Goal: Information Seeking & Learning: Check status

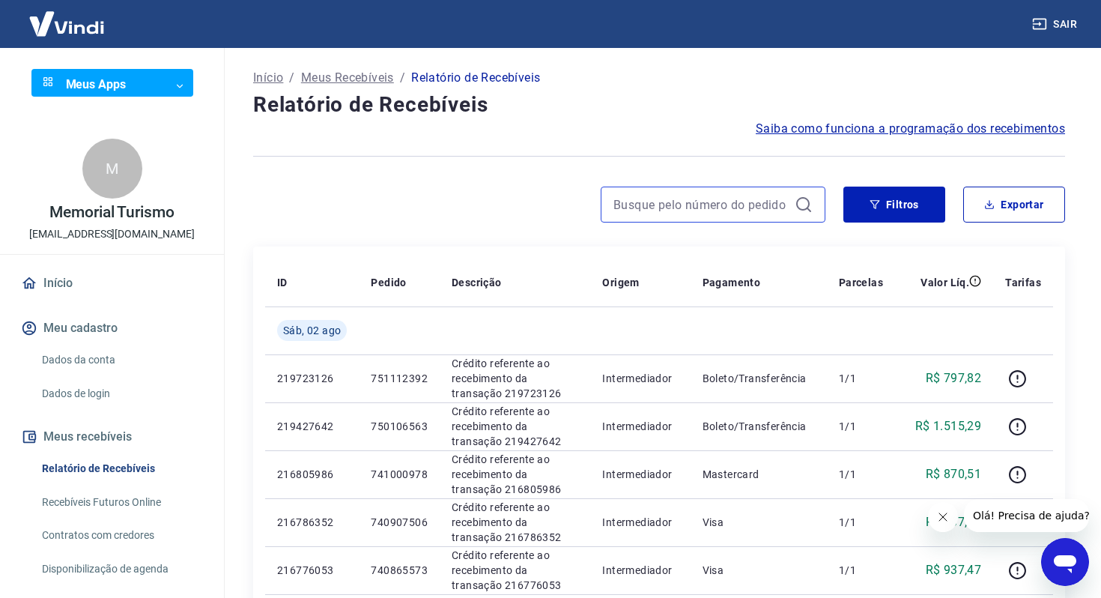
click at [781, 202] on input at bounding box center [700, 204] width 175 height 22
click at [684, 209] on input at bounding box center [700, 204] width 175 height 22
click at [871, 196] on button "Filtros" at bounding box center [894, 205] width 102 height 36
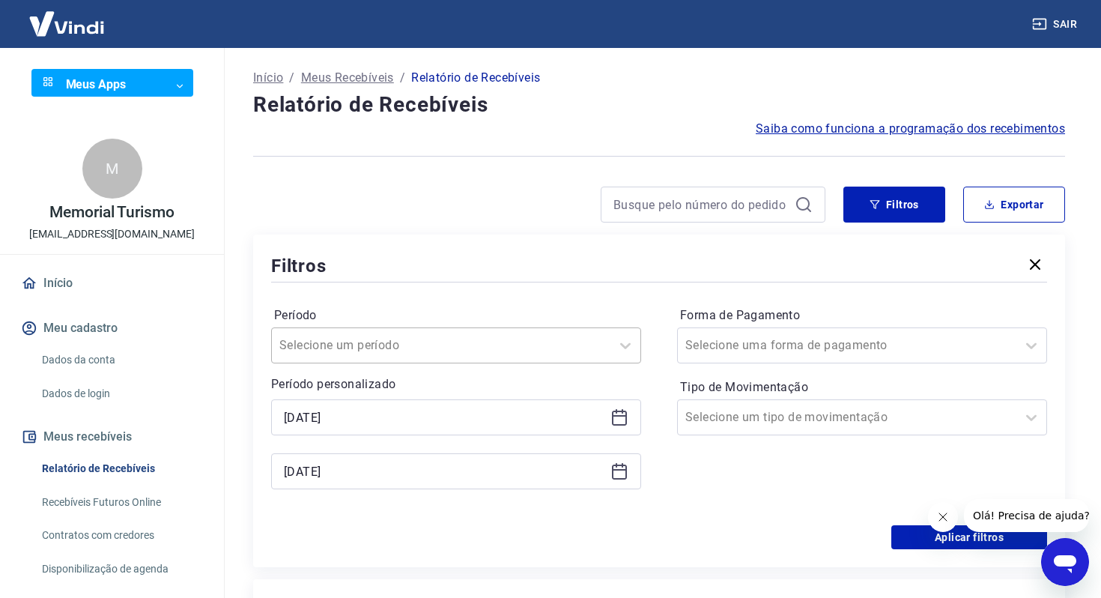
click at [418, 335] on div at bounding box center [441, 345] width 324 height 21
click at [393, 430] on div "[DATE]" at bounding box center [456, 417] width 370 height 36
click at [612, 428] on div "[DATE]" at bounding box center [456, 417] width 370 height 36
click at [617, 402] on div "[DATE]" at bounding box center [456, 417] width 370 height 36
click at [619, 422] on icon at bounding box center [619, 417] width 18 height 18
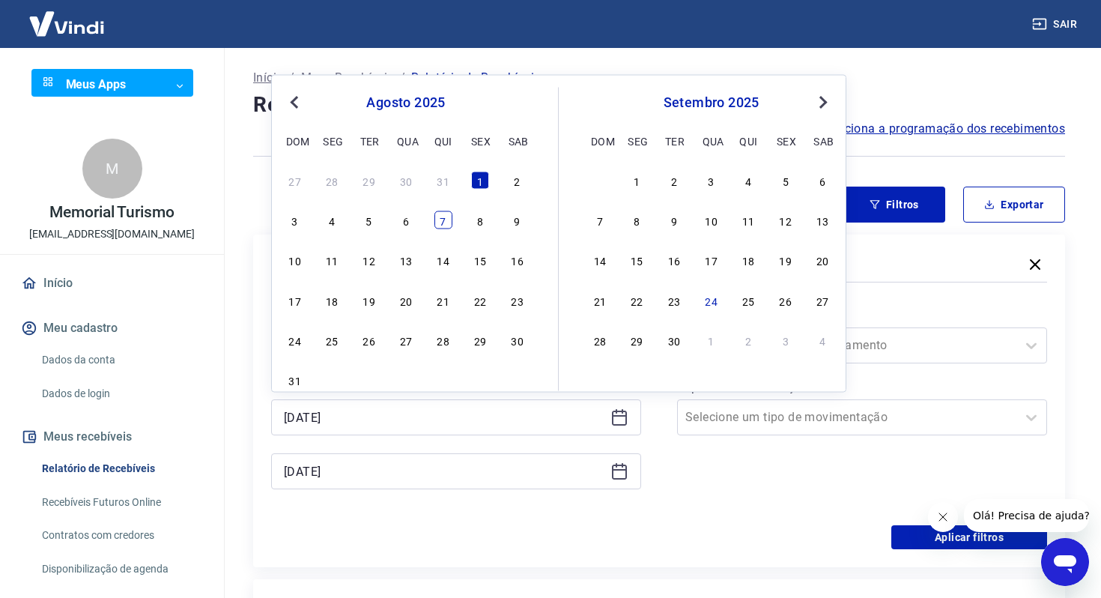
click at [445, 222] on div "7" at bounding box center [443, 220] width 18 height 18
type input "[DATE]"
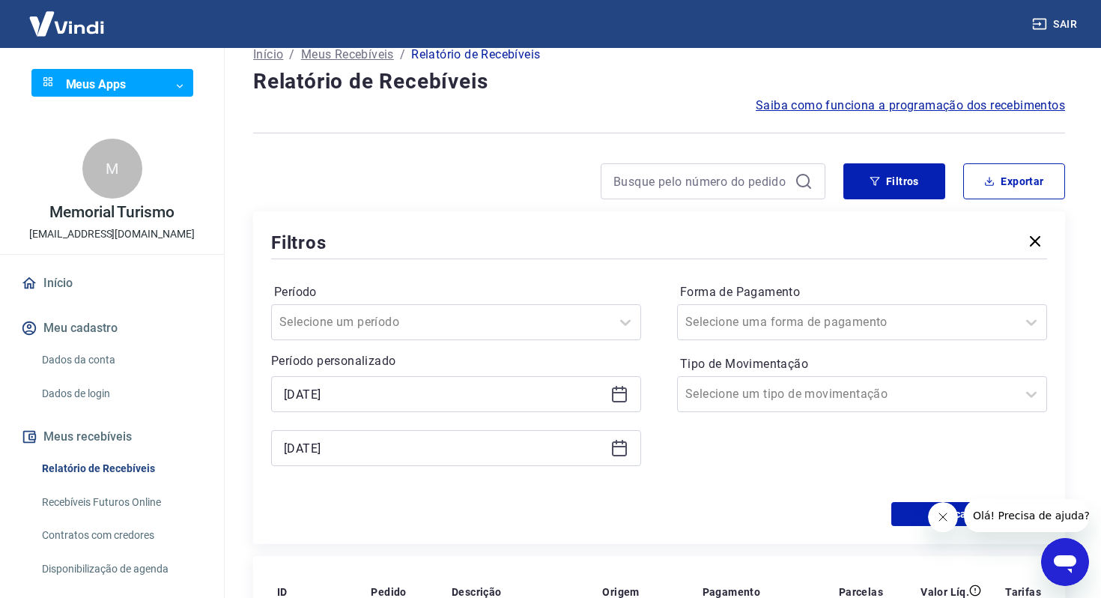
scroll to position [26, 0]
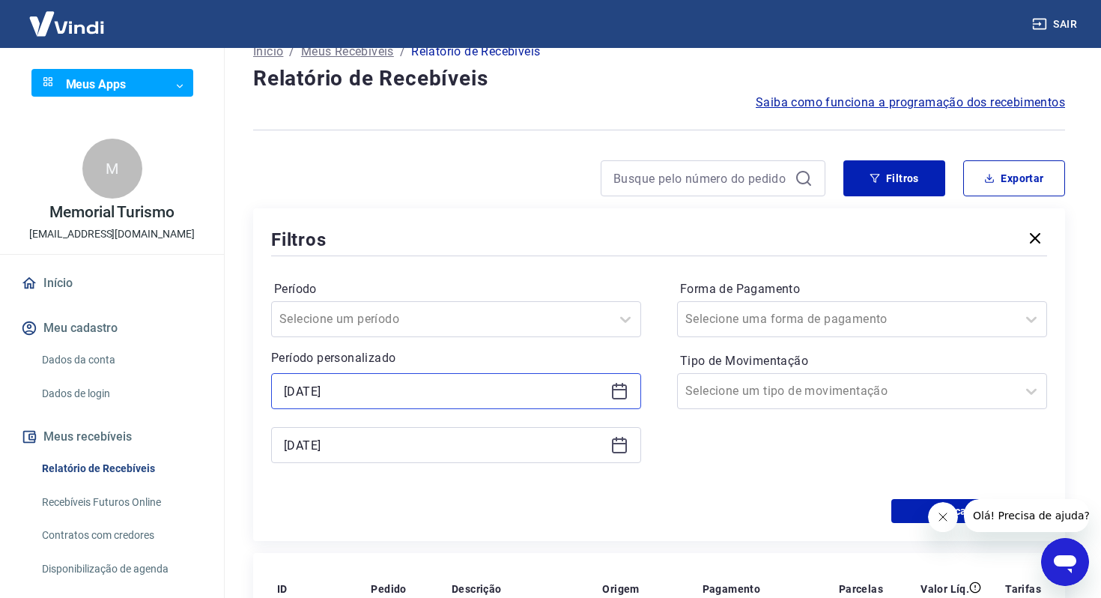
click at [431, 397] on input "[DATE]" at bounding box center [444, 391] width 321 height 22
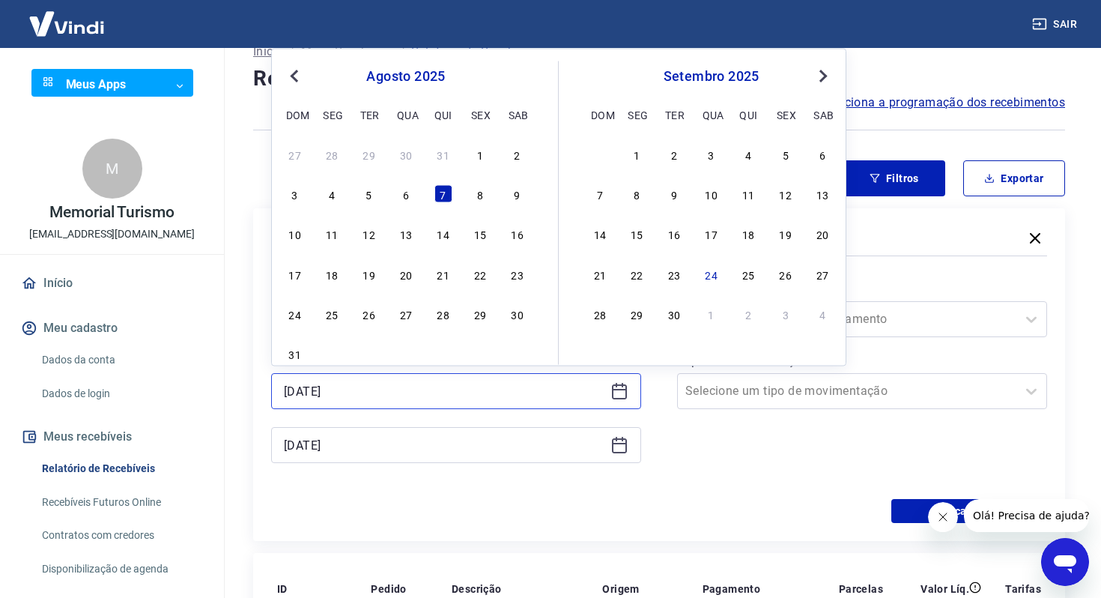
click at [431, 397] on input "[DATE]" at bounding box center [444, 391] width 321 height 22
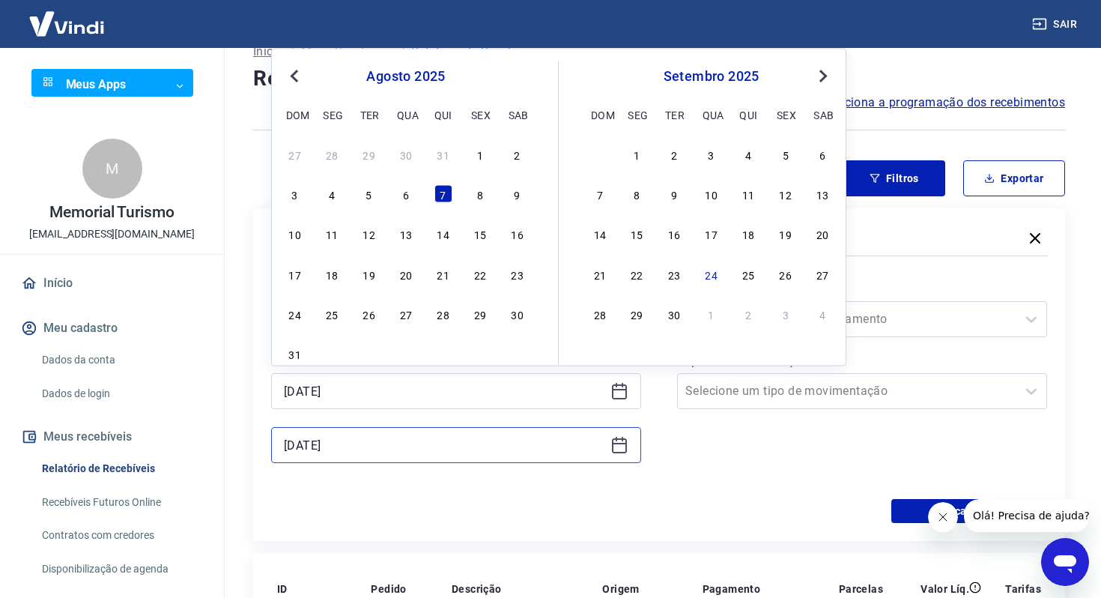
click at [378, 449] on input "[DATE]" at bounding box center [444, 445] width 321 height 22
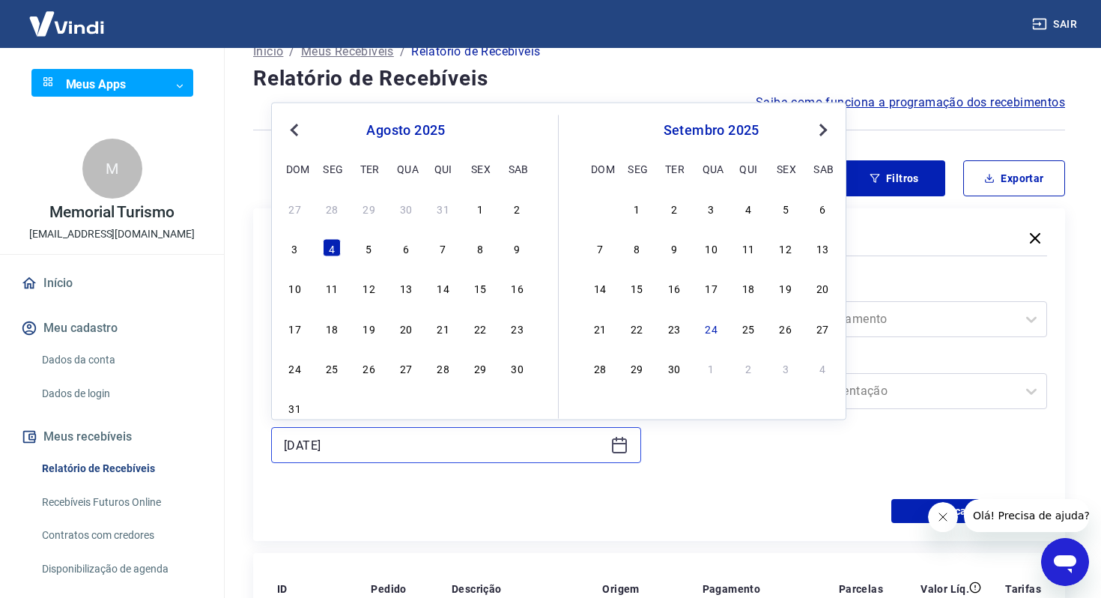
click at [378, 449] on input "[DATE]" at bounding box center [444, 445] width 321 height 22
paste input "7"
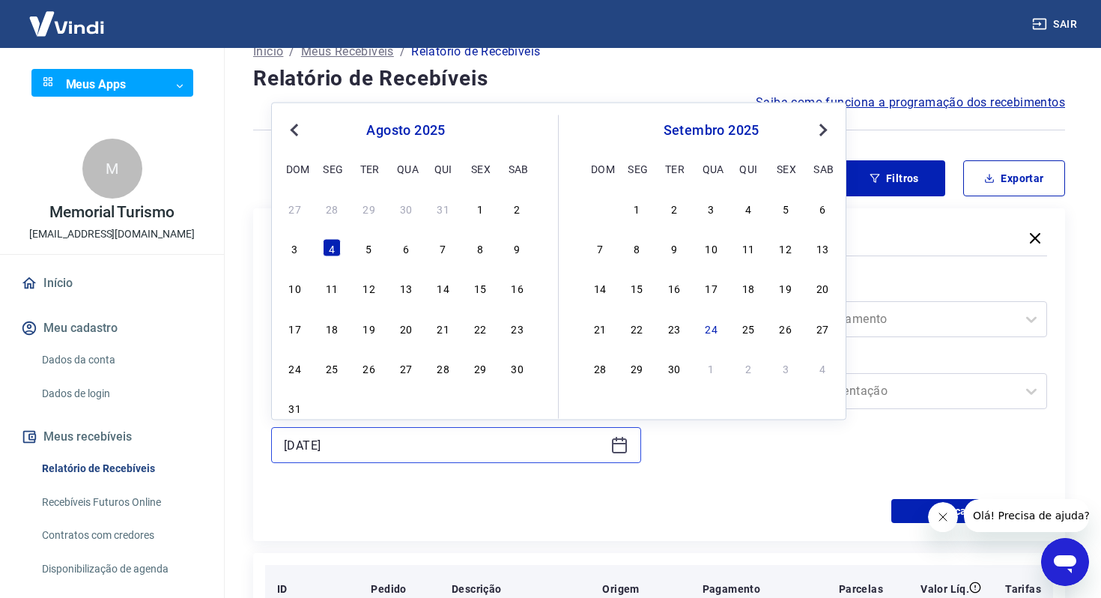
type input "[DATE]"
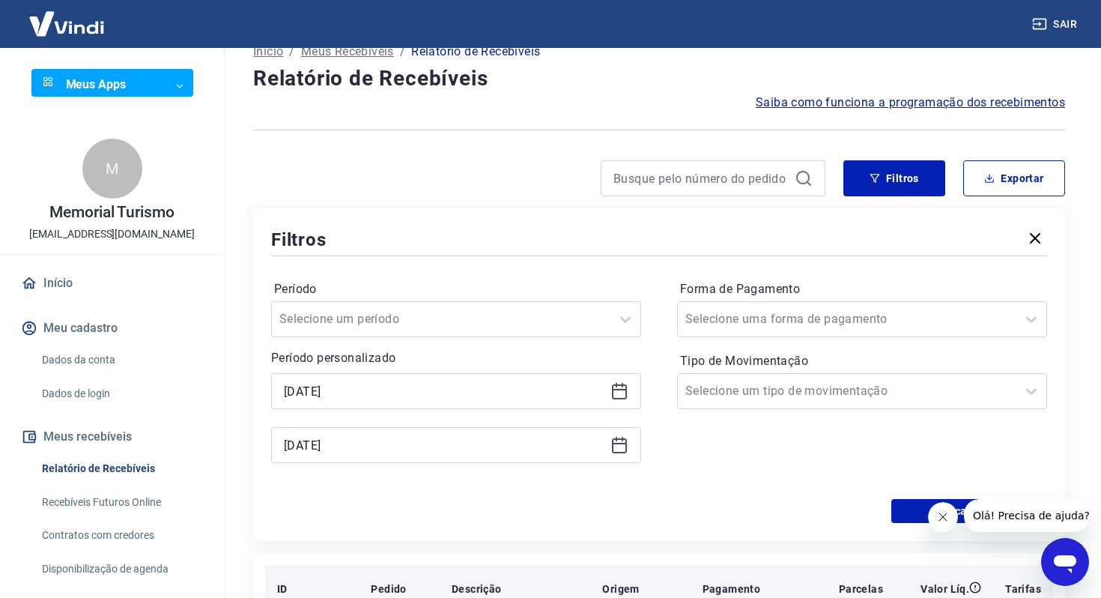
click at [616, 570] on th "Origem" at bounding box center [640, 589] width 100 height 48
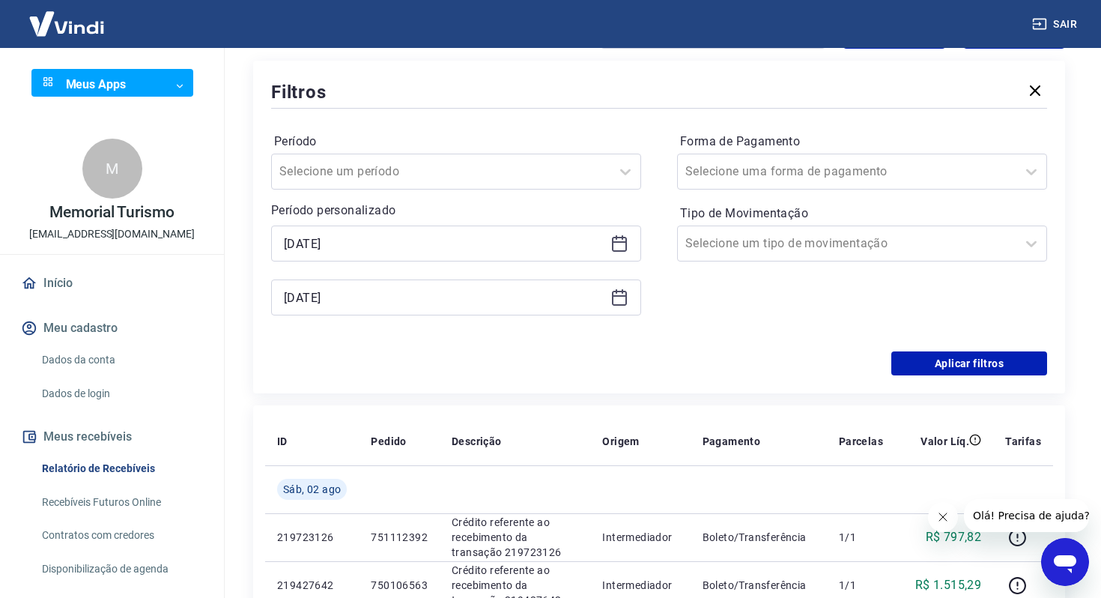
scroll to position [356, 0]
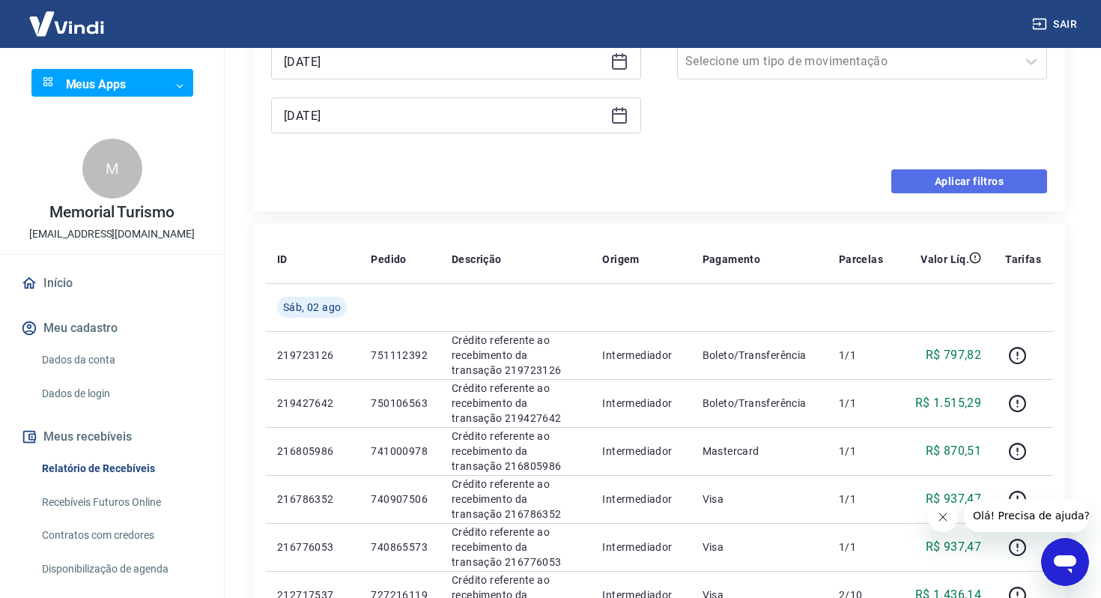
click at [1007, 180] on button "Aplicar filtros" at bounding box center [969, 181] width 156 height 24
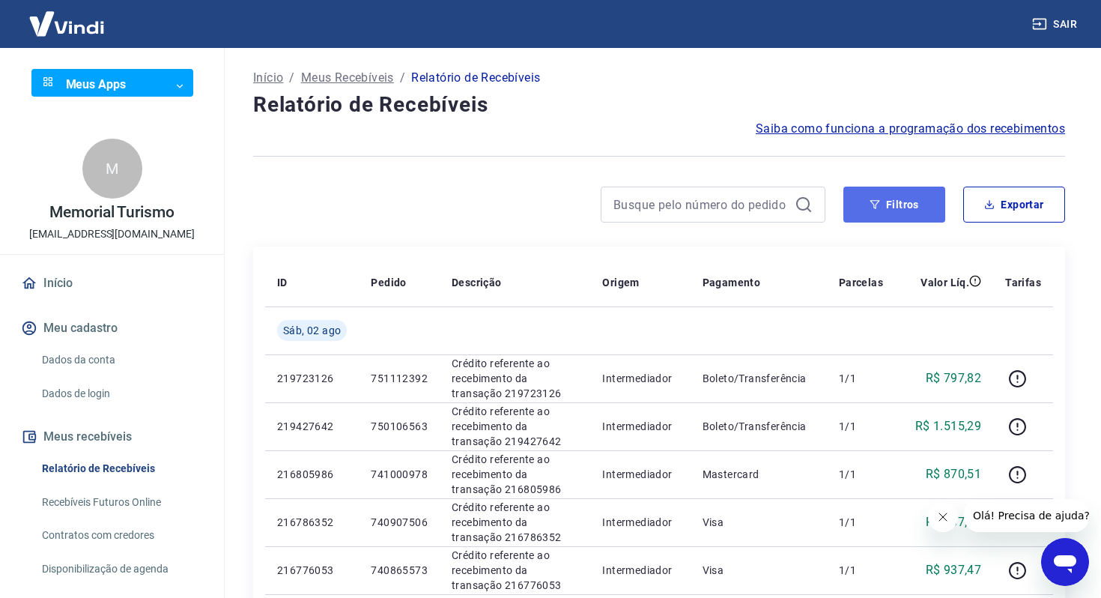
click at [895, 220] on button "Filtros" at bounding box center [894, 205] width 102 height 36
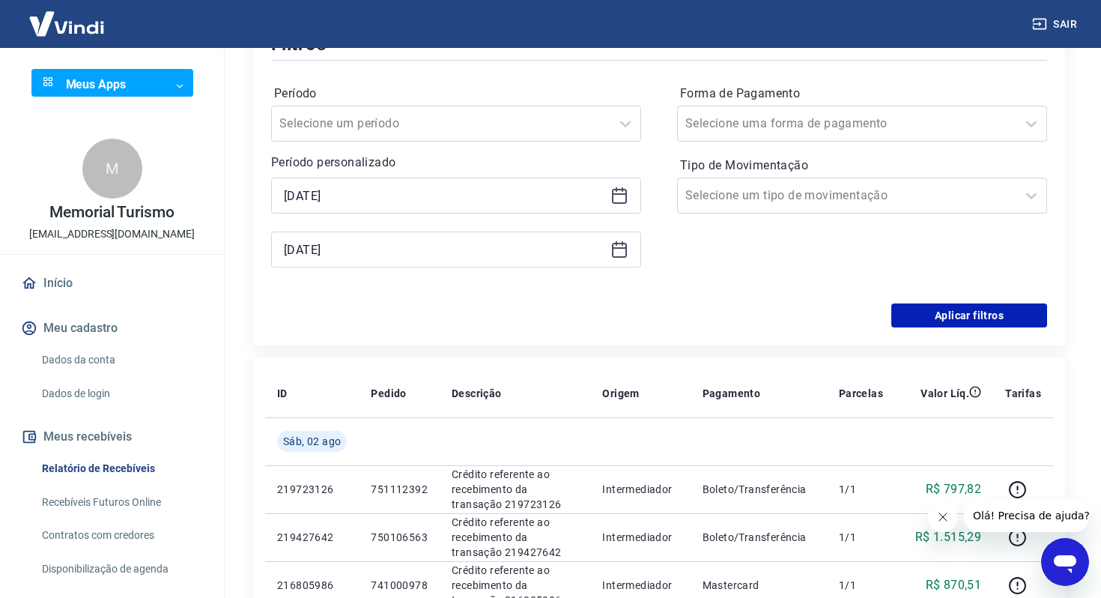
scroll to position [294, 0]
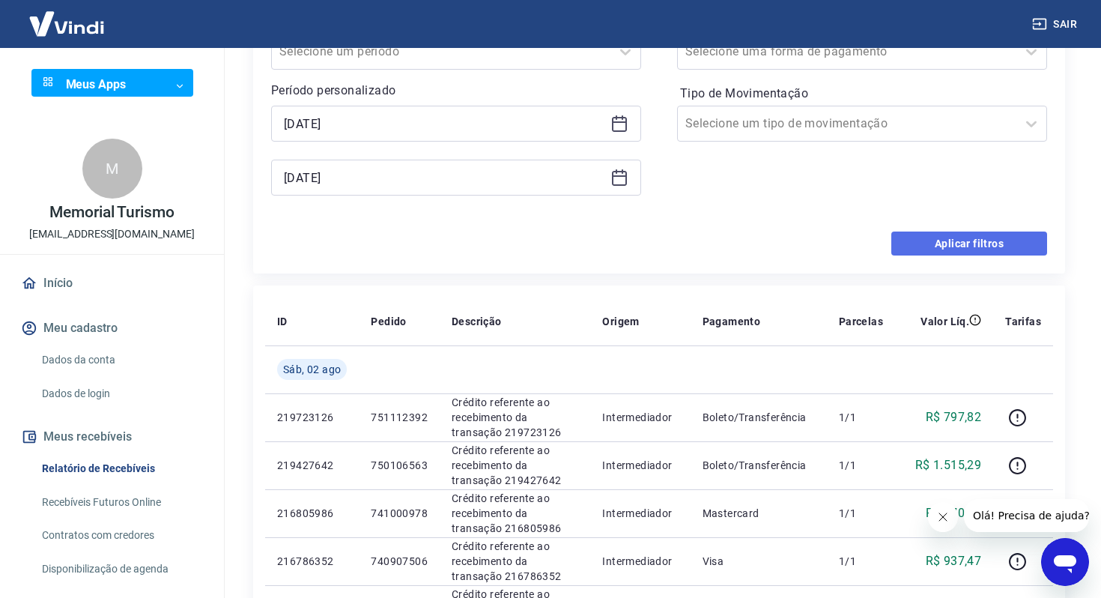
click at [939, 231] on button "Aplicar filtros" at bounding box center [969, 243] width 156 height 24
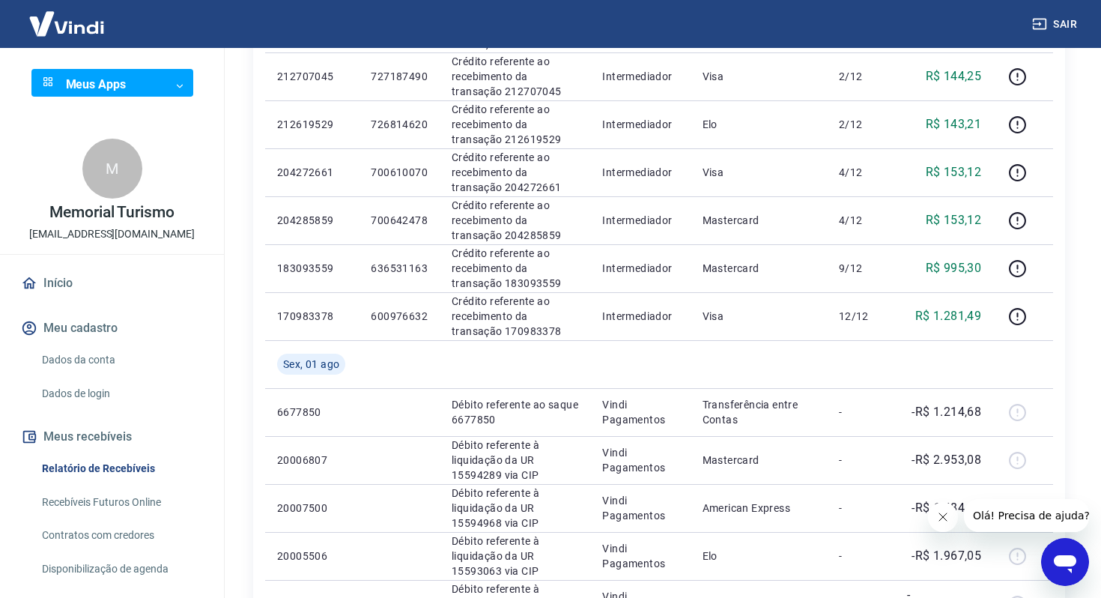
scroll to position [68, 0]
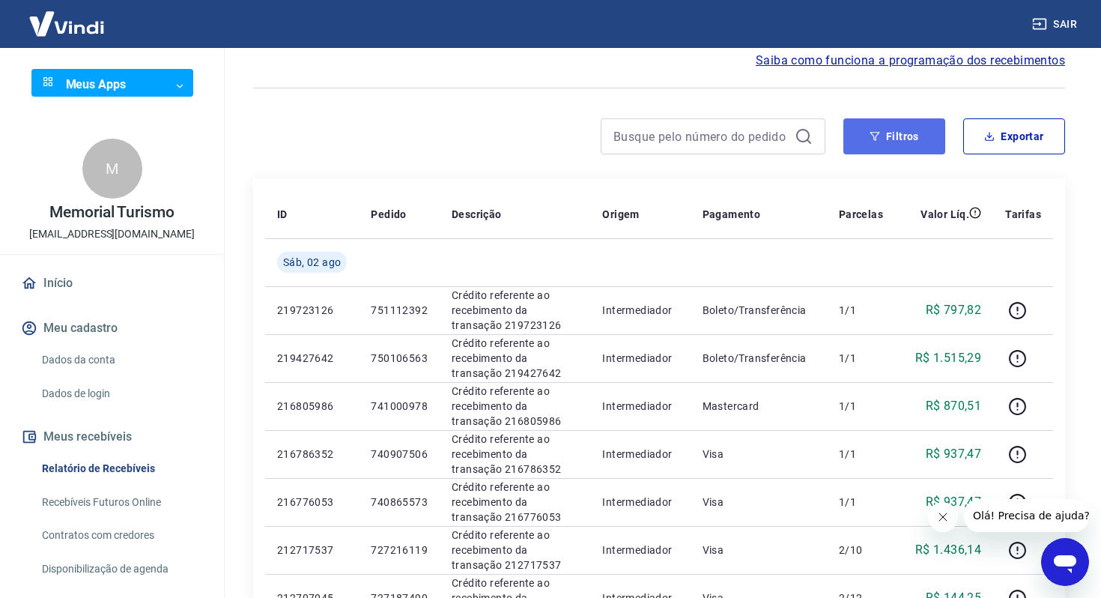
click at [852, 147] on button "Filtros" at bounding box center [894, 136] width 102 height 36
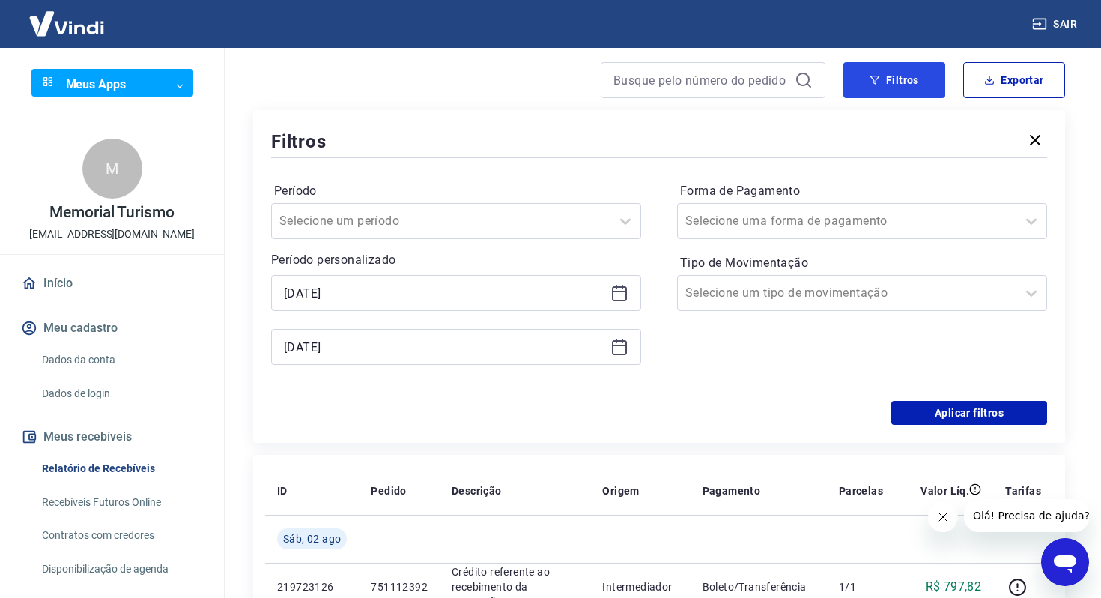
scroll to position [125, 0]
click at [614, 291] on icon at bounding box center [619, 290] width 15 height 1
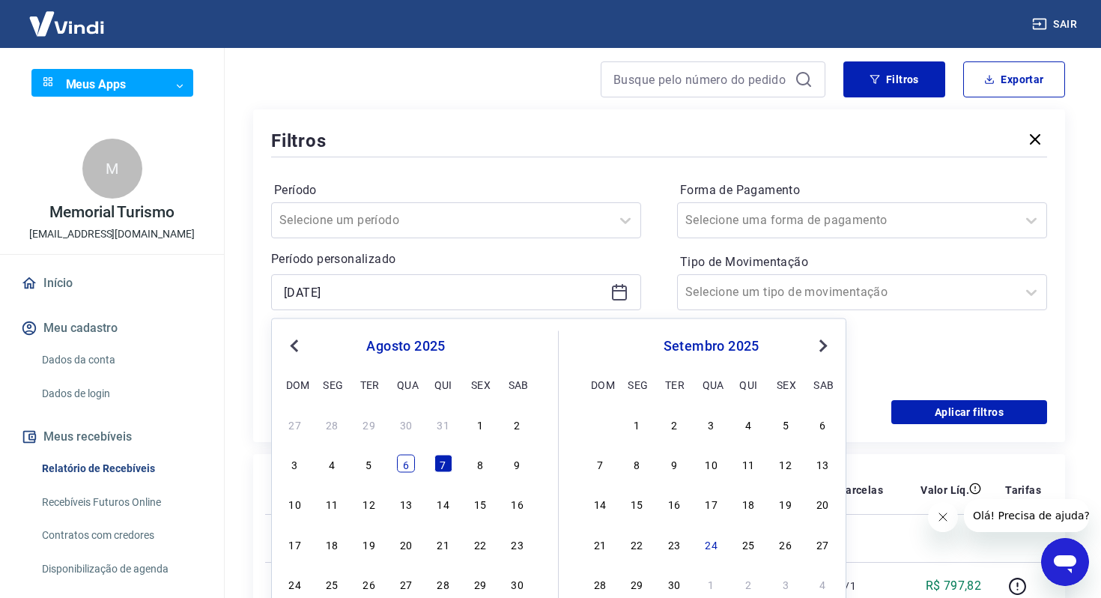
click at [402, 458] on div "6" at bounding box center [406, 464] width 18 height 18
type input "[DATE]"
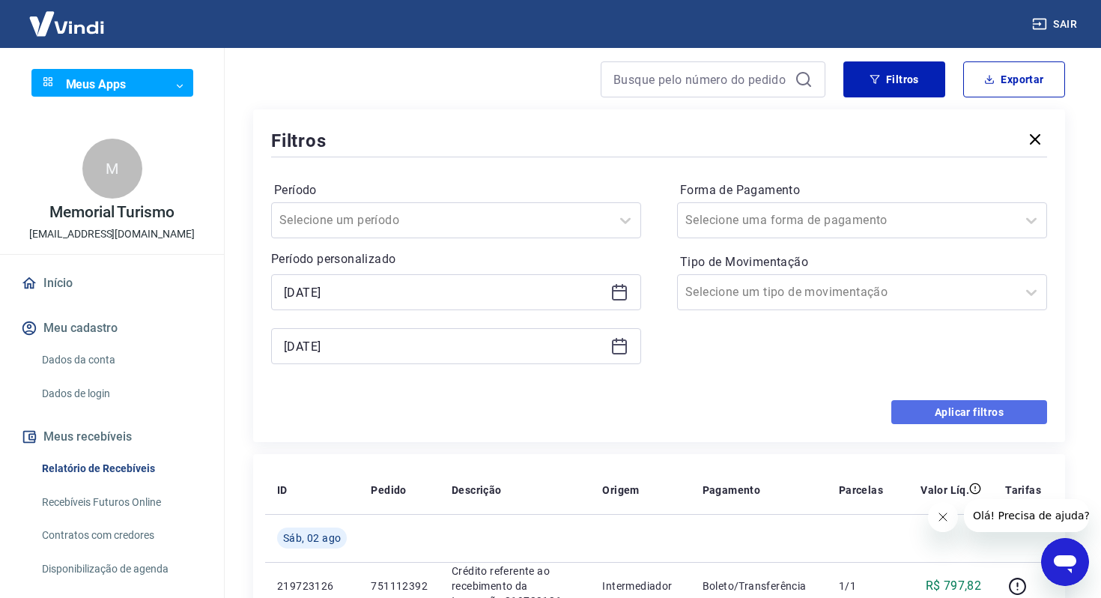
click at [949, 409] on button "Aplicar filtros" at bounding box center [969, 412] width 156 height 24
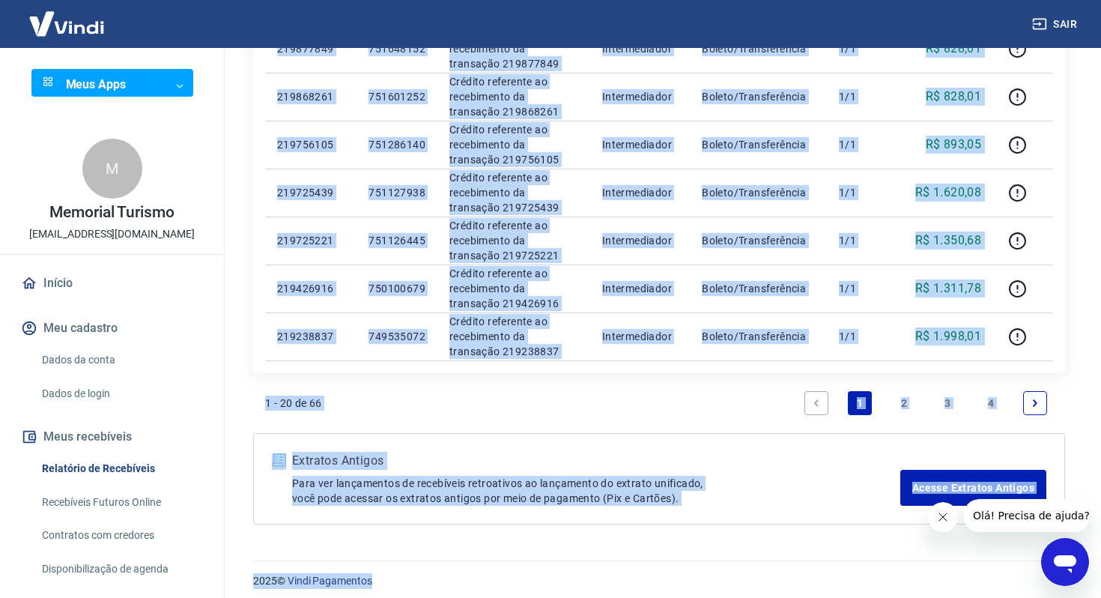
scroll to position [961, 0]
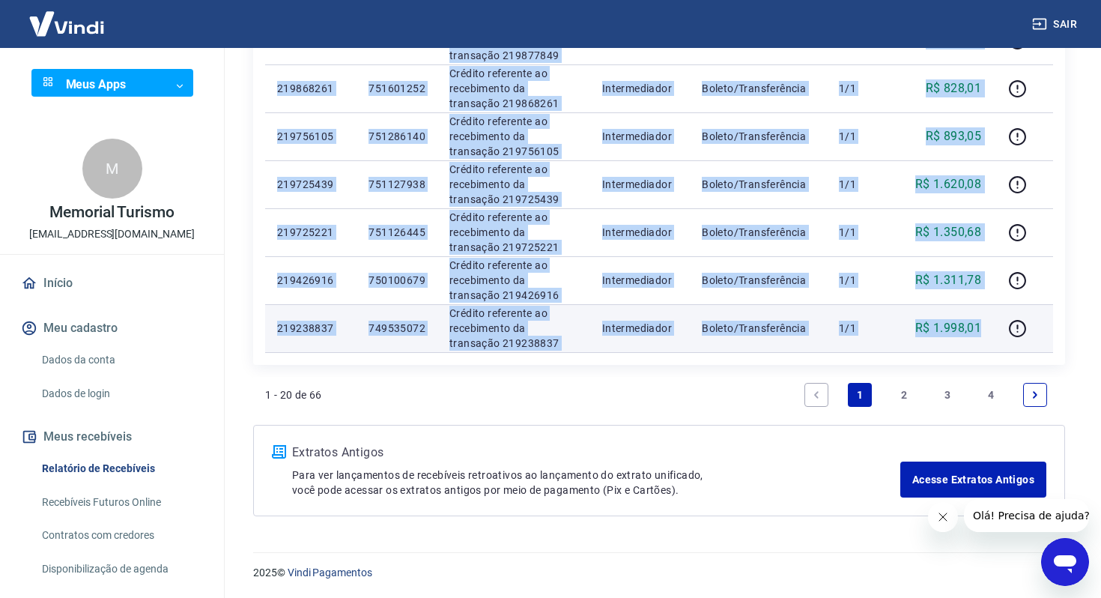
drag, startPoint x: 271, startPoint y: 138, endPoint x: 987, endPoint y: 336, distance: 742.4
copy tbody "500317463 514823844 Loremip dolorsita co adipiscinge se doeiusmod 237415674 Tem…"
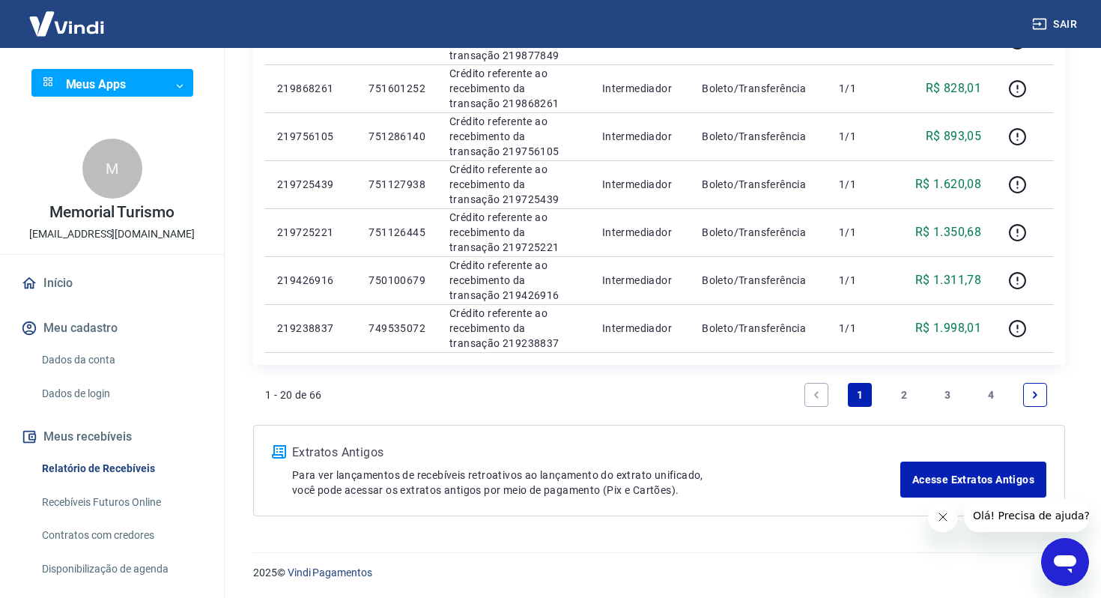
click at [900, 396] on link "2" at bounding box center [904, 395] width 24 height 24
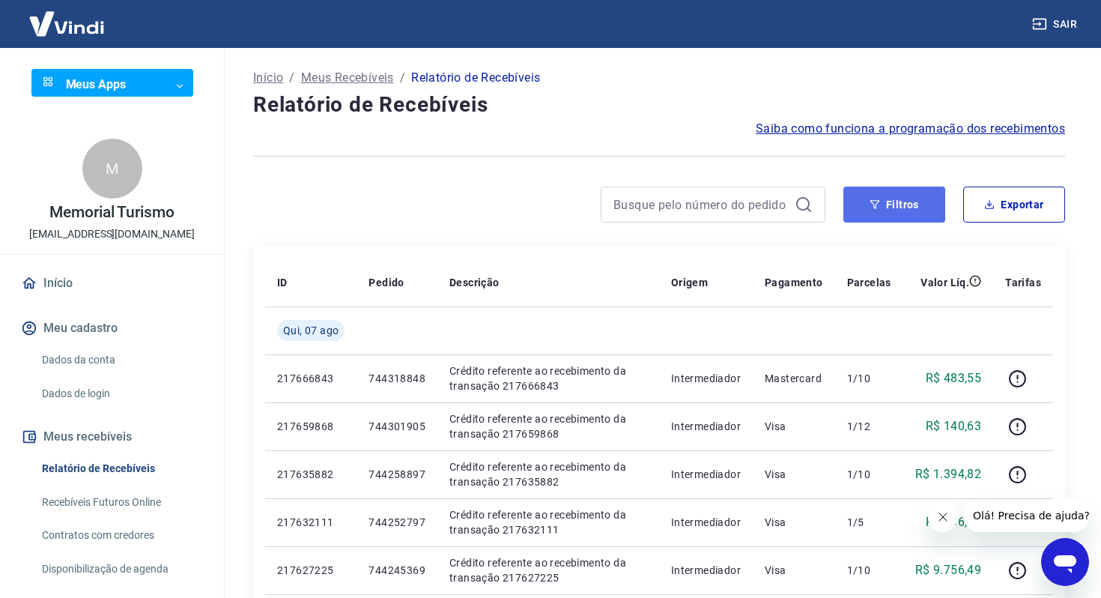
click at [849, 202] on button "Filtros" at bounding box center [894, 205] width 102 height 36
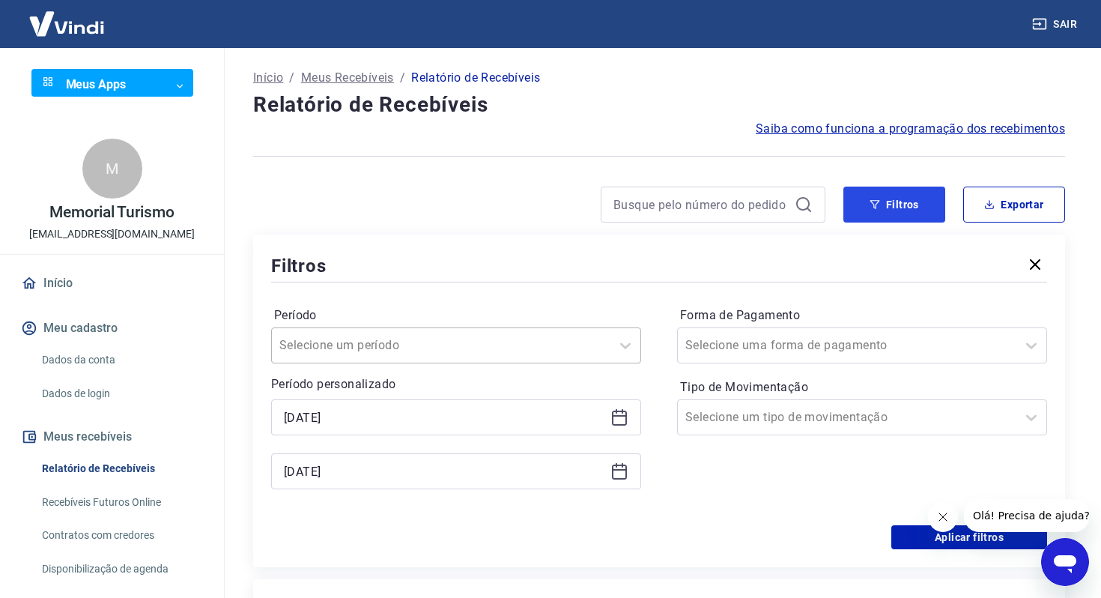
scroll to position [102, 0]
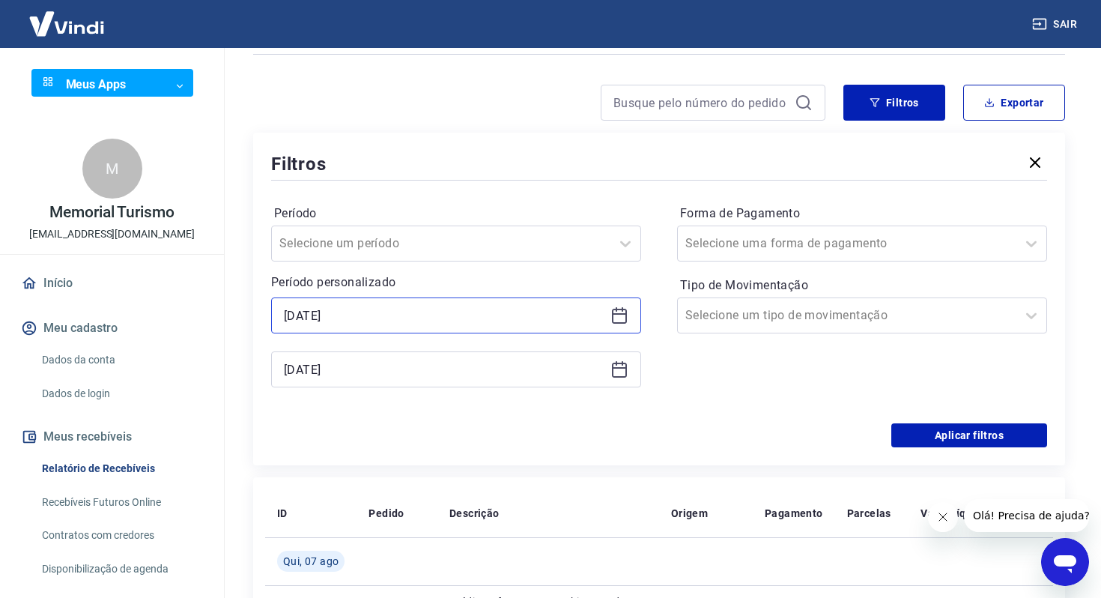
click at [481, 318] on input "[DATE]" at bounding box center [444, 315] width 321 height 22
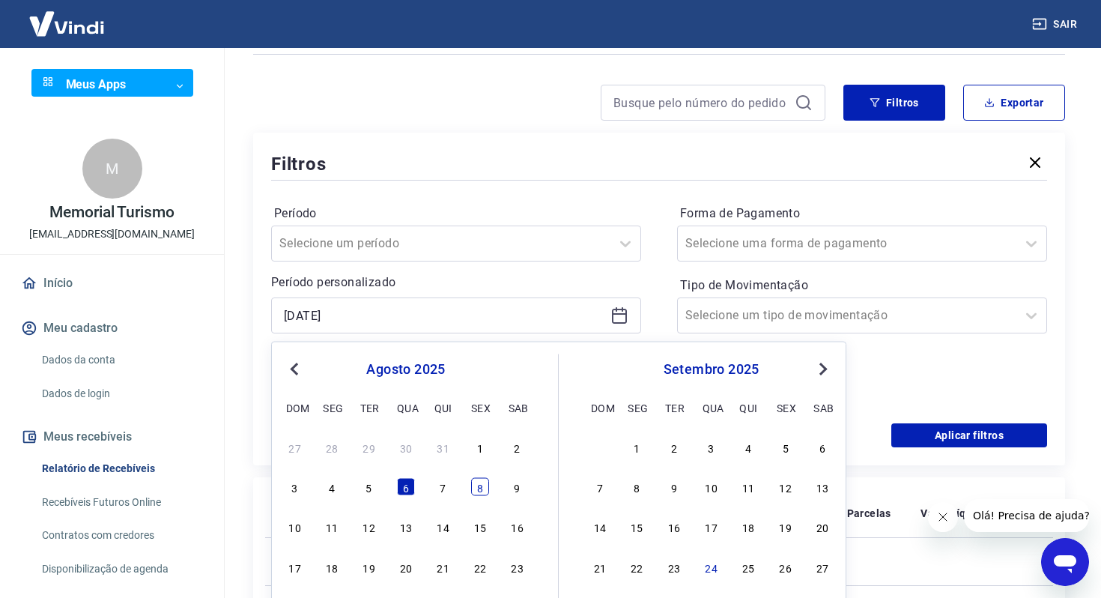
click at [477, 493] on div "8" at bounding box center [480, 487] width 18 height 18
type input "[DATE]"
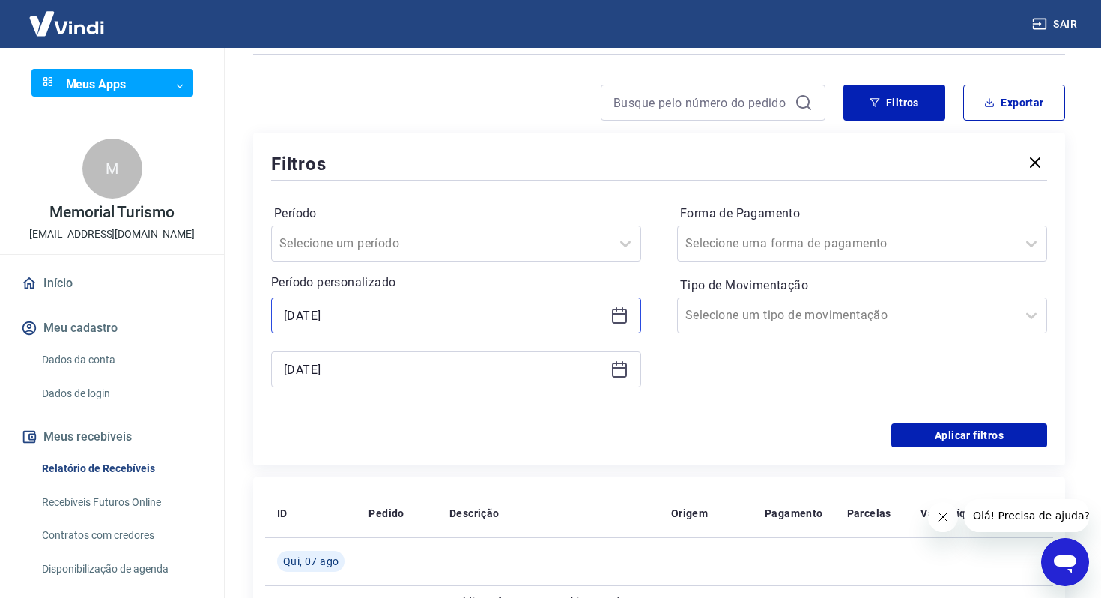
click at [422, 306] on input "[DATE]" at bounding box center [444, 315] width 321 height 22
click at [381, 367] on input "[DATE]" at bounding box center [444, 369] width 321 height 22
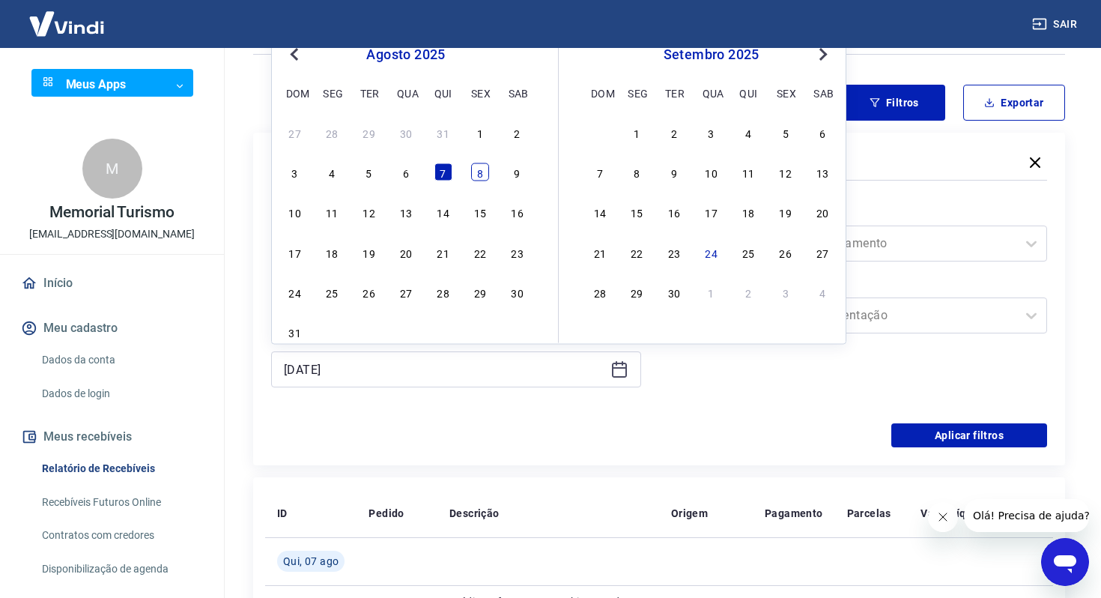
click at [482, 167] on div "8" at bounding box center [480, 172] width 18 height 18
type input "[DATE]"
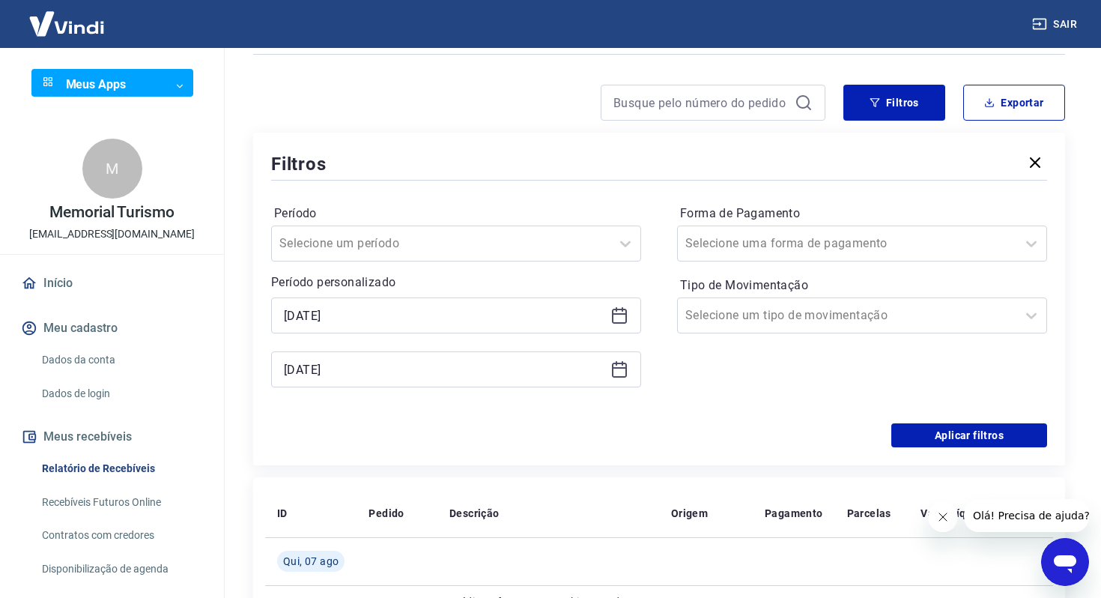
scroll to position [161, 0]
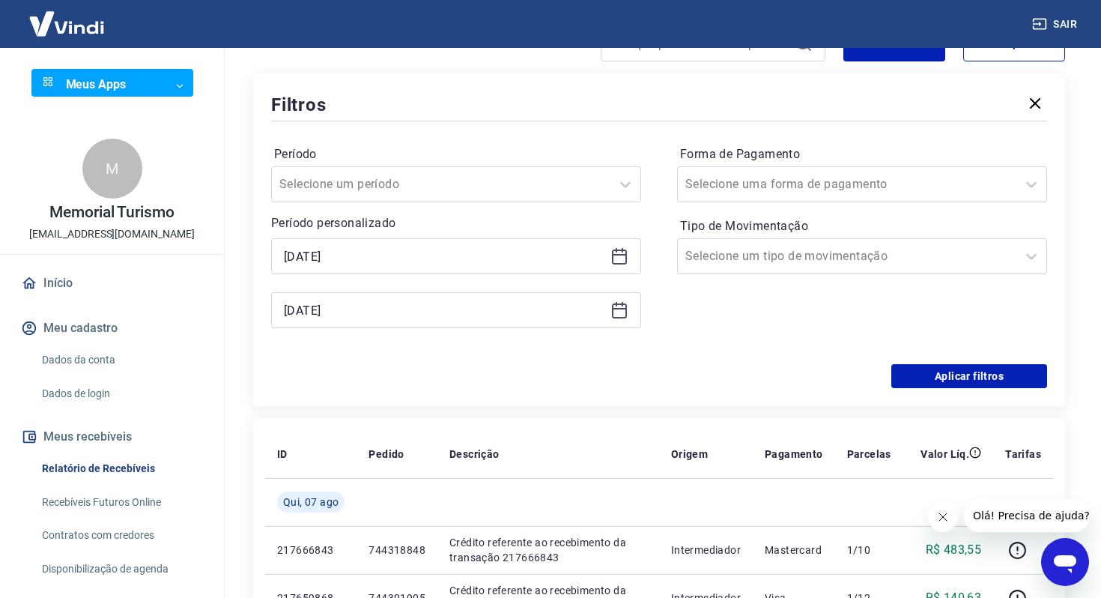
click at [933, 393] on div "Filtros Período Selecione um período Período personalizado Selected date: [DATE…" at bounding box center [659, 239] width 812 height 333
click at [936, 376] on button "Aplicar filtros" at bounding box center [969, 376] width 156 height 24
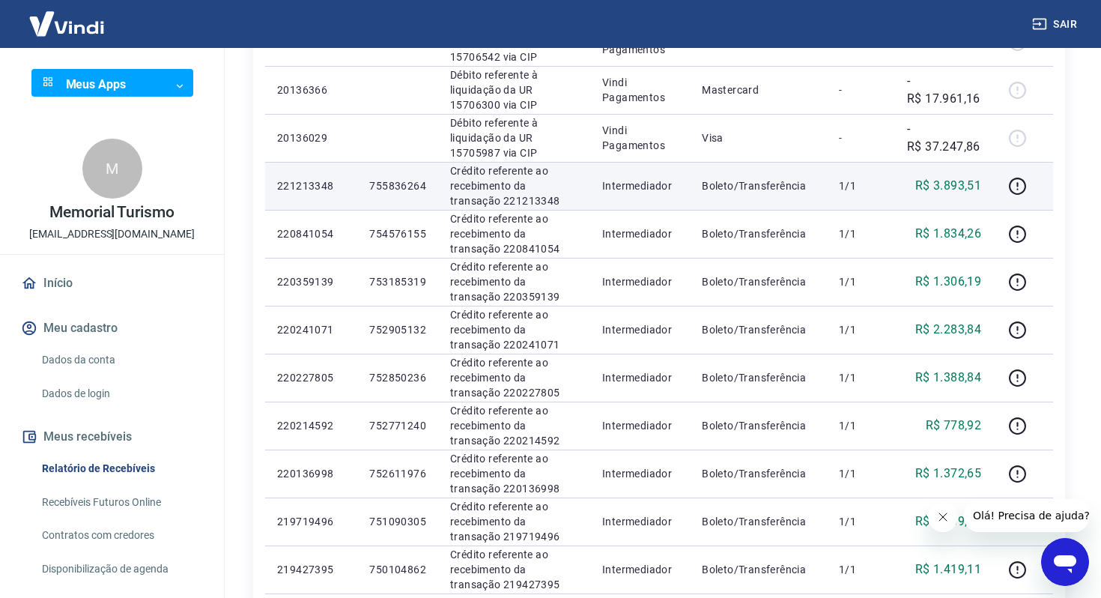
scroll to position [390, 0]
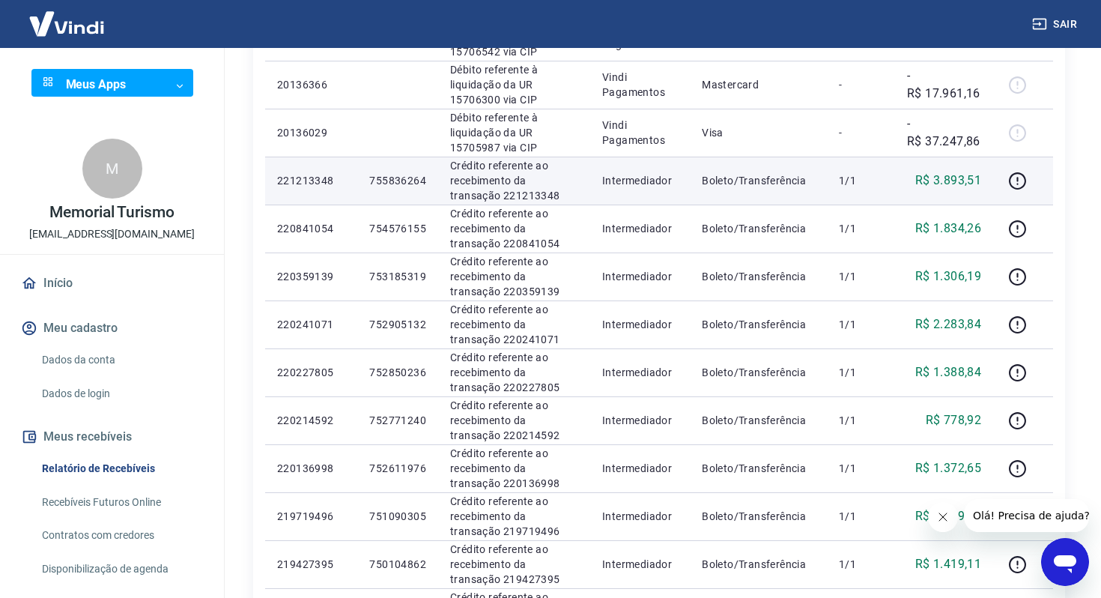
click at [279, 170] on td "221213348" at bounding box center [311, 181] width 92 height 48
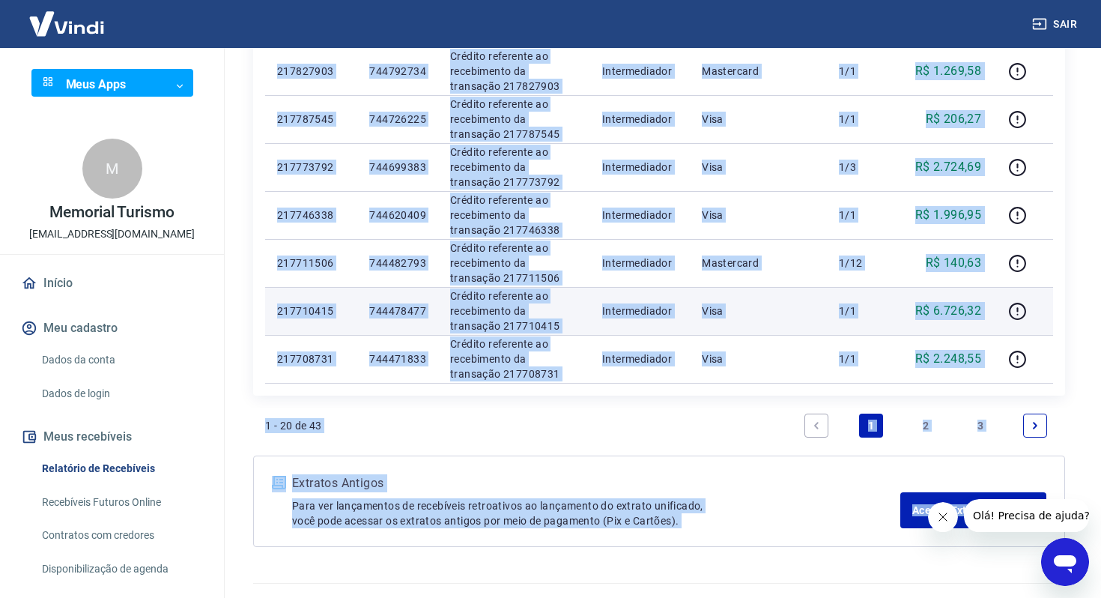
scroll to position [961, 0]
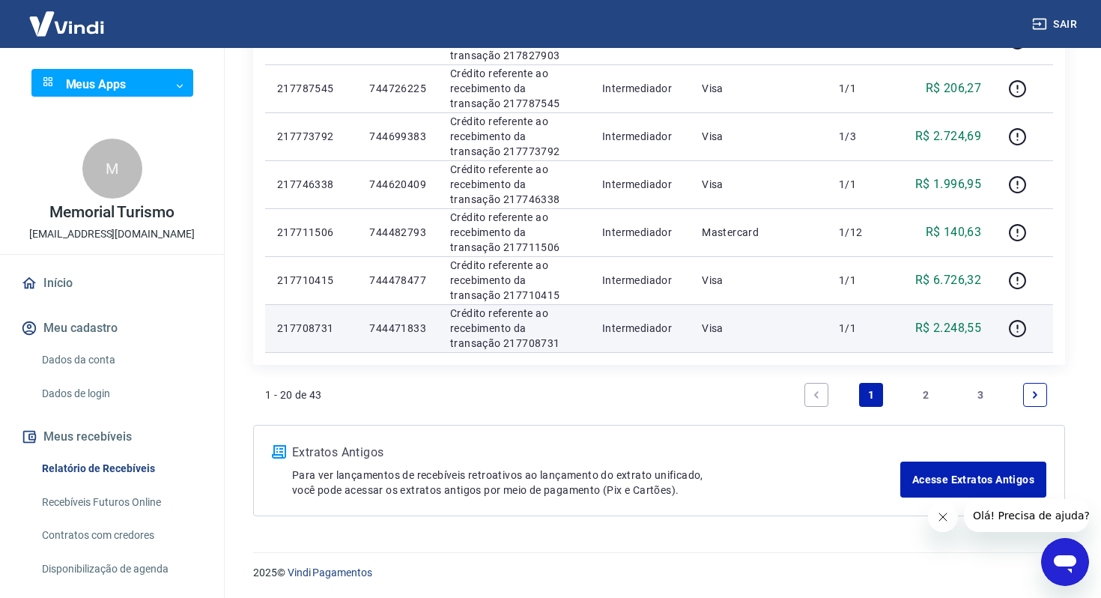
drag, startPoint x: 277, startPoint y: 171, endPoint x: 1004, endPoint y: 328, distance: 744.1
copy table "ID Pedido Descrição Origem Pagamento Parcelas Valor Líq. Tarifas [DATE] 6715873…"
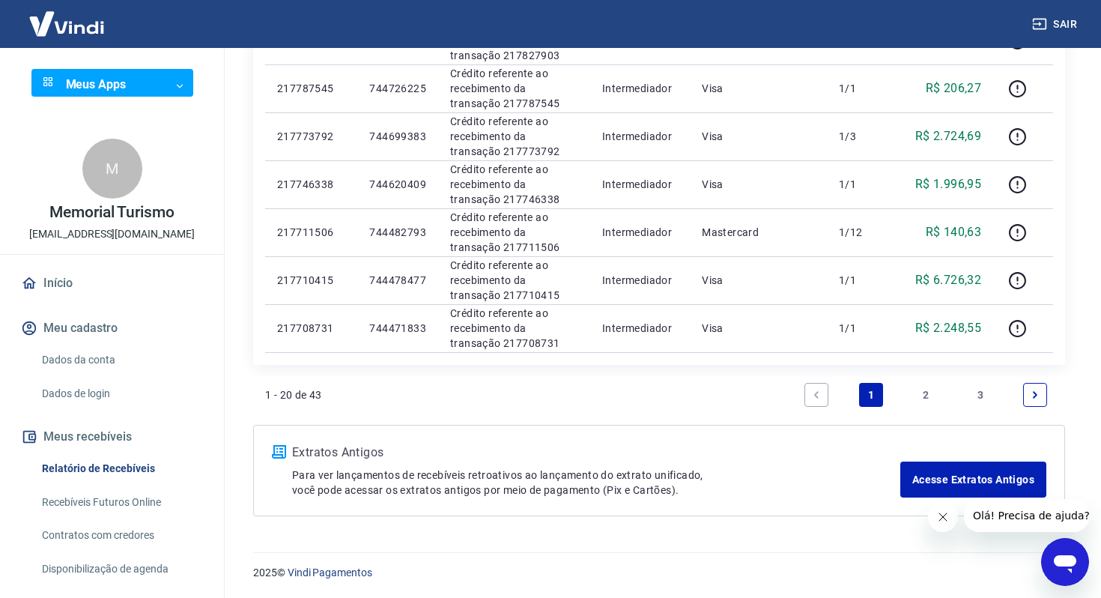
click at [932, 393] on link "2" at bounding box center [926, 395] width 24 height 24
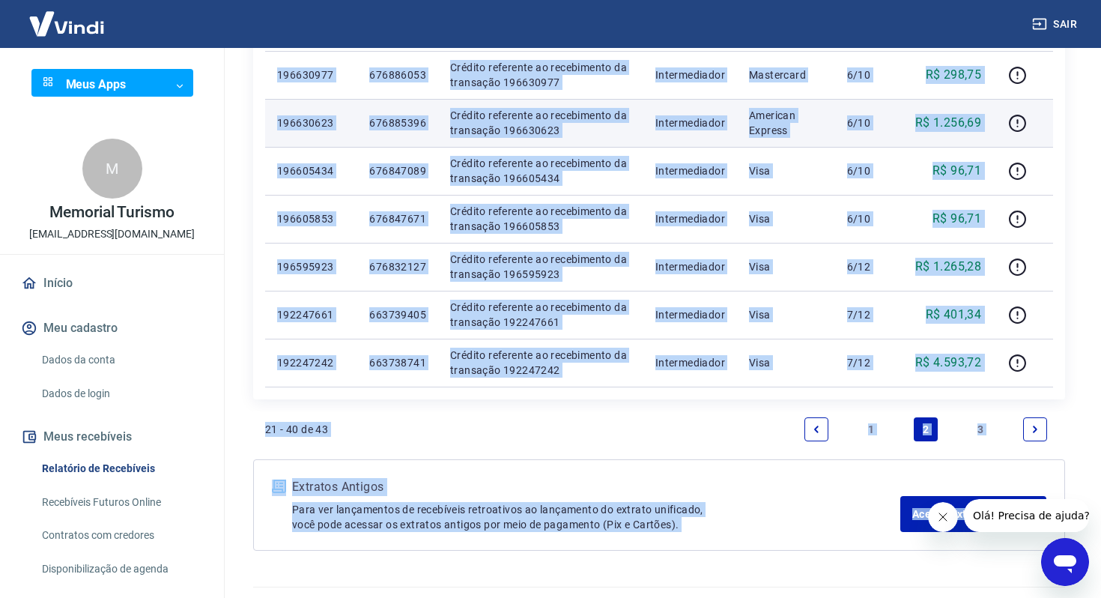
scroll to position [961, 0]
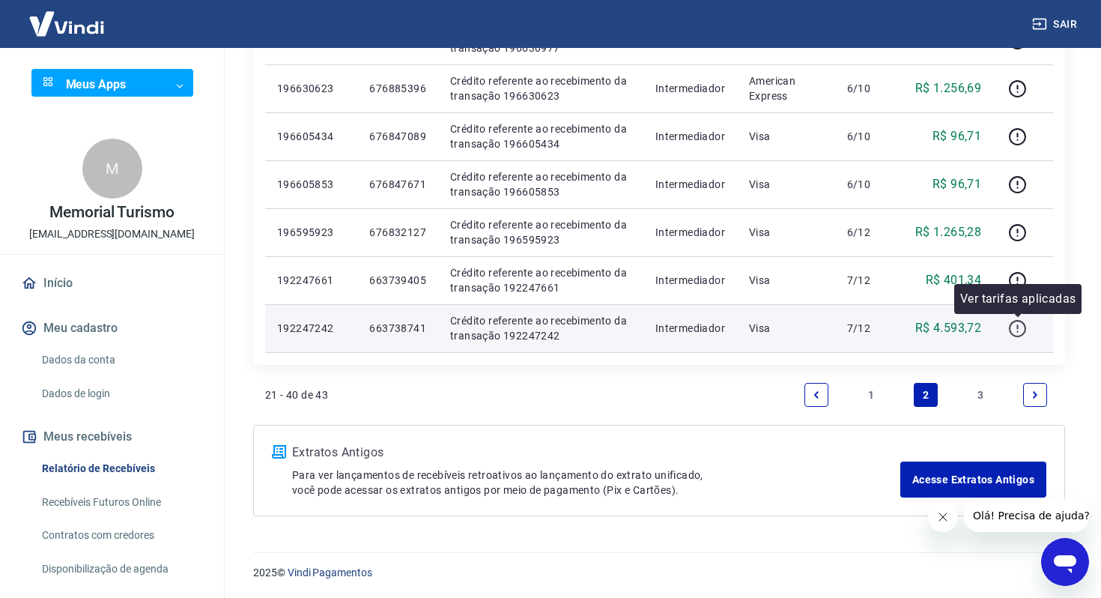
drag, startPoint x: 261, startPoint y: 207, endPoint x: 1011, endPoint y: 339, distance: 762.0
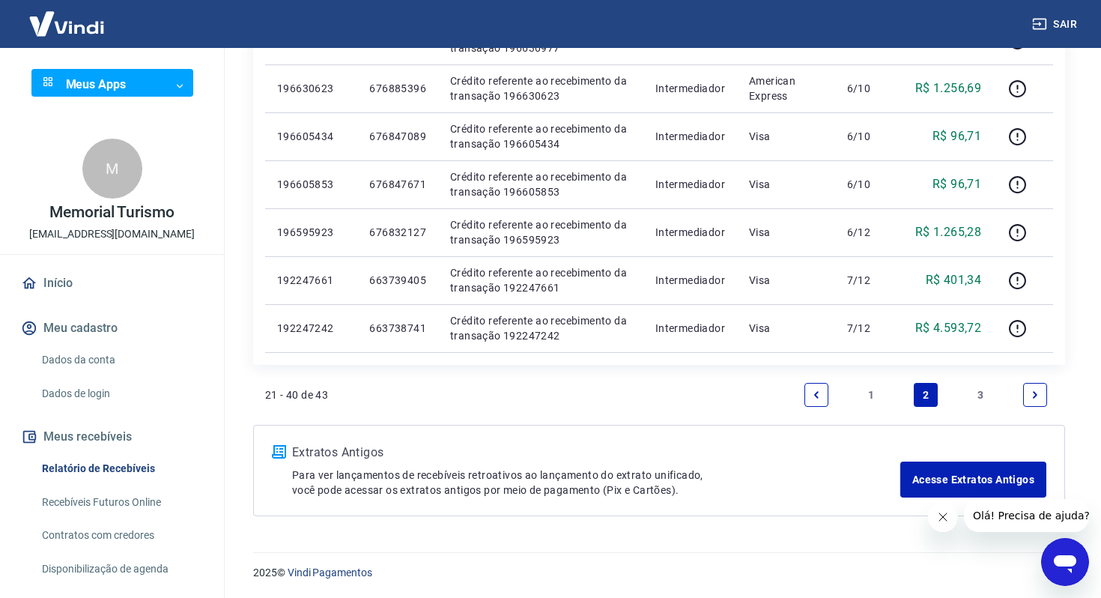
click at [979, 397] on link "3" at bounding box center [981, 395] width 24 height 24
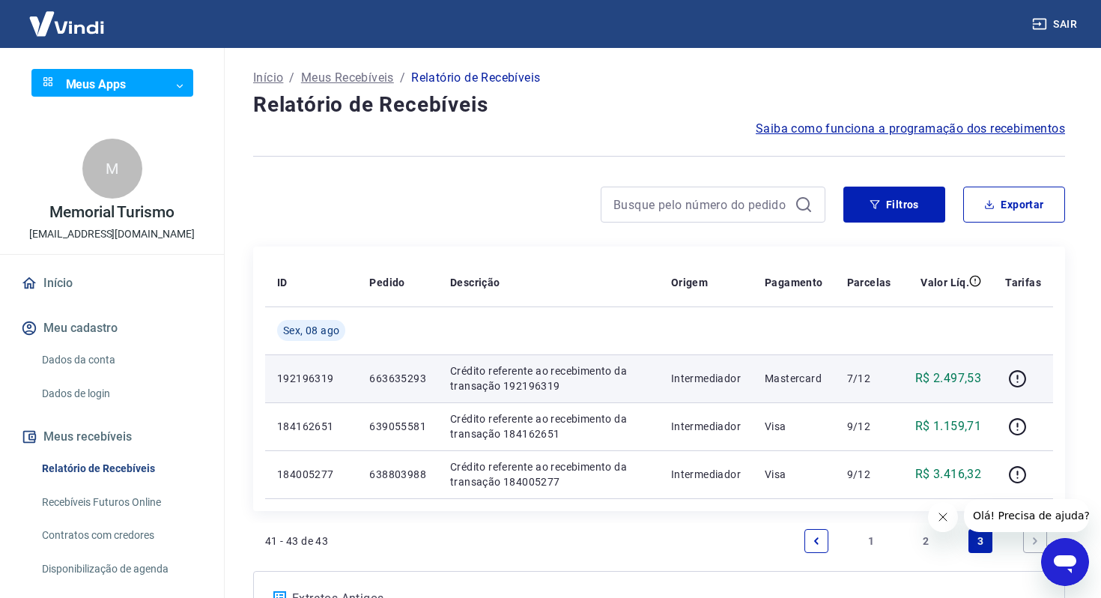
scroll to position [13, 0]
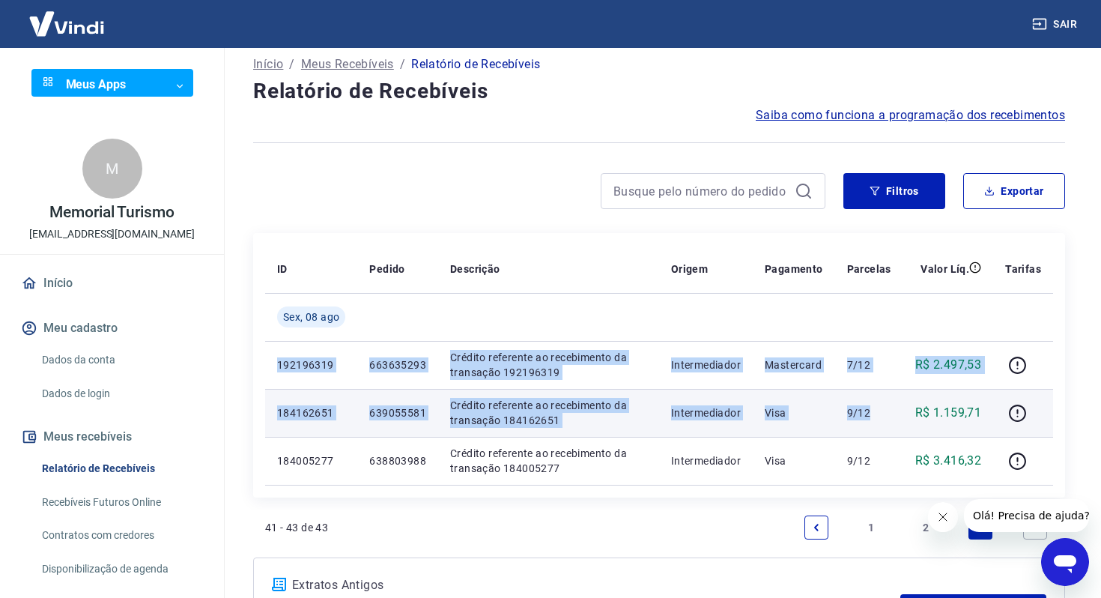
drag, startPoint x: 272, startPoint y: 360, endPoint x: 906, endPoint y: 428, distance: 637.4
click at [886, 421] on tbody "[DATE] 192196319 663635293 Crédito referente ao recebimento da transação 192196…" at bounding box center [659, 389] width 788 height 192
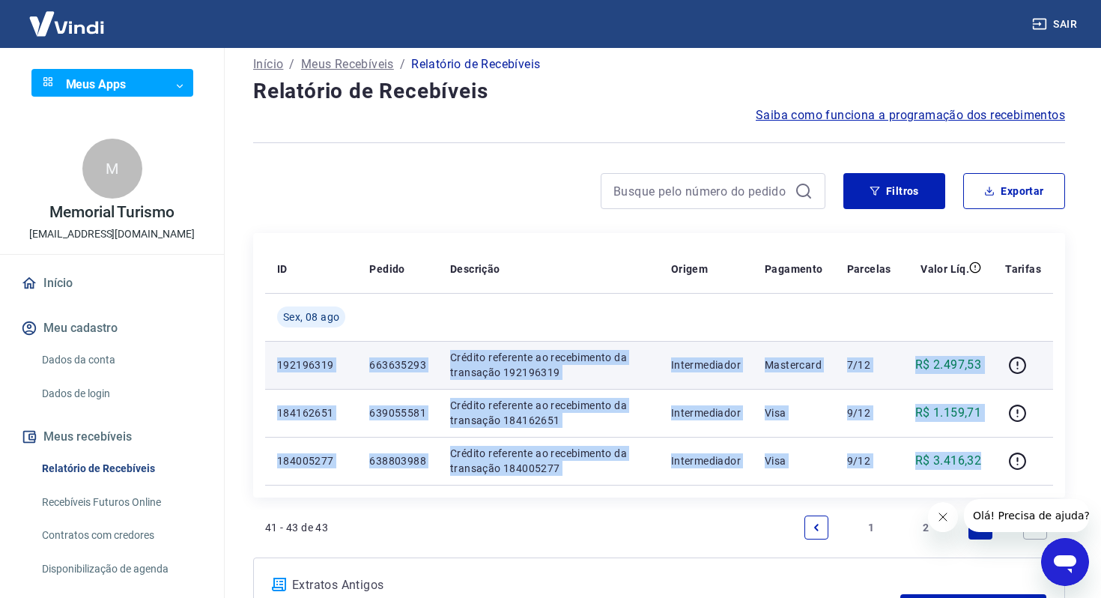
drag, startPoint x: 987, startPoint y: 458, endPoint x: 274, endPoint y: 366, distance: 718.9
click at [274, 366] on tbody "[DATE] 192196319 663635293 Crédito referente ao recebimento da transação 192196…" at bounding box center [659, 389] width 788 height 192
copy tbody "192196319 663635293 Crédito referente ao recebimento da transação 192196319 Int…"
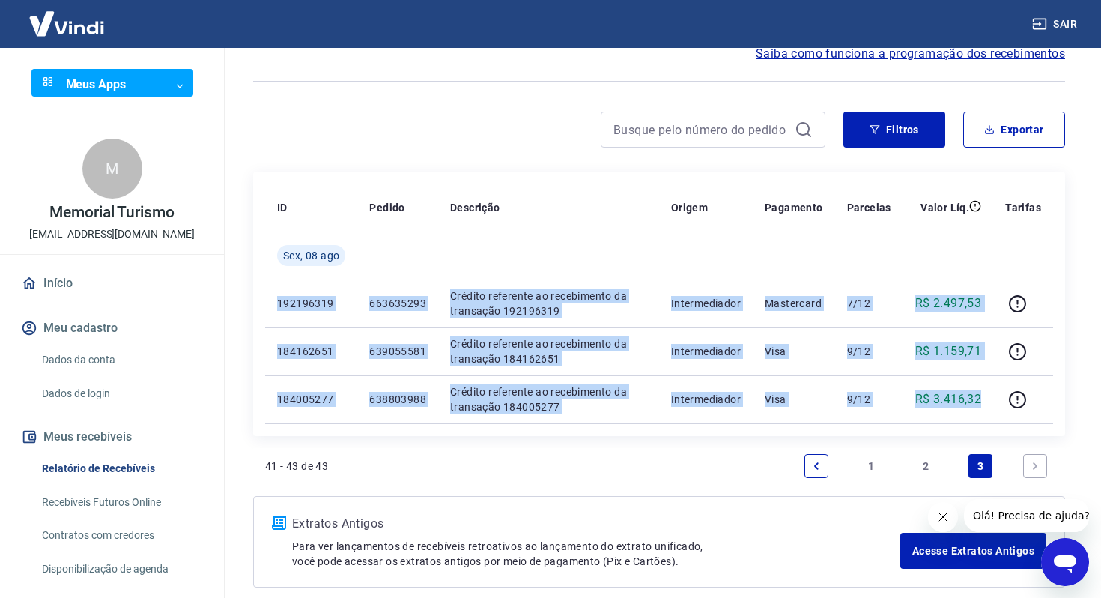
scroll to position [0, 0]
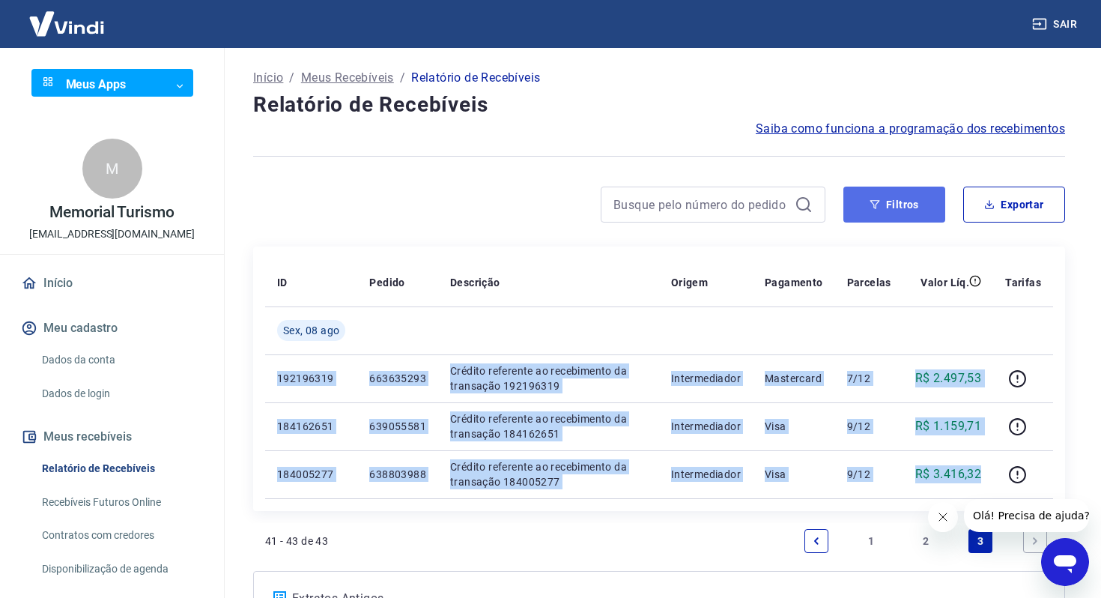
click at [858, 208] on button "Filtros" at bounding box center [894, 205] width 102 height 36
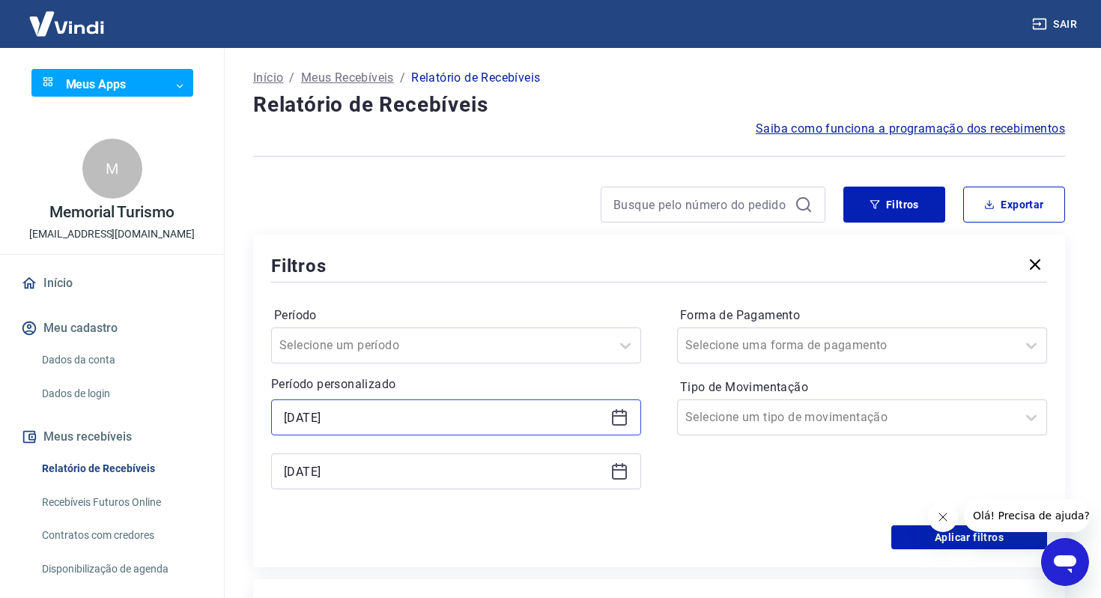
click at [482, 422] on input "[DATE]" at bounding box center [444, 417] width 321 height 22
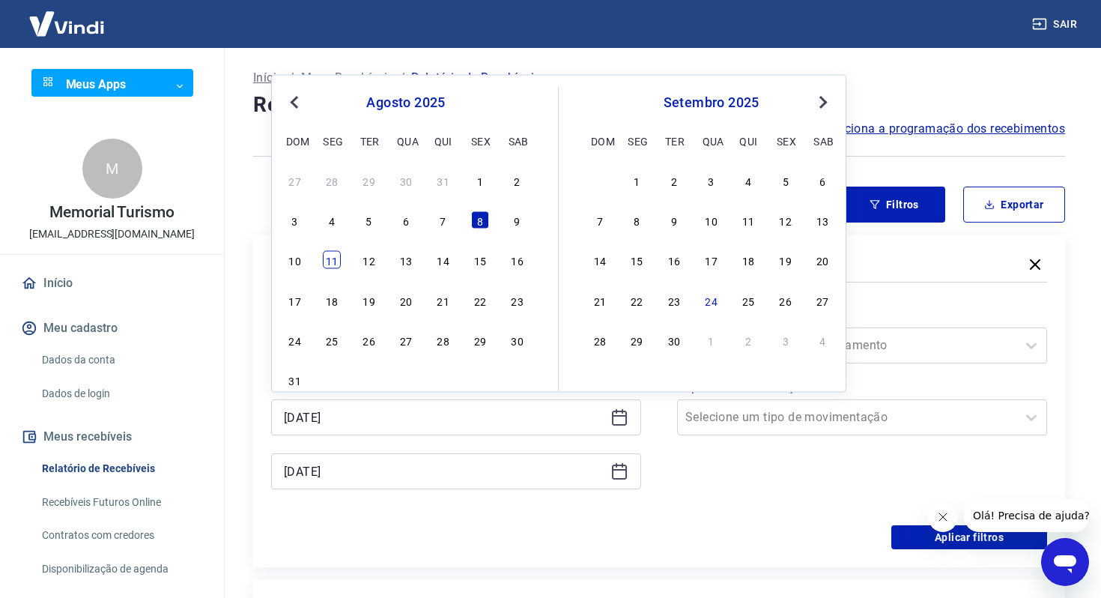
click at [329, 255] on div "11" at bounding box center [332, 260] width 18 height 18
type input "[DATE]"
drag, startPoint x: 386, startPoint y: 422, endPoint x: 189, endPoint y: 418, distance: 197.1
click at [190, 418] on div "Sair Meus Apps ​ ​ M Memorial Turismo [EMAIL_ADDRESS][DOMAIN_NAME] Início Meu c…" at bounding box center [550, 299] width 1101 height 598
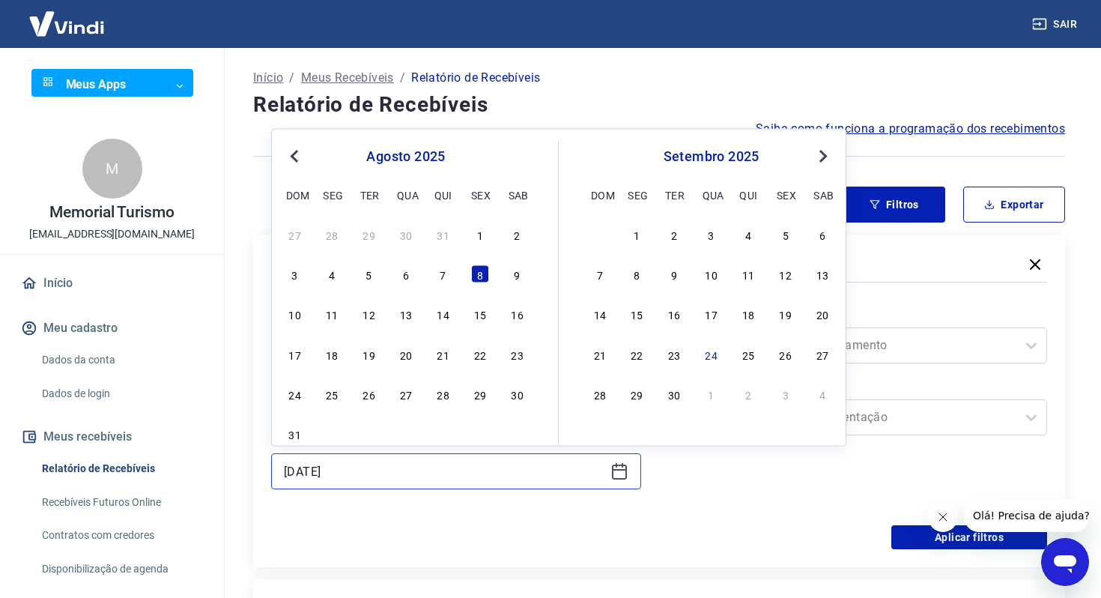
drag, startPoint x: 381, startPoint y: 475, endPoint x: 101, endPoint y: 475, distance: 279.4
click at [106, 475] on div "Sair Meus Apps ​ ​ M Memorial Turismo [EMAIL_ADDRESS][DOMAIN_NAME] Início Meu c…" at bounding box center [550, 299] width 1101 height 598
paste input "11"
type input "[DATE]"
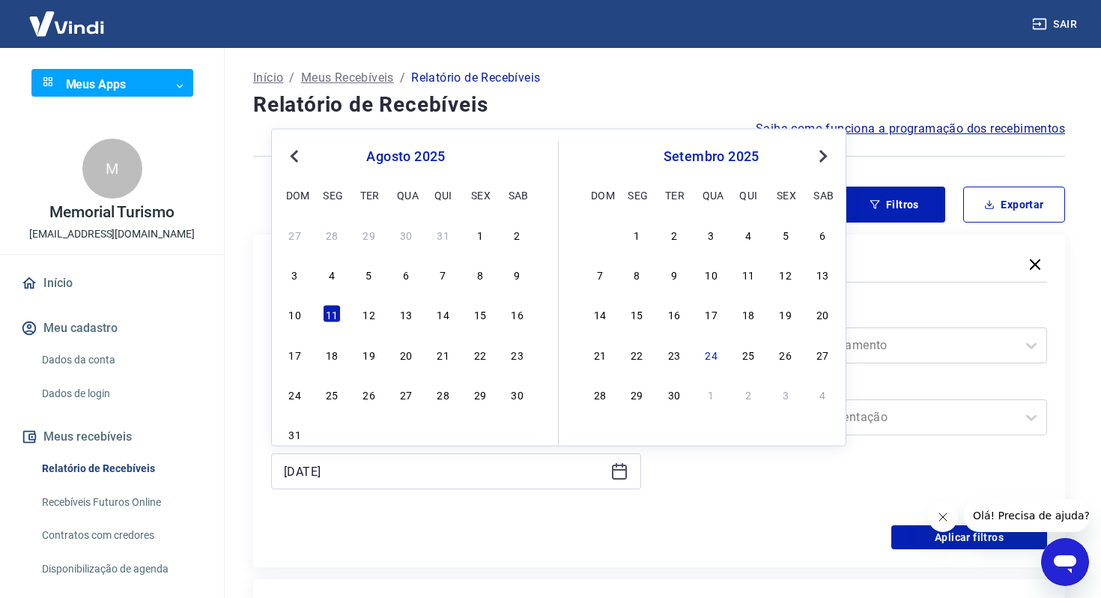
click at [606, 515] on div "Período Selecione um período Período personalizado Selected date: [DATE] [DATE]…" at bounding box center [659, 405] width 776 height 240
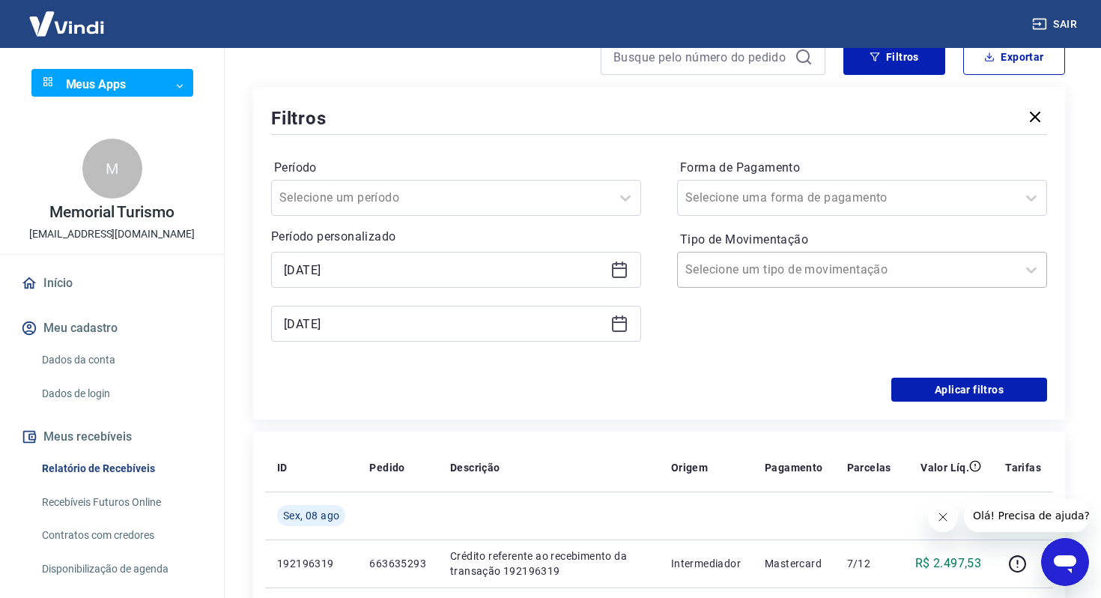
scroll to position [154, 0]
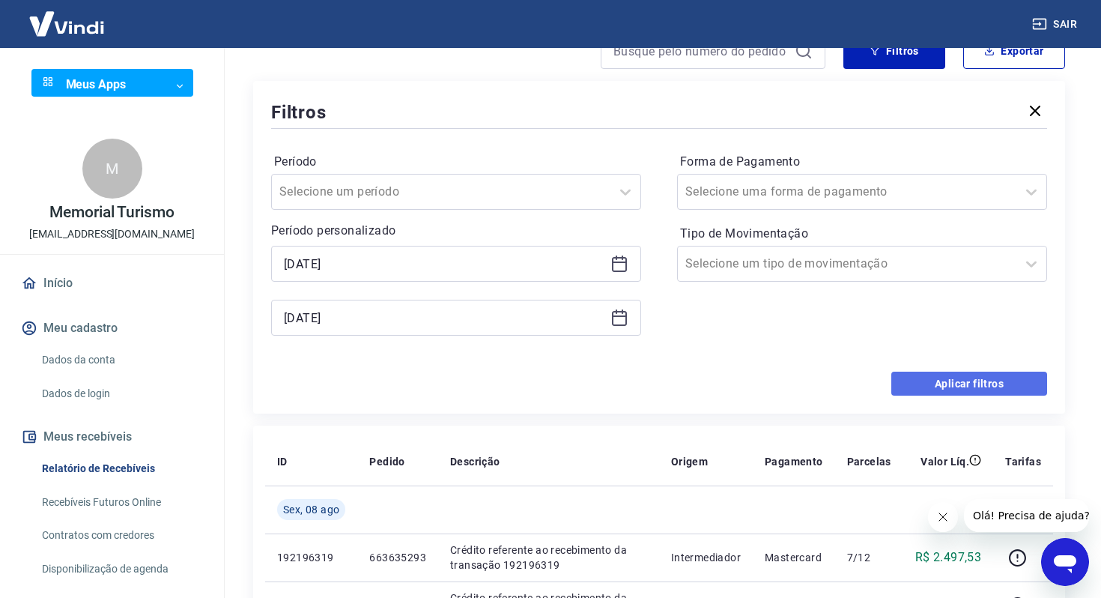
click at [896, 384] on button "Aplicar filtros" at bounding box center [969, 384] width 156 height 24
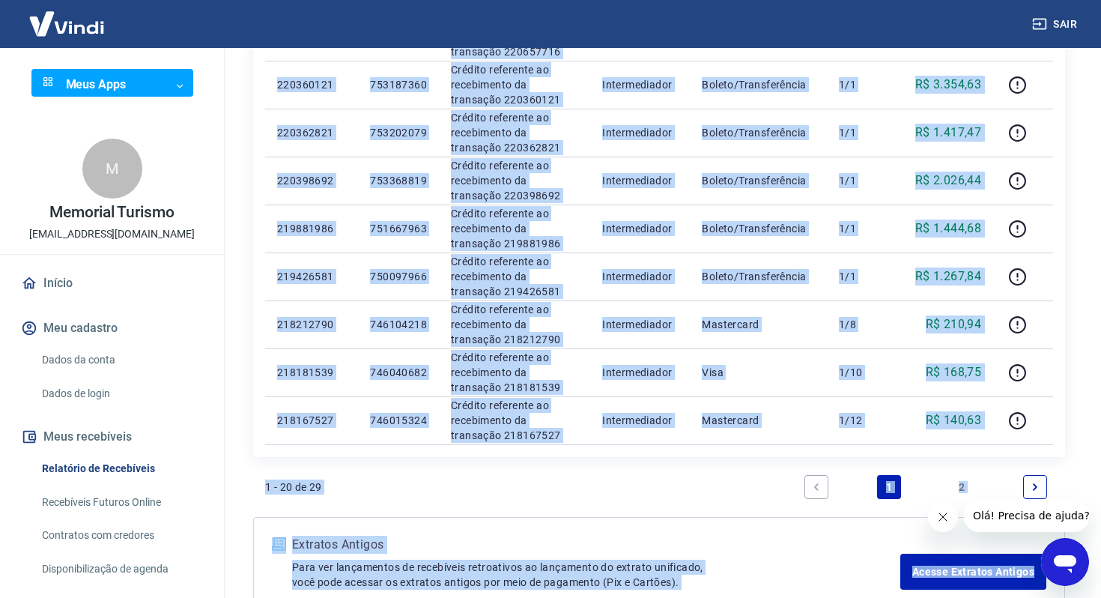
scroll to position [879, 0]
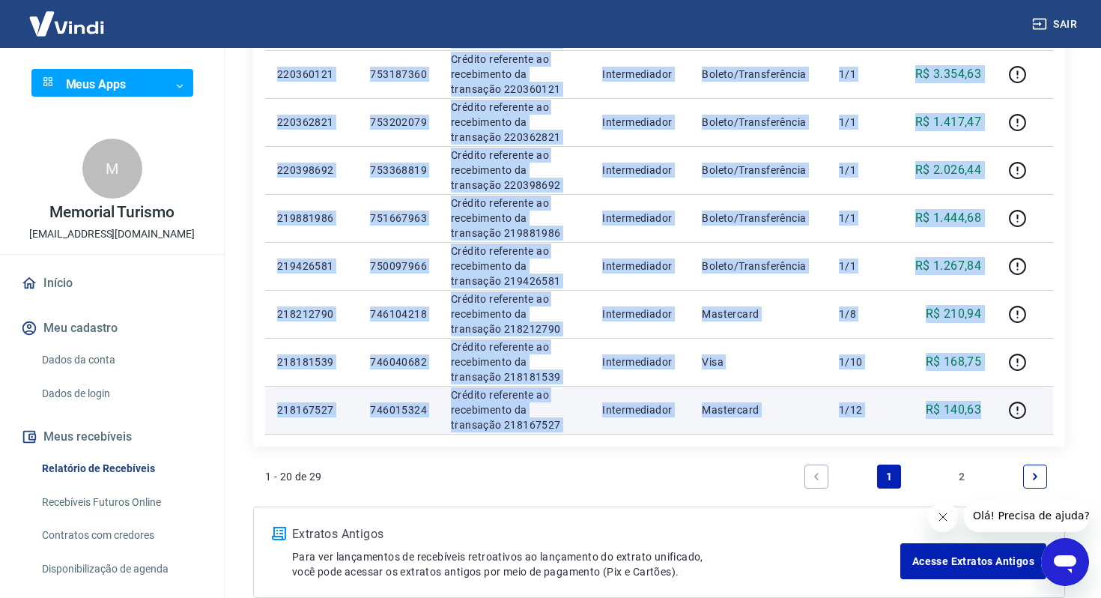
drag, startPoint x: 270, startPoint y: 282, endPoint x: 979, endPoint y: 412, distance: 720.4
copy tbody "420573523 354492998 Loremip dolorsita co adipiscinge se doeiusmod 412733762 Tem…"
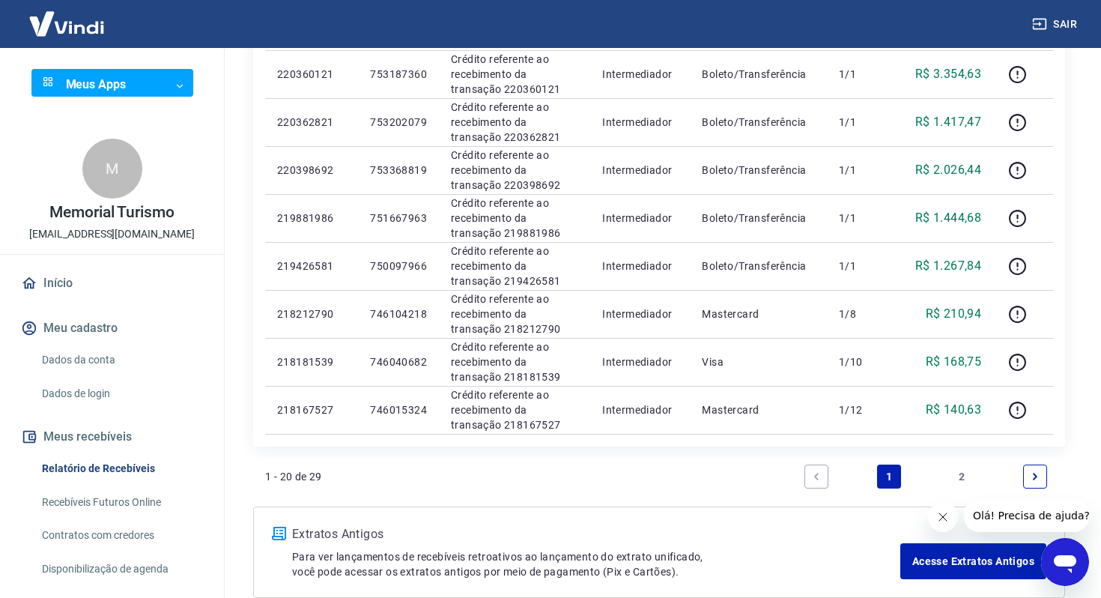
click at [960, 476] on link "2" at bounding box center [963, 476] width 24 height 24
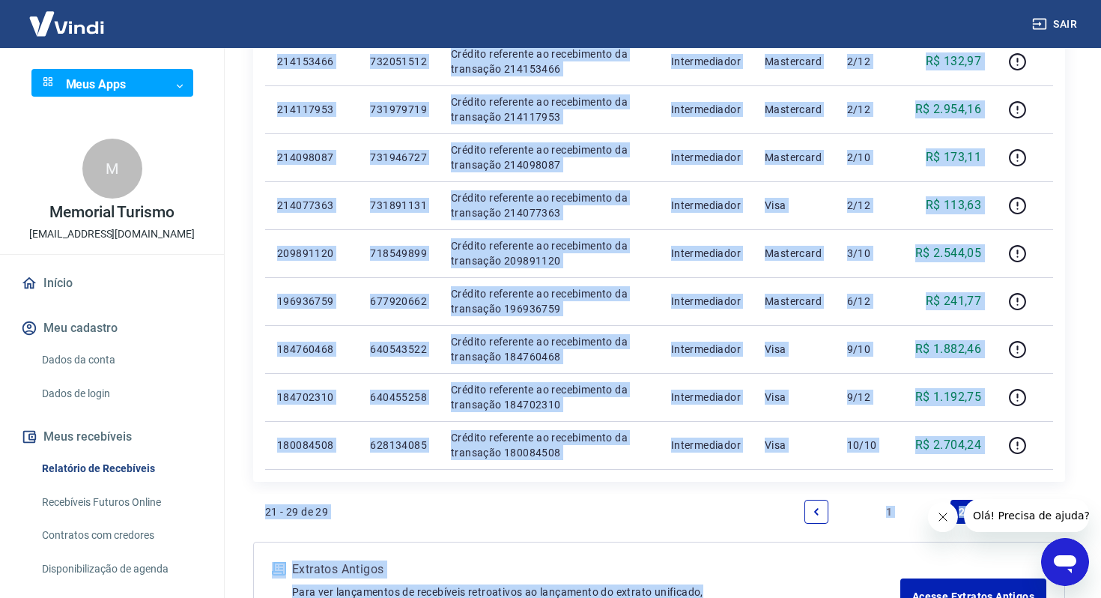
scroll to position [328, 0]
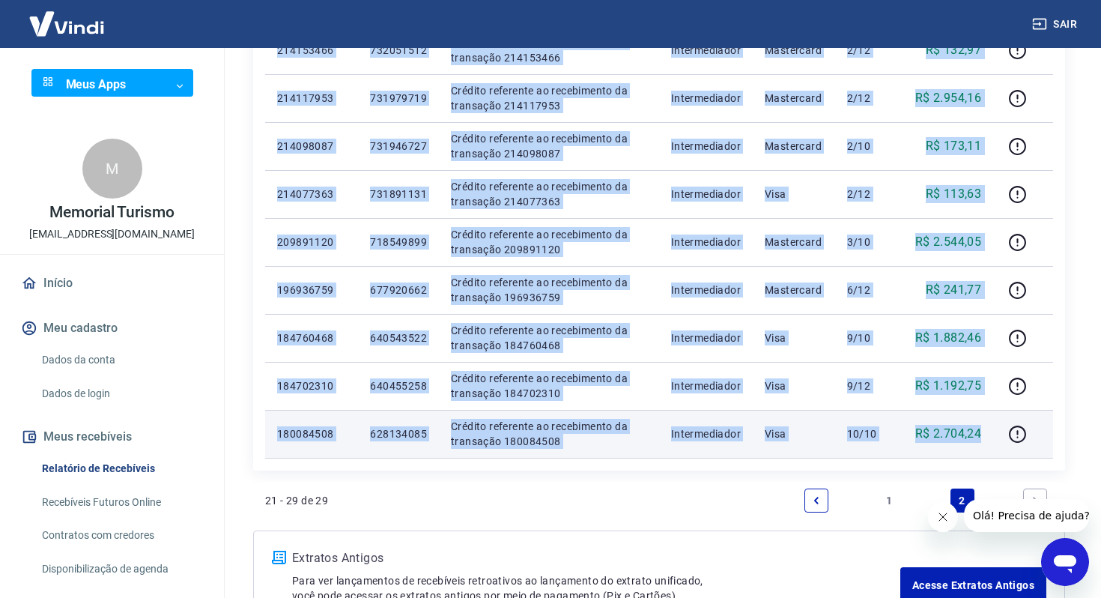
drag, startPoint x: 269, startPoint y: 242, endPoint x: 984, endPoint y: 442, distance: 742.8
click at [984, 442] on tbody "[DATE] 214153466 732051512 Crédito referente ao recebimento da transação 214153…" at bounding box center [659, 217] width 788 height 479
copy tbody "168619203 372340110 Loremip dolorsita co adipiscinge se doeiusmod 658059910 Tem…"
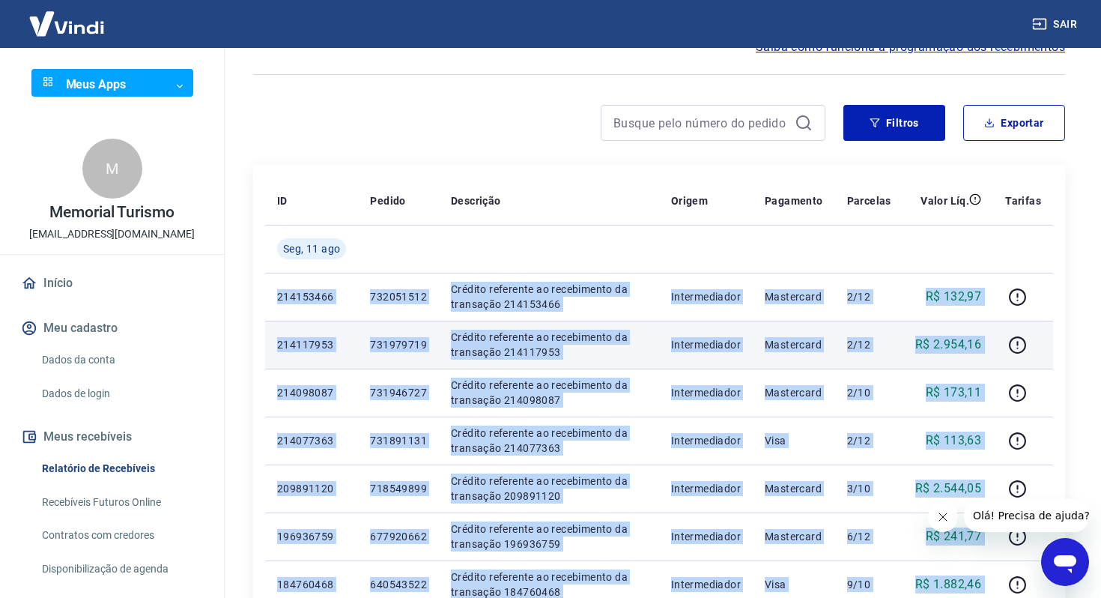
scroll to position [83, 0]
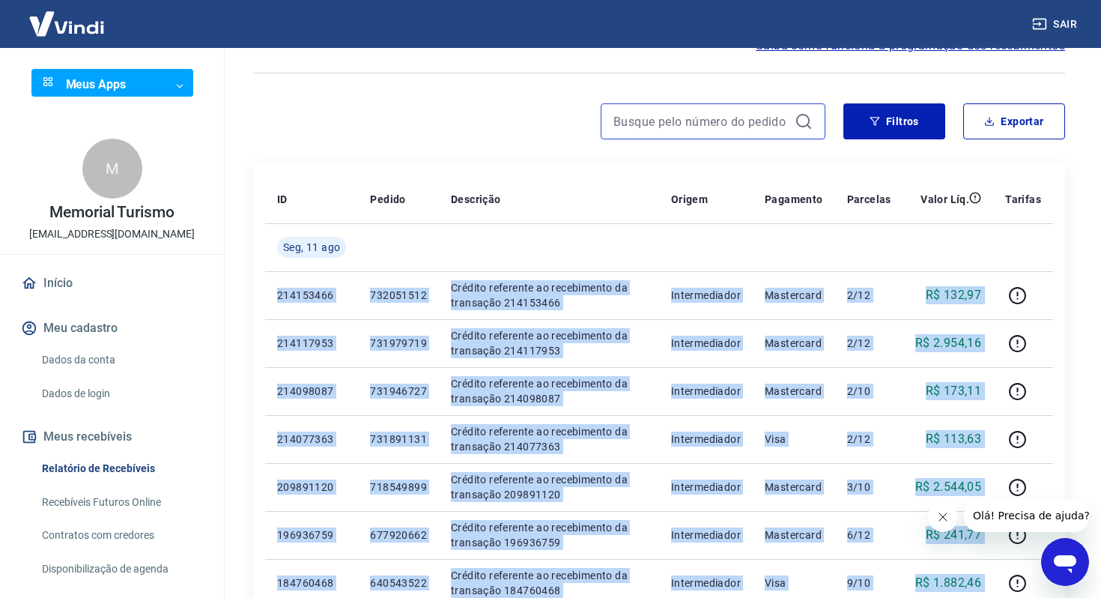
click at [760, 121] on input at bounding box center [700, 121] width 175 height 22
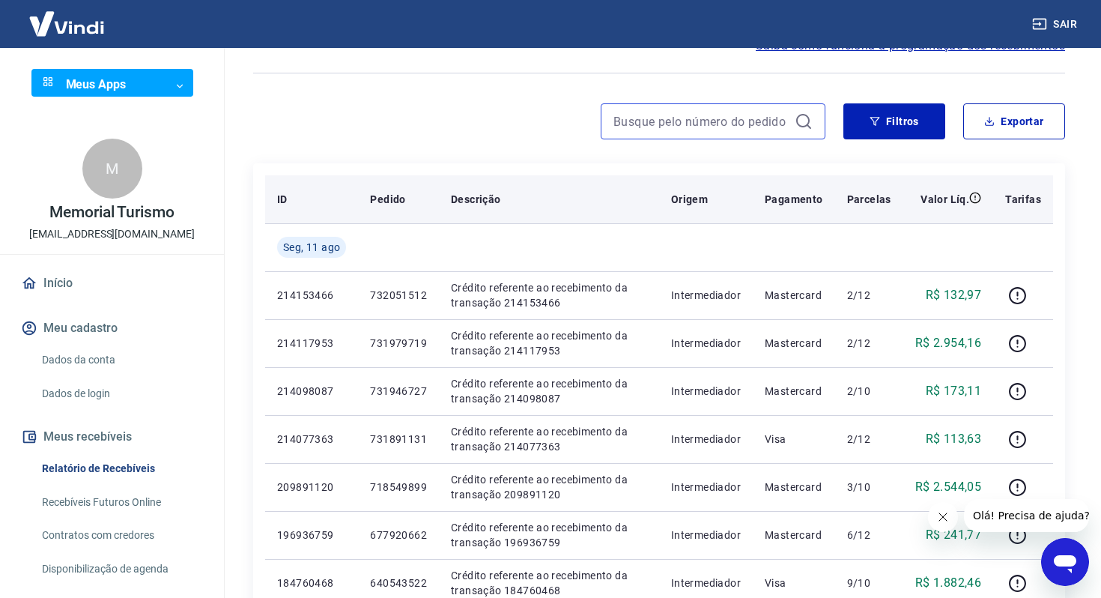
scroll to position [104, 0]
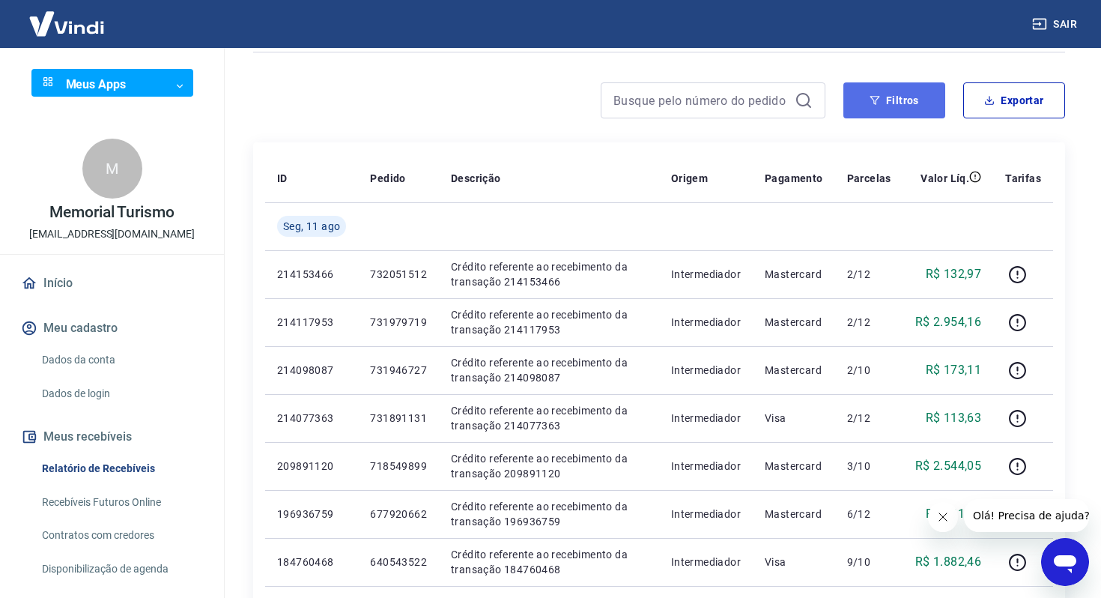
click at [864, 98] on button "Filtros" at bounding box center [894, 100] width 102 height 36
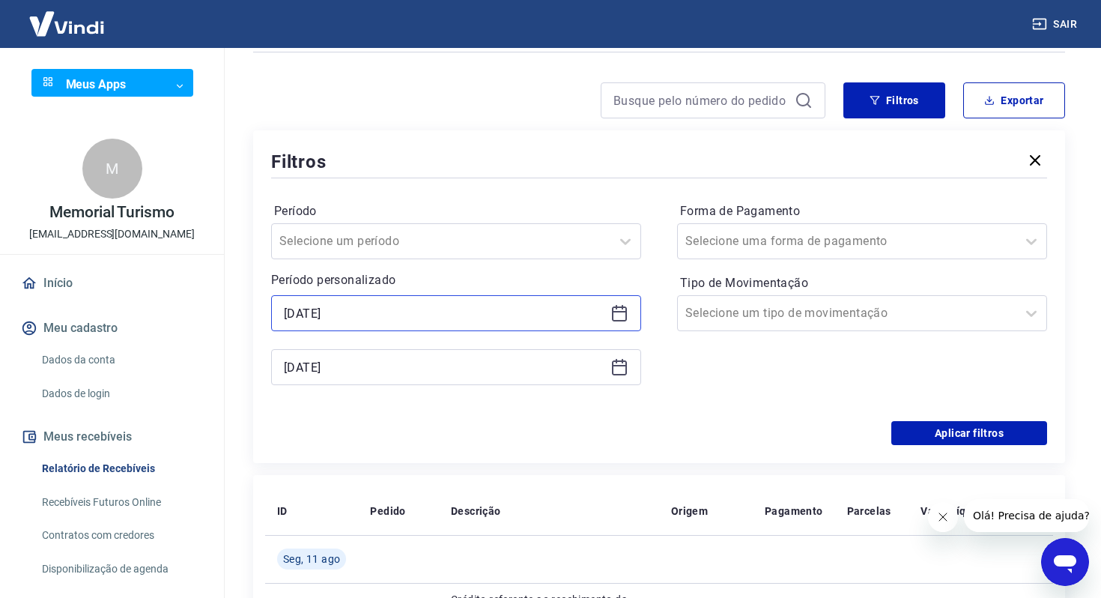
click at [433, 320] on input "[DATE]" at bounding box center [444, 313] width 321 height 22
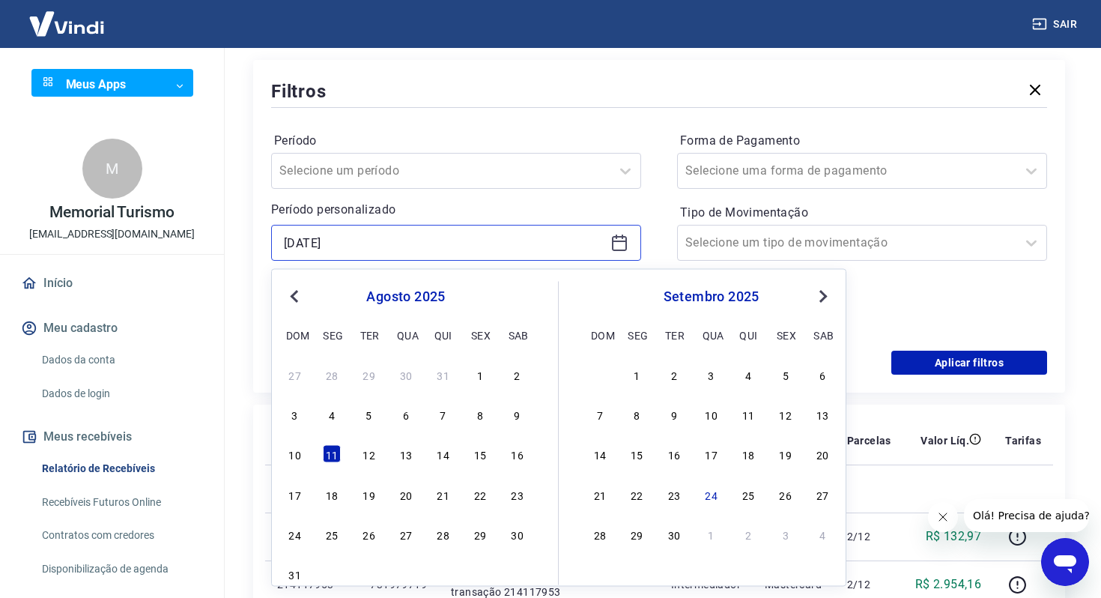
scroll to position [178, 0]
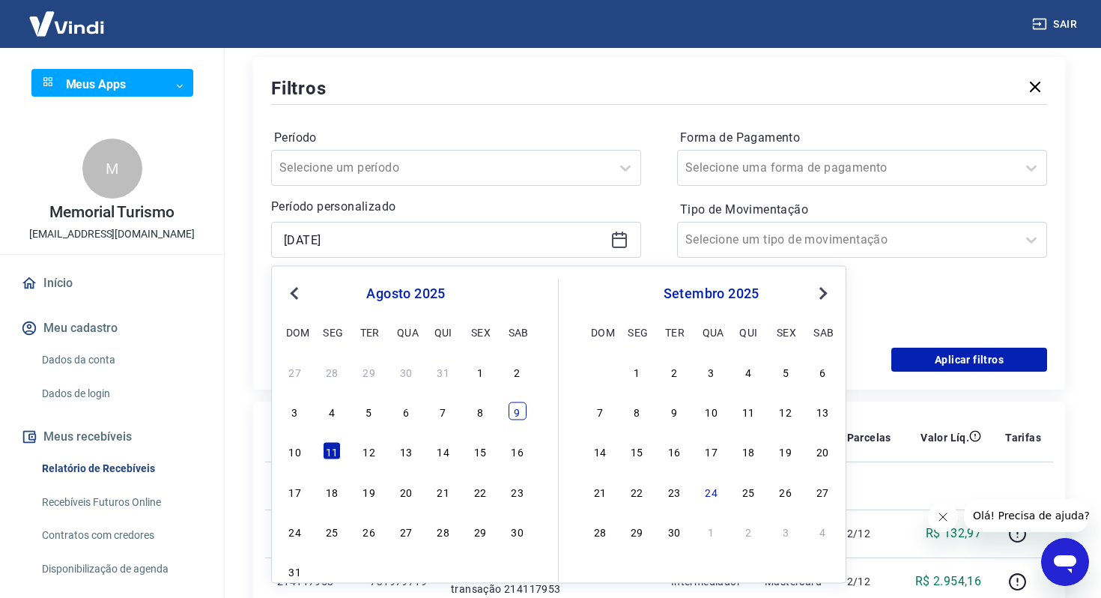
click at [526, 410] on div "9" at bounding box center [518, 411] width 18 height 18
type input "[DATE]"
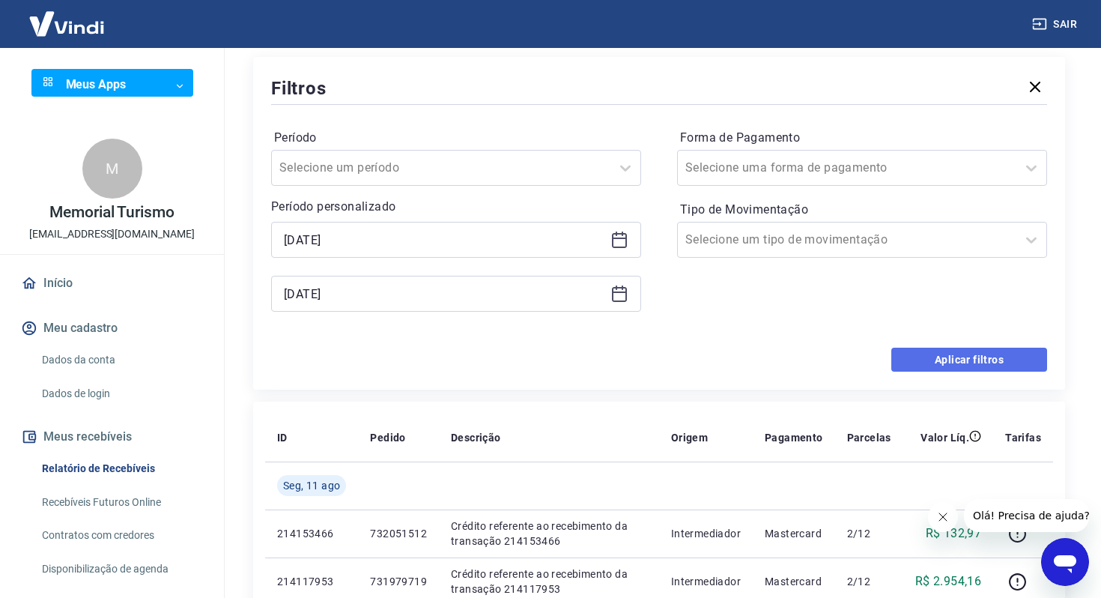
click at [921, 358] on button "Aplicar filtros" at bounding box center [969, 360] width 156 height 24
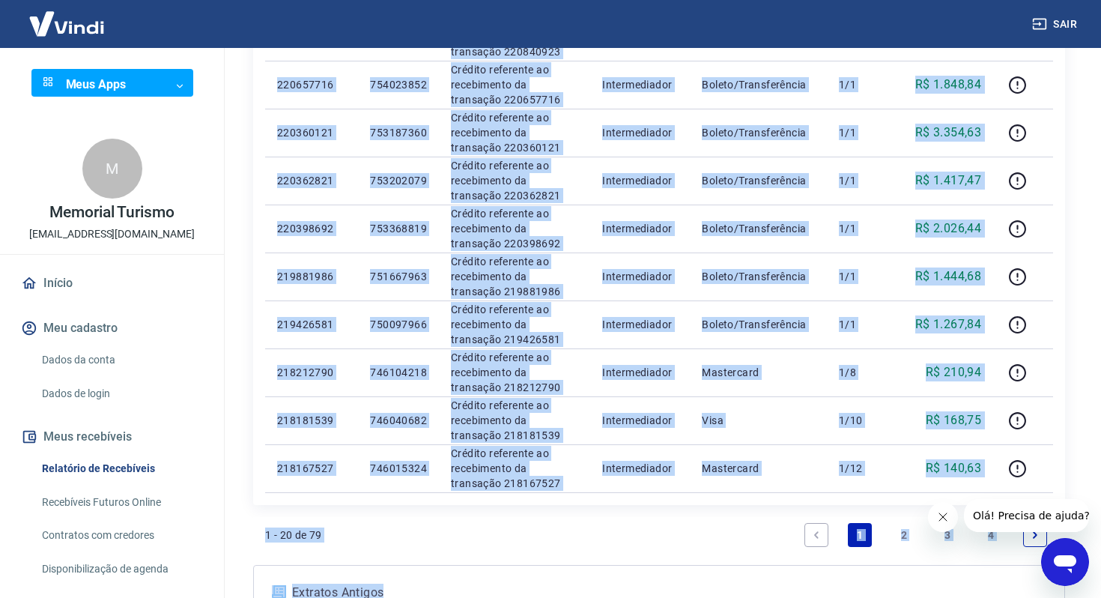
scroll to position [856, 0]
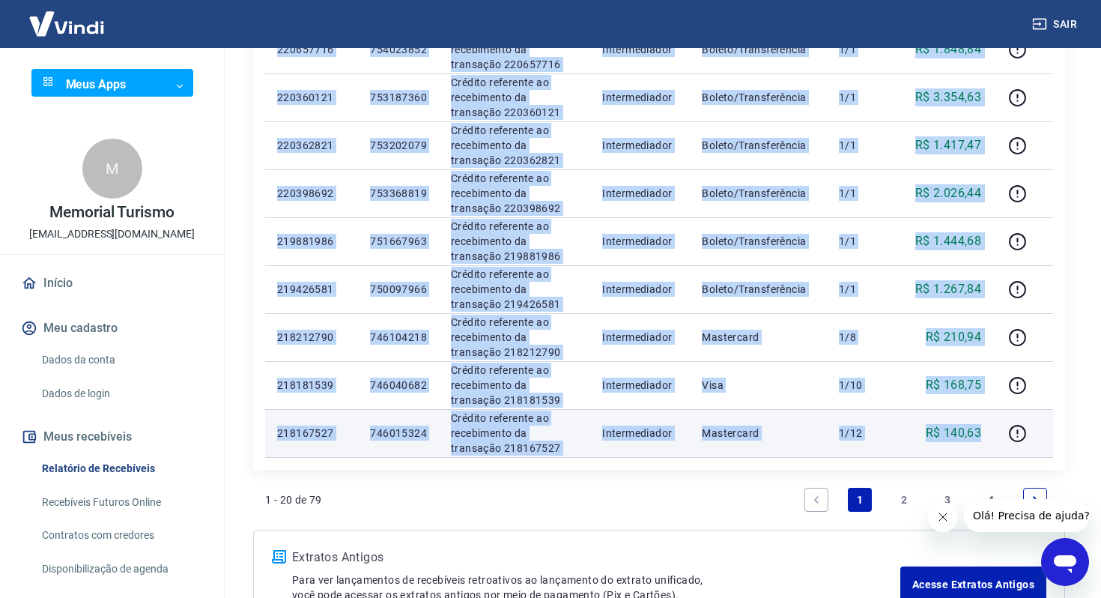
drag, startPoint x: 274, startPoint y: 228, endPoint x: 989, endPoint y: 443, distance: 747.0
copy tbody "815645024 228015288 Loremip dolorsita co adipiscinge se doeiusmod 464312907 Tem…"
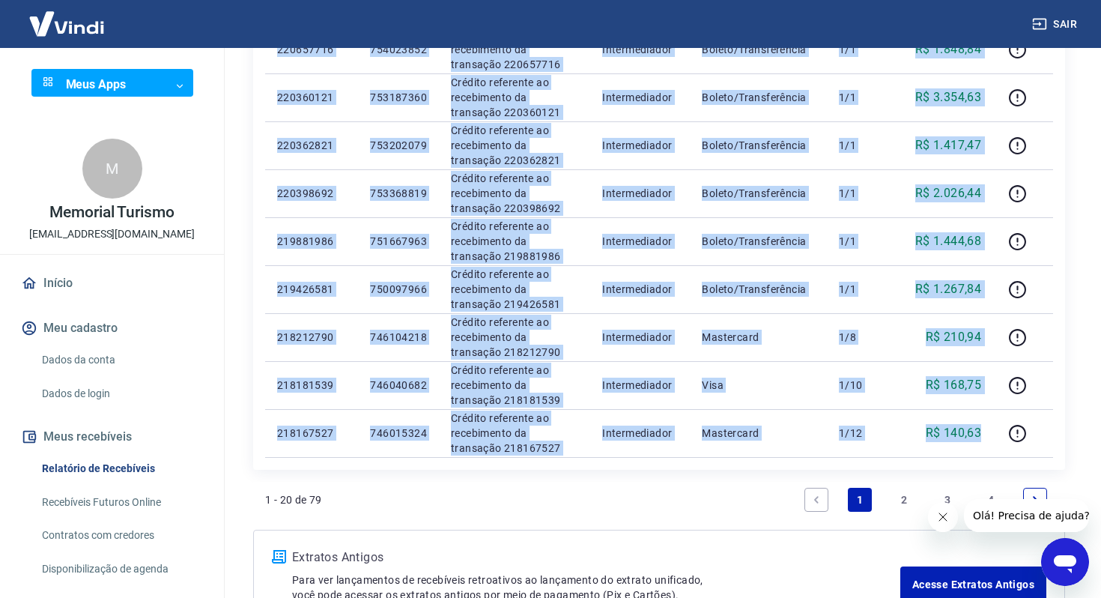
click at [900, 502] on link "2" at bounding box center [904, 500] width 24 height 24
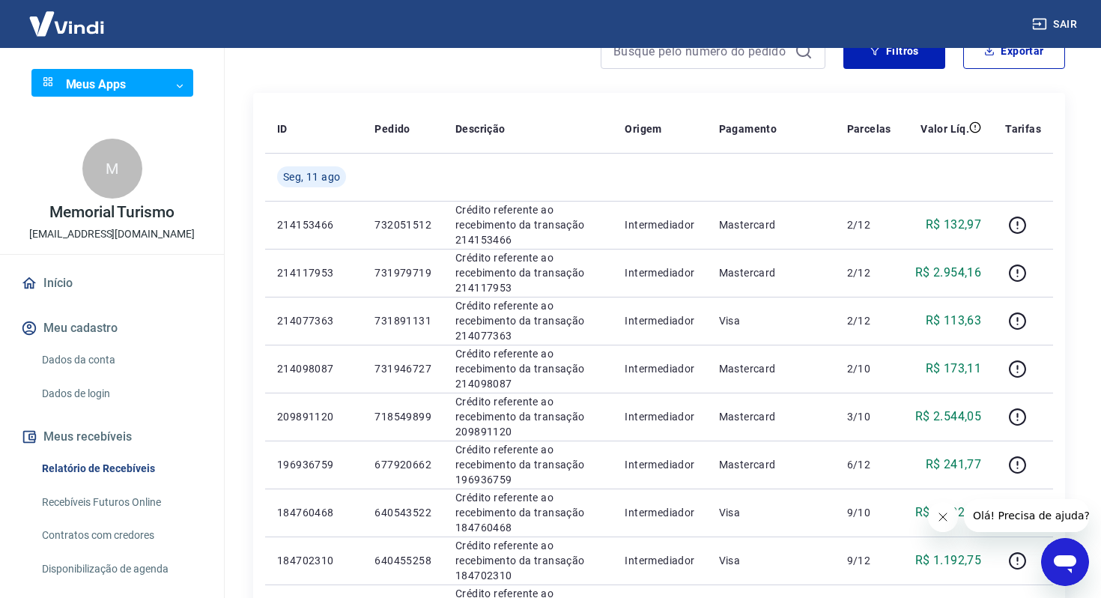
scroll to position [154, 0]
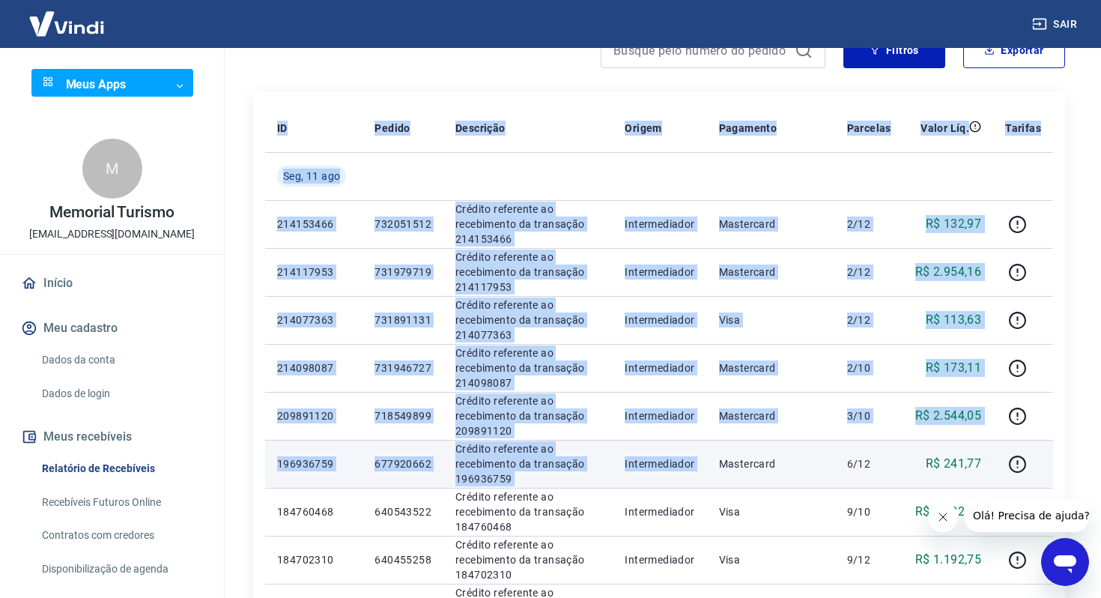
drag, startPoint x: 261, startPoint y: 219, endPoint x: 747, endPoint y: 451, distance: 538.4
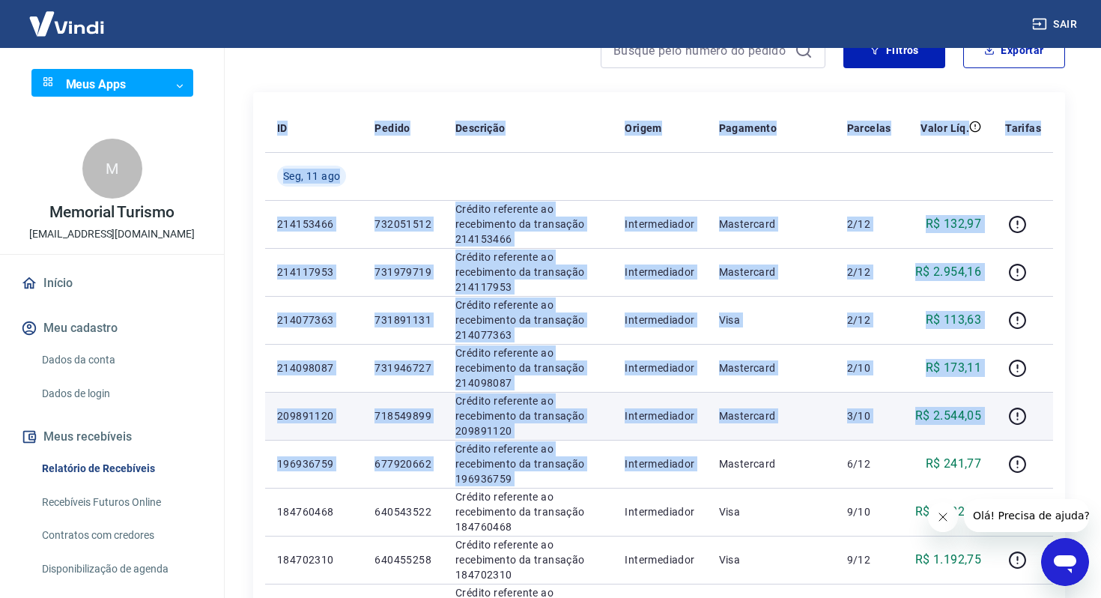
click at [677, 415] on p "Intermediador" at bounding box center [660, 415] width 70 height 15
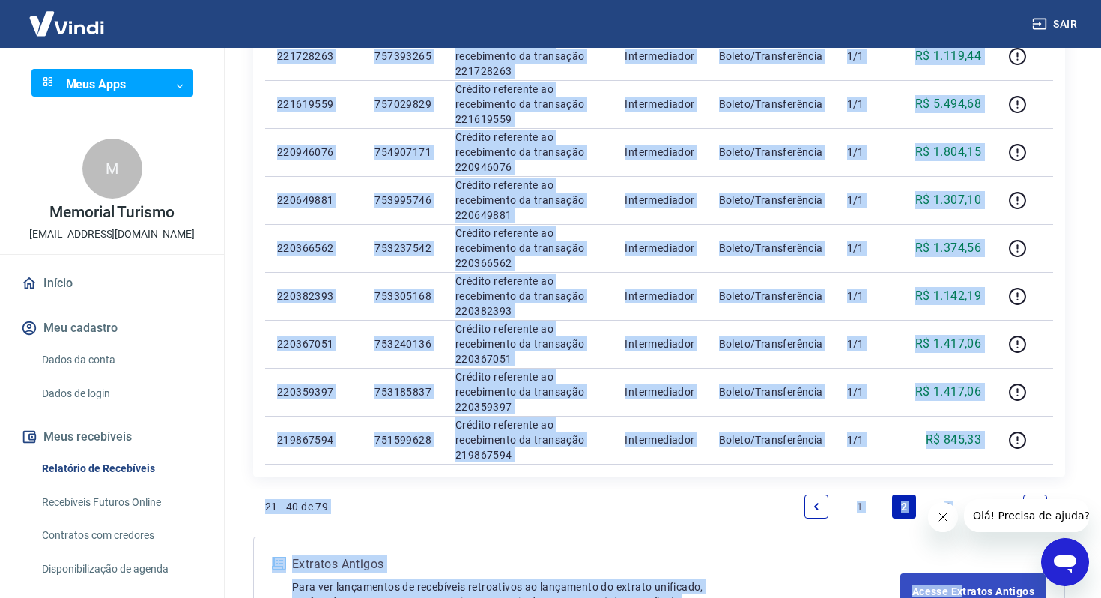
scroll to position [918, 0]
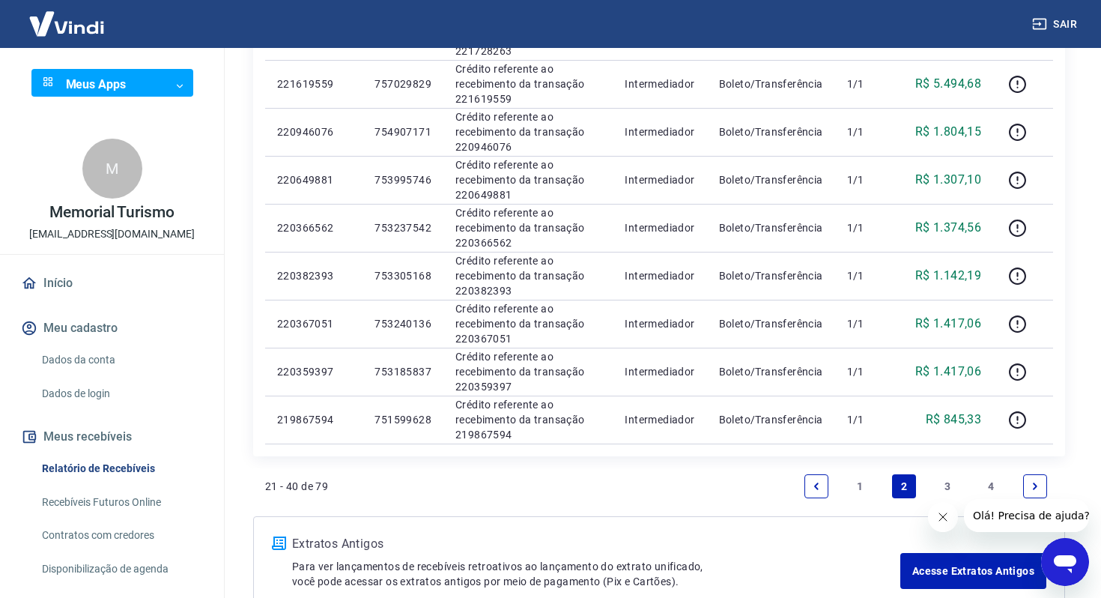
drag, startPoint x: 279, startPoint y: 220, endPoint x: 999, endPoint y: 446, distance: 755.0
copy table "ID Pedido Descrição Origem Pagamento Parcelas Valor Líq. Tarifas [DATE]"
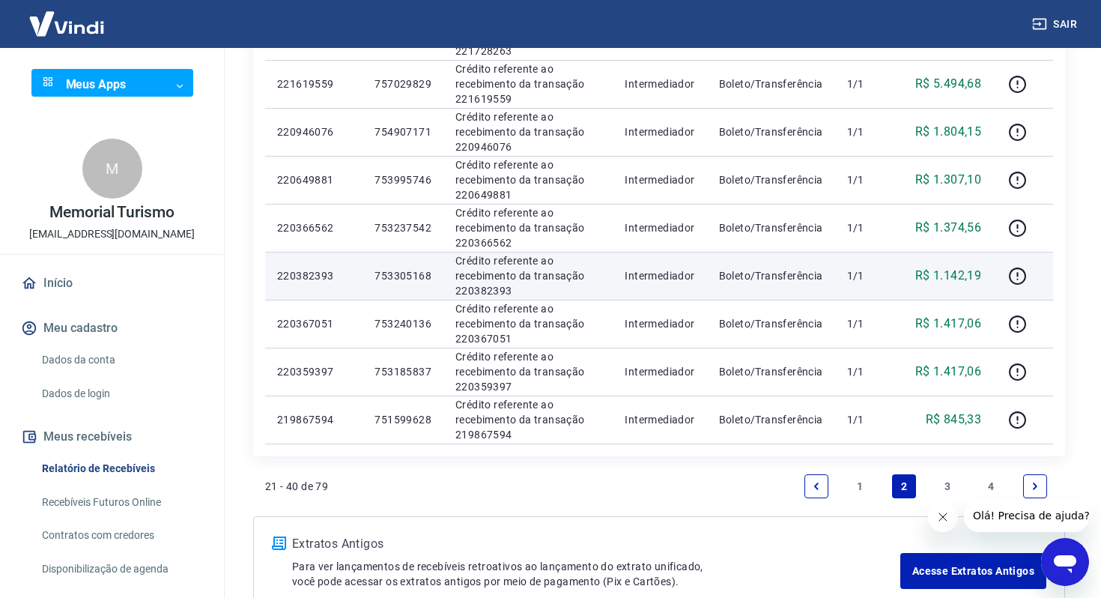
scroll to position [1009, 0]
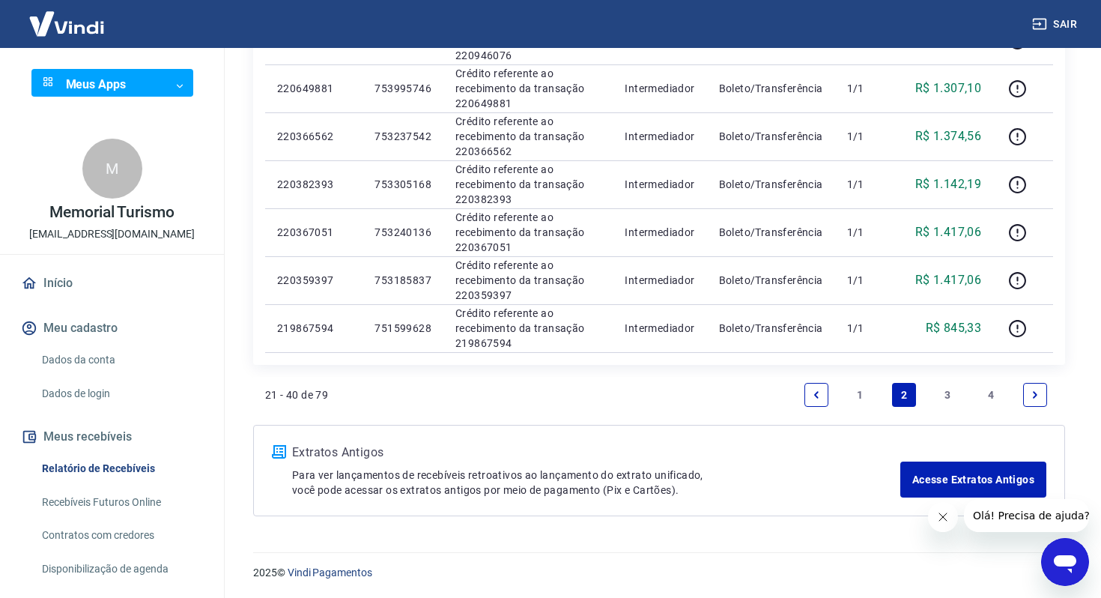
click at [944, 396] on link "3" at bounding box center [948, 395] width 24 height 24
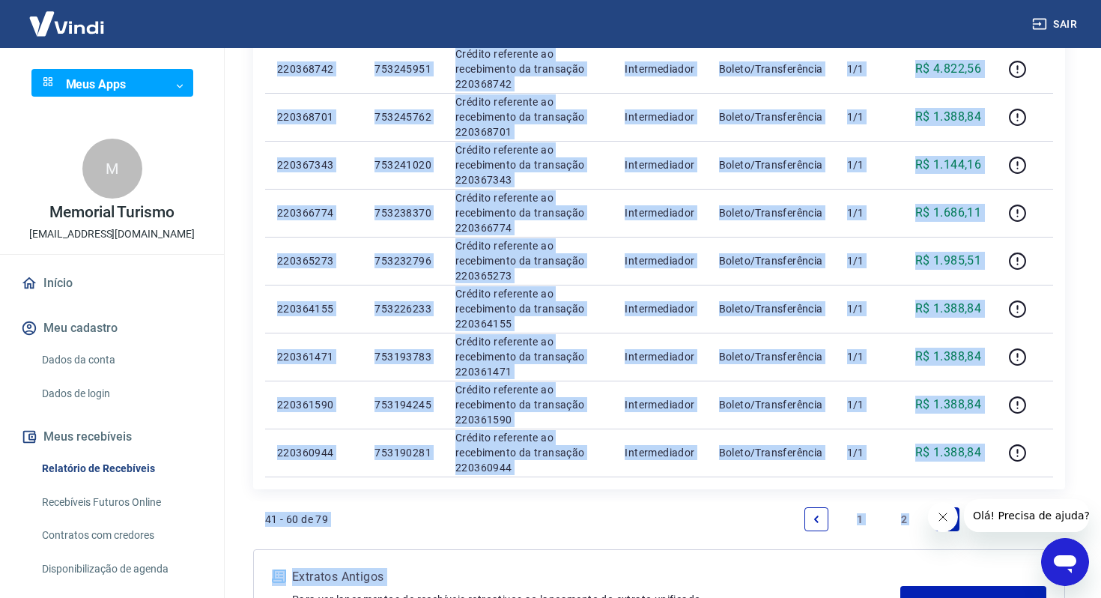
scroll to position [896, 0]
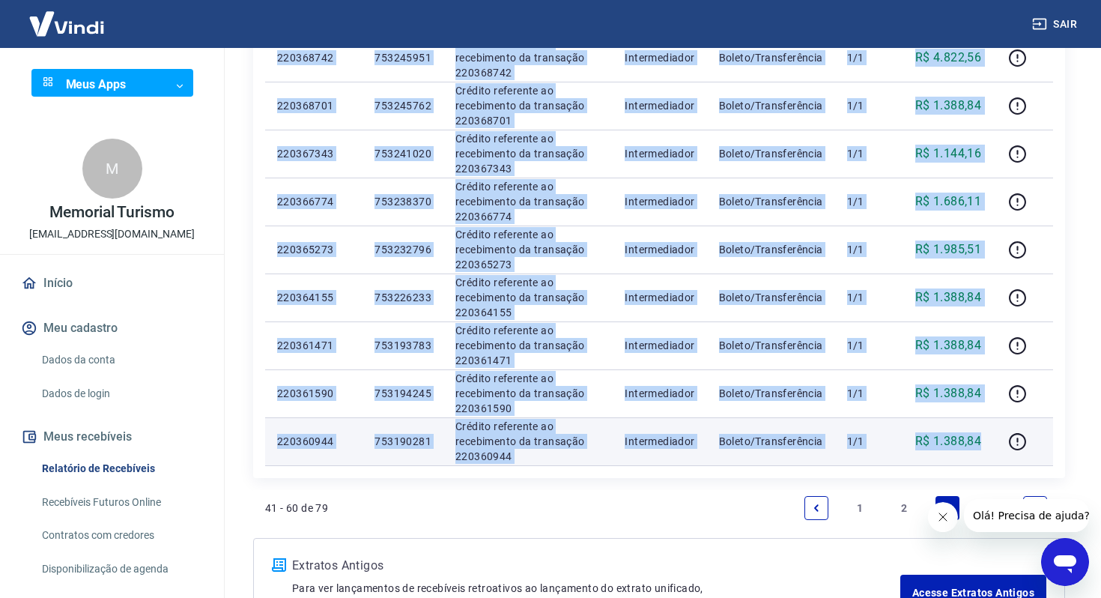
drag, startPoint x: 276, startPoint y: 230, endPoint x: 984, endPoint y: 443, distance: 739.3
copy tbody "194107056 359120516 Loremip dolorsita co adipiscinge se doeiusmod 644157844 Tem…"
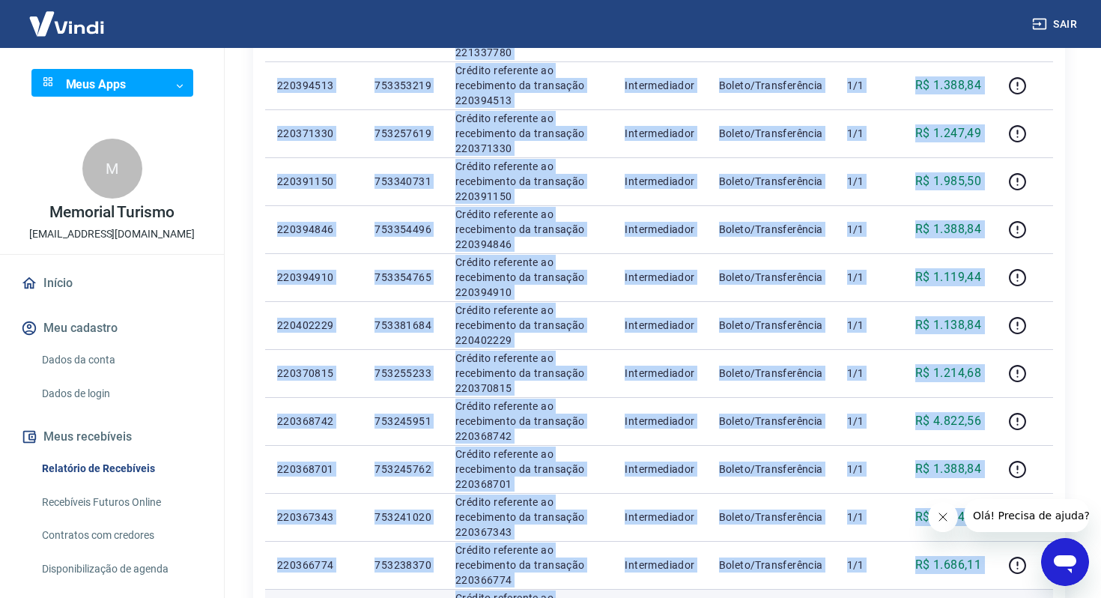
scroll to position [528, 0]
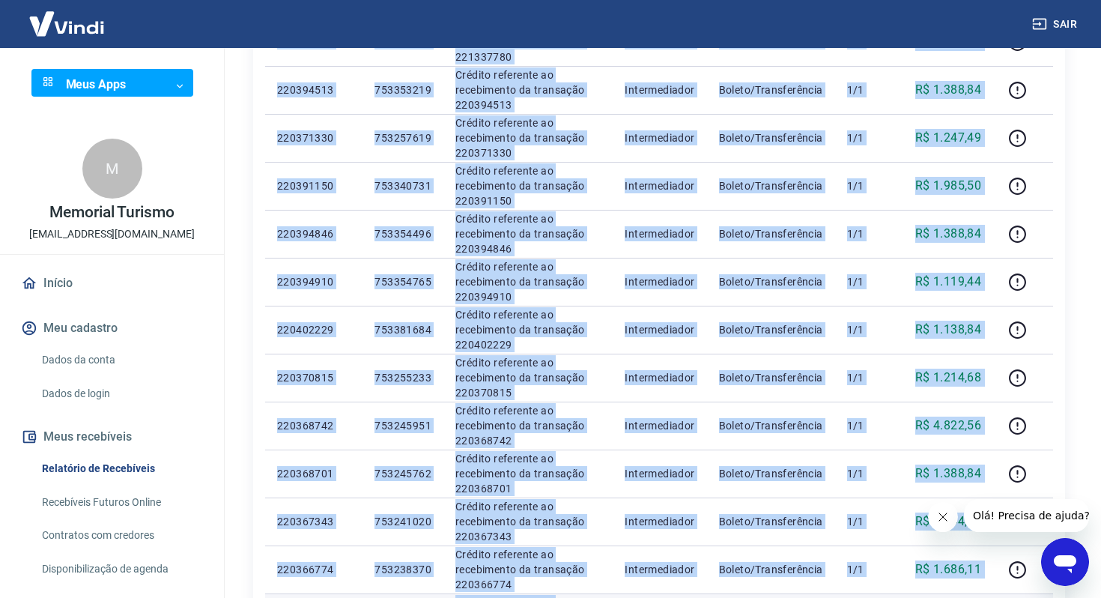
click at [715, 309] on td "Boleto/Transferência" at bounding box center [771, 330] width 128 height 48
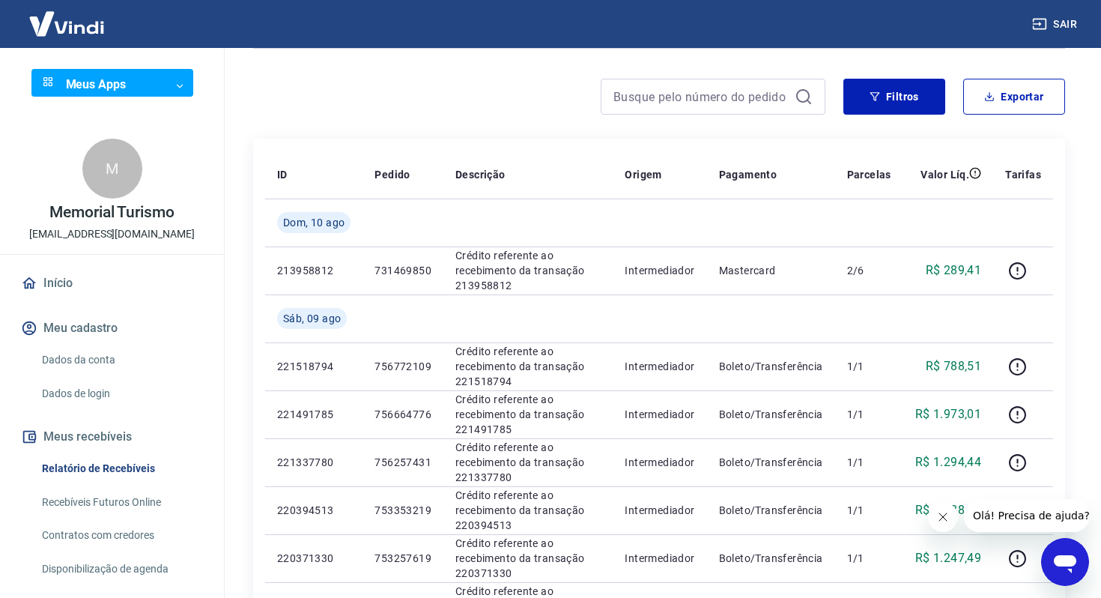
scroll to position [17, 0]
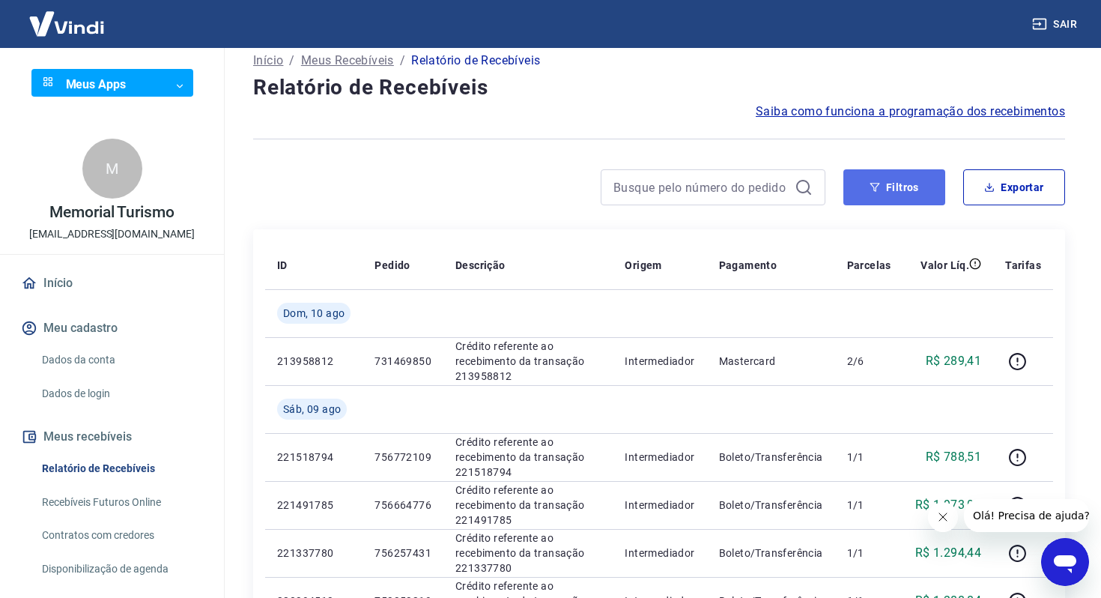
click at [861, 185] on button "Filtros" at bounding box center [894, 187] width 102 height 36
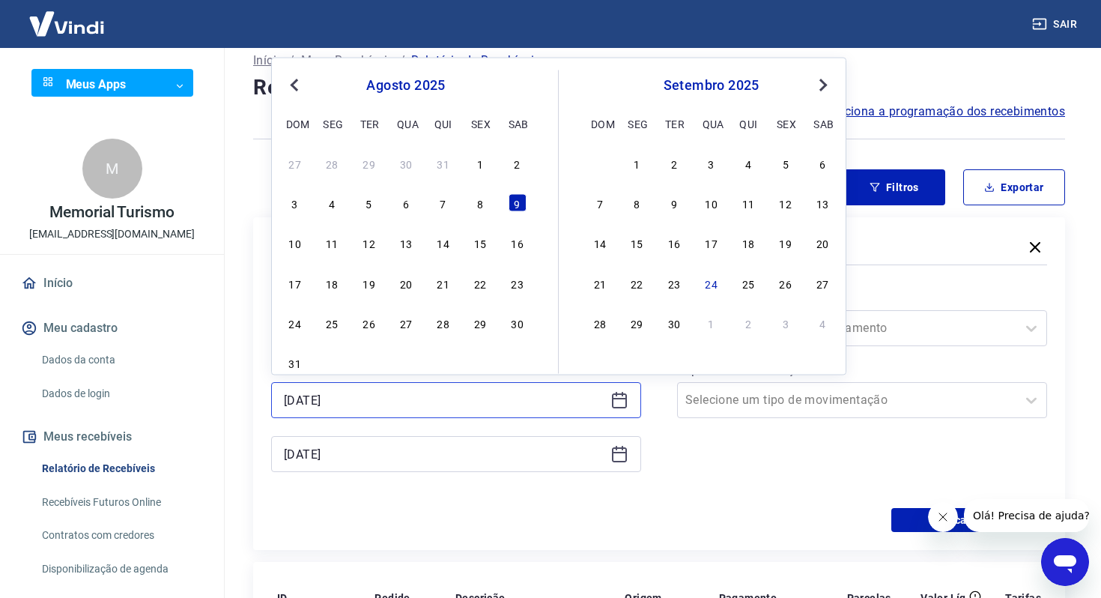
click at [486, 403] on input "[DATE]" at bounding box center [444, 400] width 321 height 22
click at [590, 503] on div "Período Selecione um período Período personalizado [DATE] Previous Month Next M…" at bounding box center [659, 388] width 776 height 240
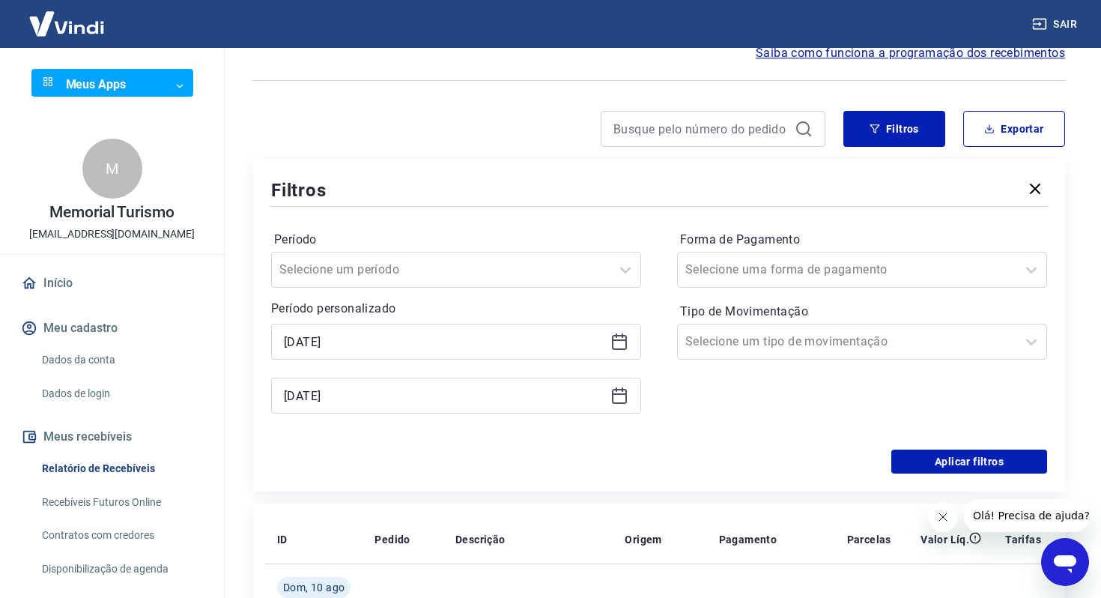
scroll to position [164, 0]
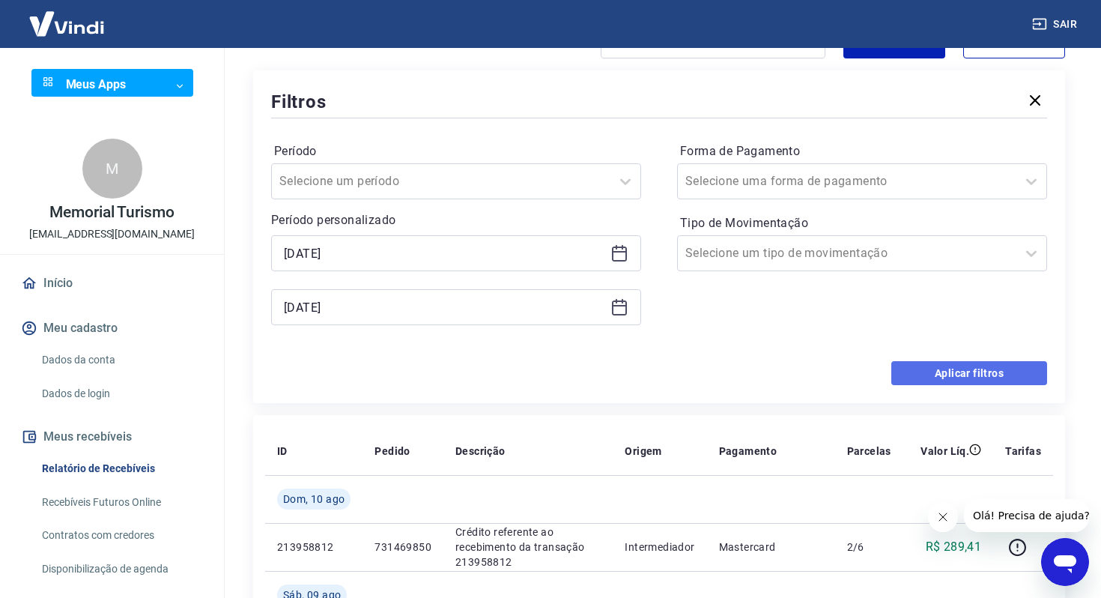
click at [907, 381] on button "Aplicar filtros" at bounding box center [969, 373] width 156 height 24
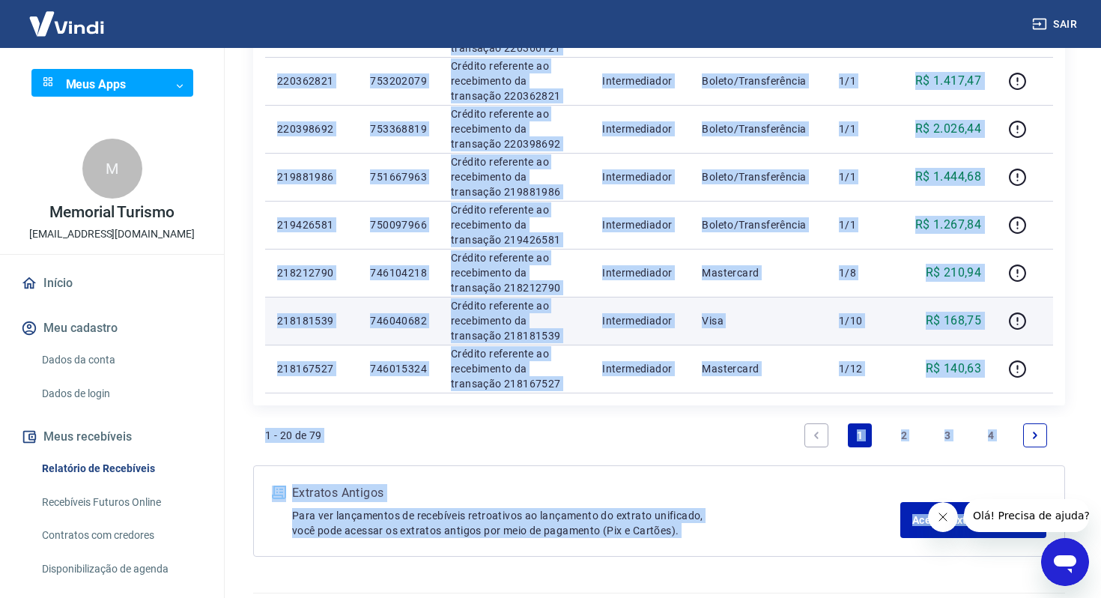
scroll to position [961, 0]
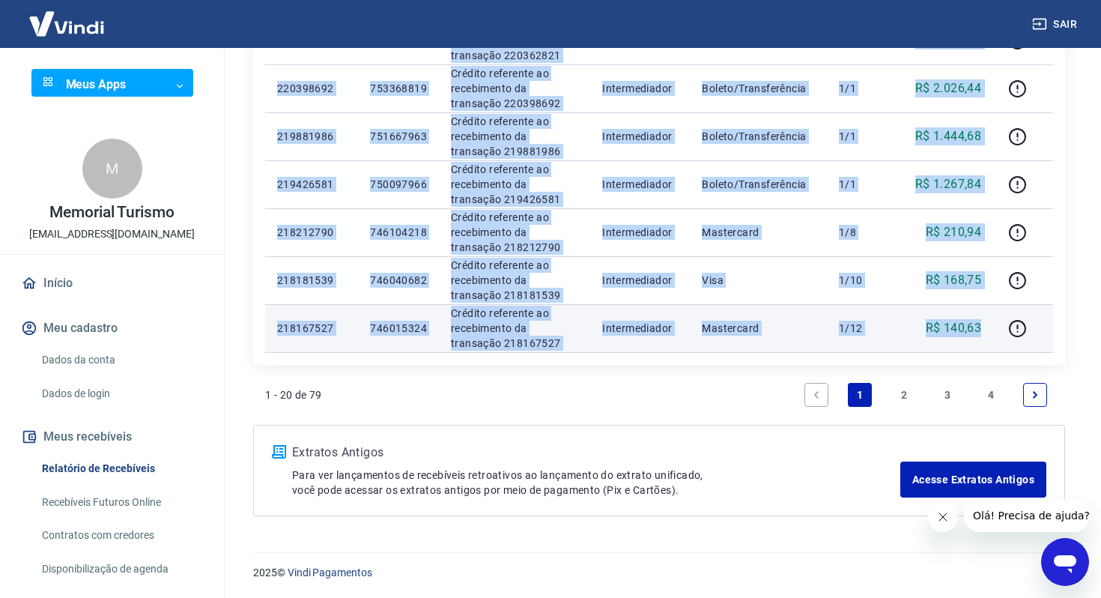
drag, startPoint x: 271, startPoint y: 323, endPoint x: 992, endPoint y: 330, distance: 721.4
copy tbody "815645024 228015288 Loremip dolorsita co adipiscinge se doeiusmod 464312907 Tem…"
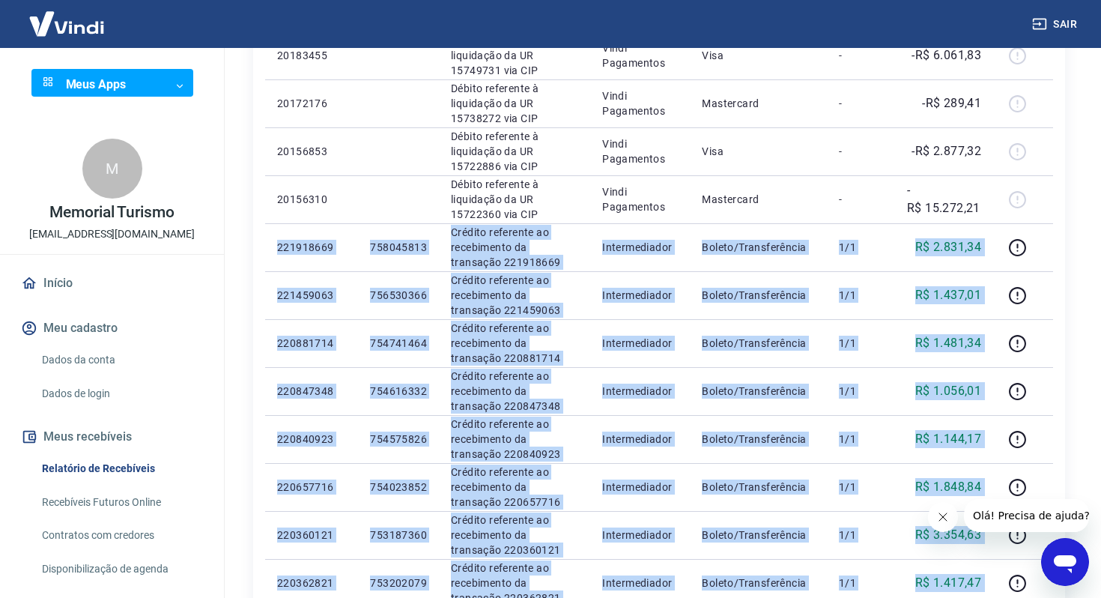
scroll to position [384, 0]
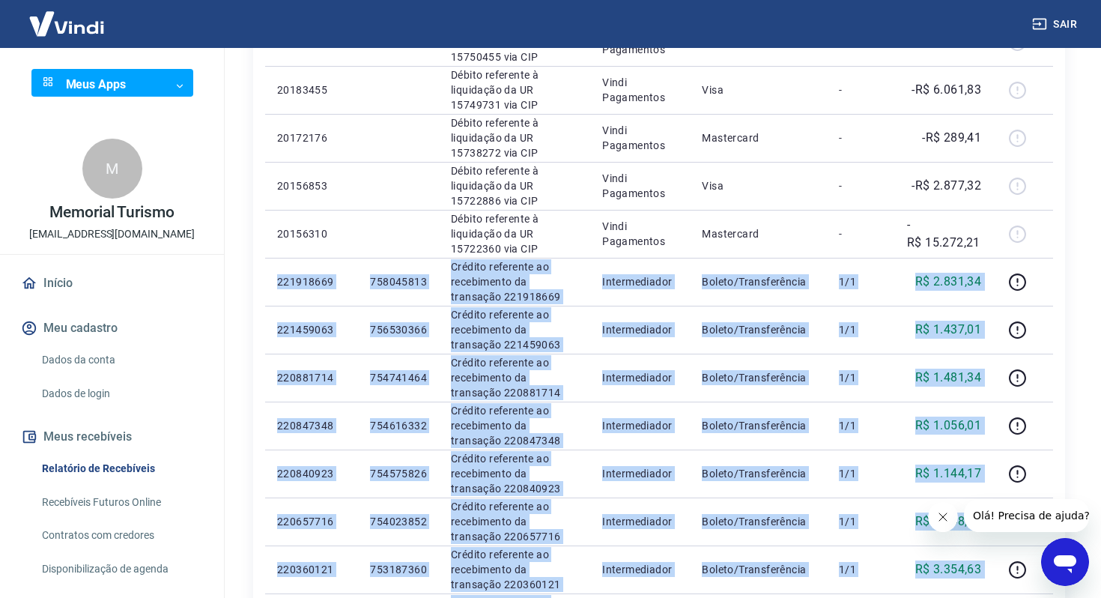
click at [790, 358] on td "Boleto/Transferência" at bounding box center [758, 378] width 136 height 48
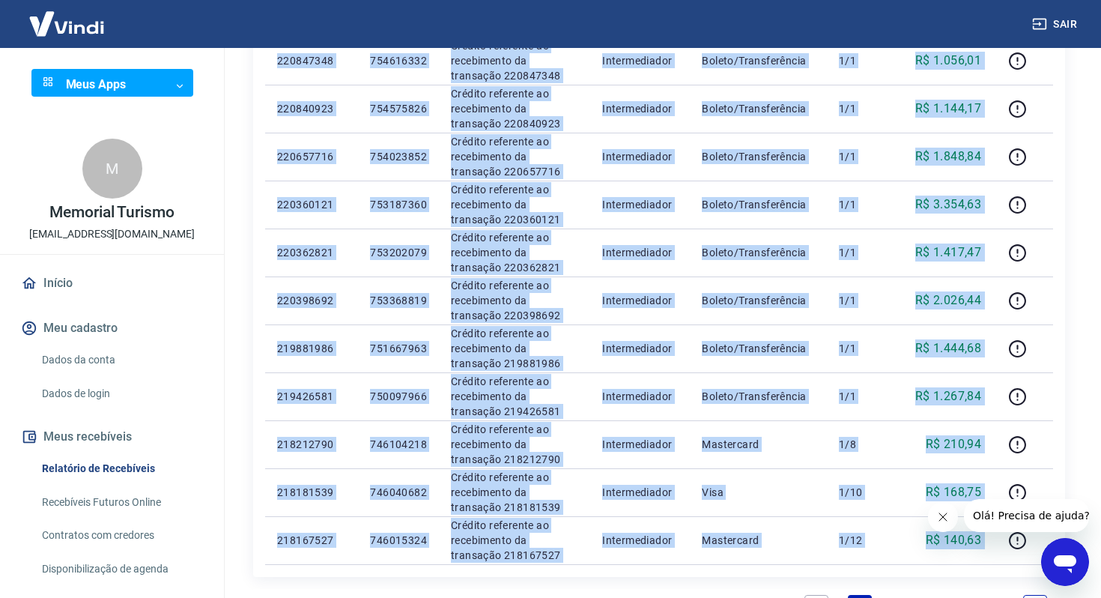
scroll to position [804, 0]
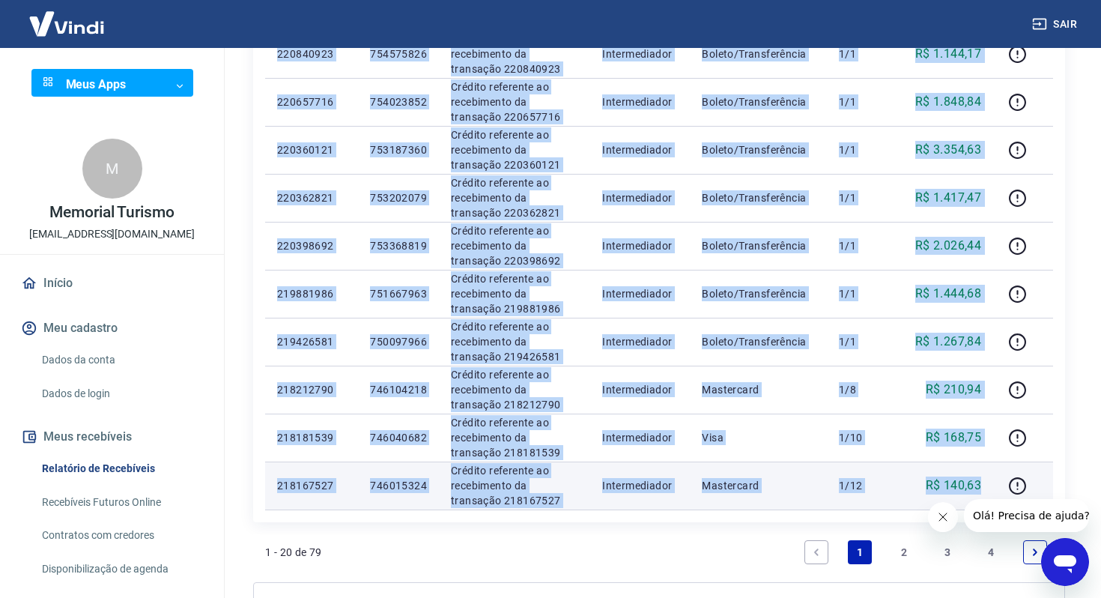
drag, startPoint x: 274, startPoint y: 351, endPoint x: 988, endPoint y: 492, distance: 727.6
click at [988, 492] on tbody "[DATE] 6725428 Débito referente ao saque 6725428 Vindi Pagamentos Transferência…" at bounding box center [659, 6] width 788 height 1007
copy tbody "815645024 228015288 Loremip dolorsita co adipiscinge se doeiusmod 464312907 Tem…"
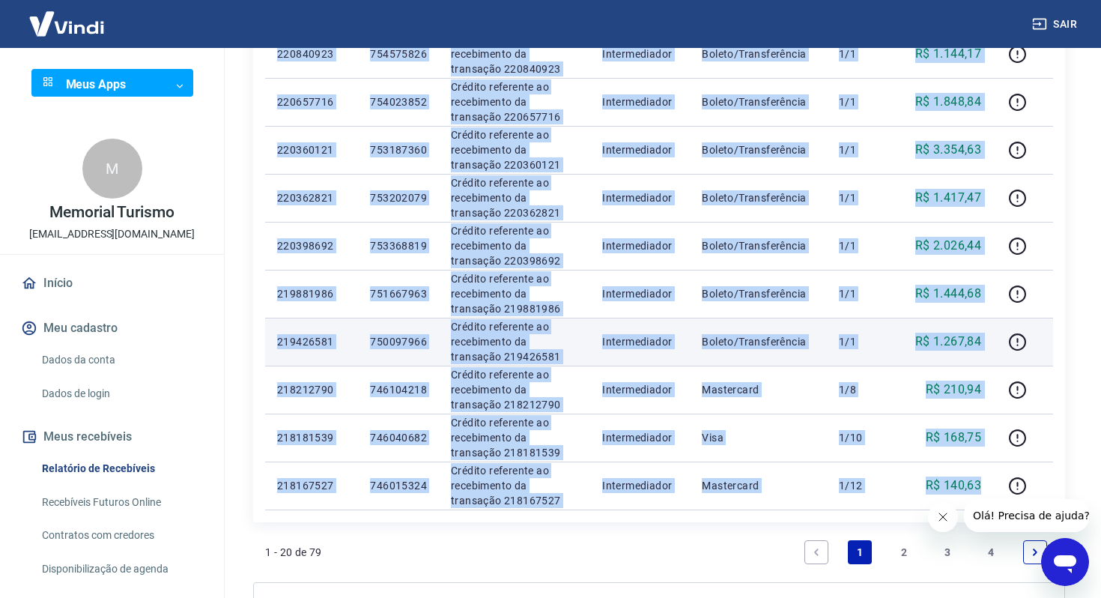
scroll to position [961, 0]
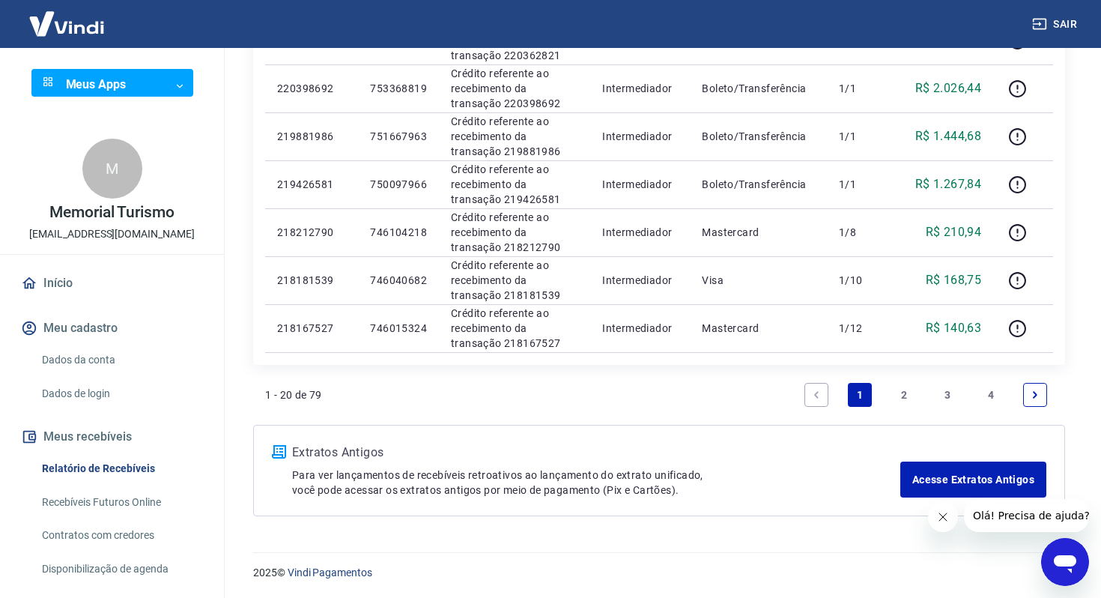
click at [899, 397] on link "2" at bounding box center [904, 395] width 24 height 24
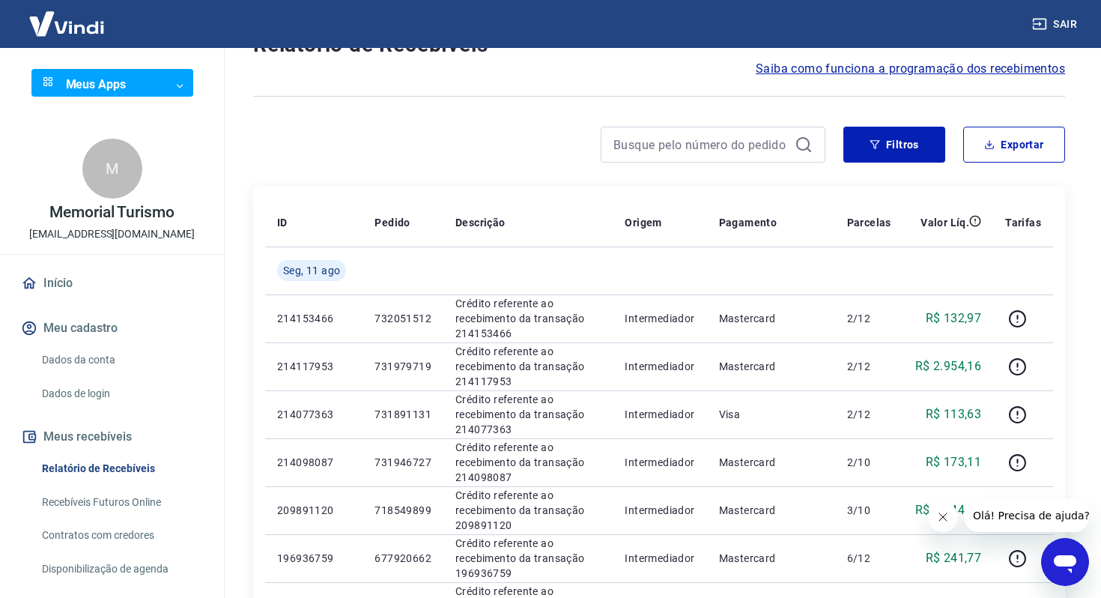
scroll to position [66, 0]
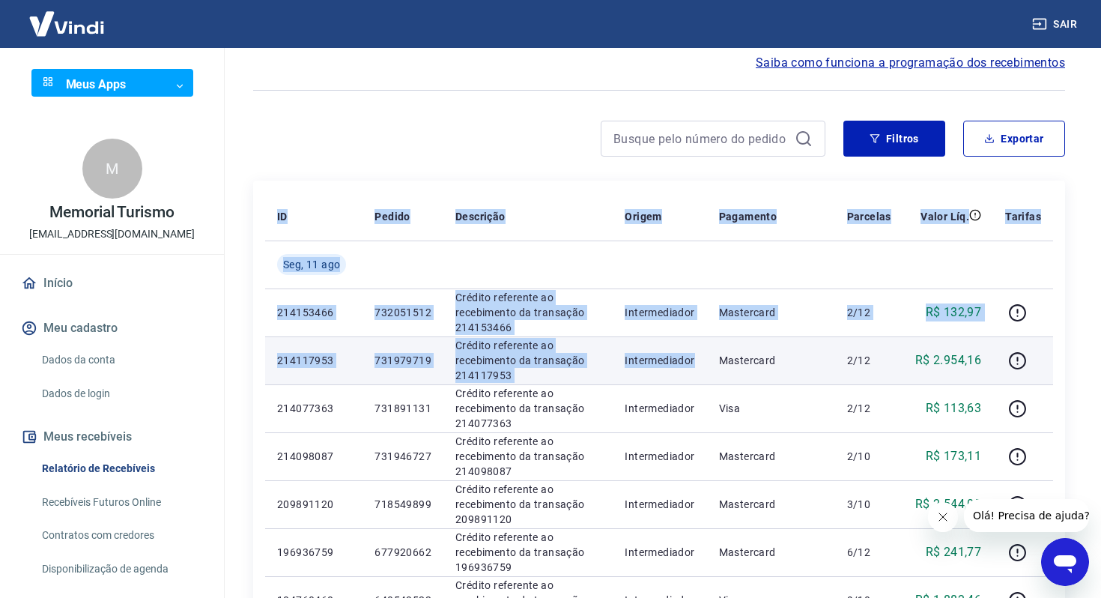
drag, startPoint x: 262, startPoint y: 318, endPoint x: 640, endPoint y: 378, distance: 383.1
click at [640, 378] on td "Intermediador" at bounding box center [660, 360] width 94 height 48
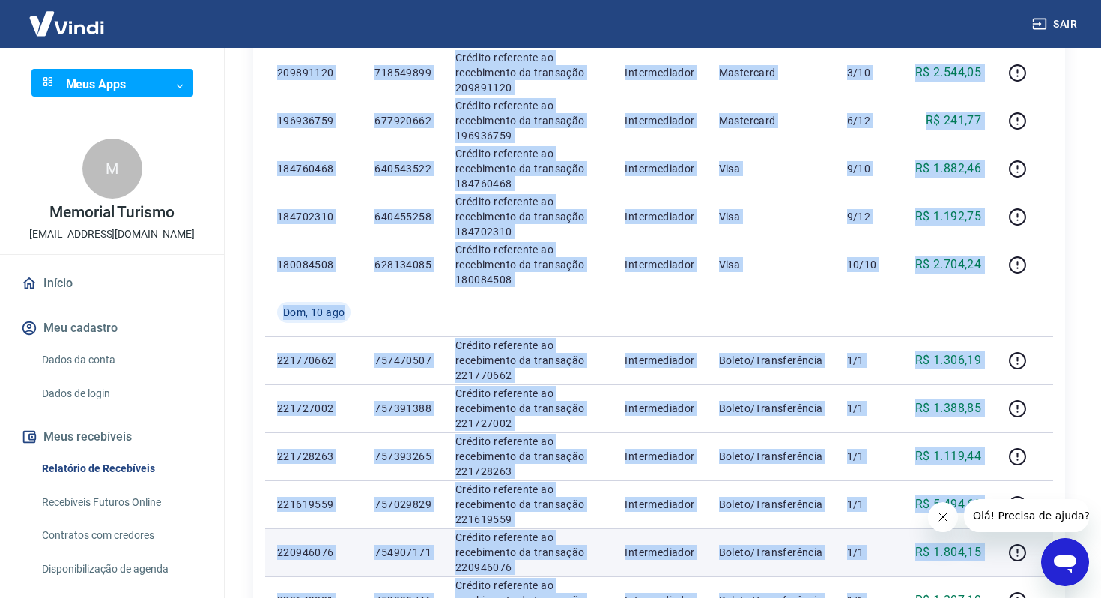
scroll to position [511, 0]
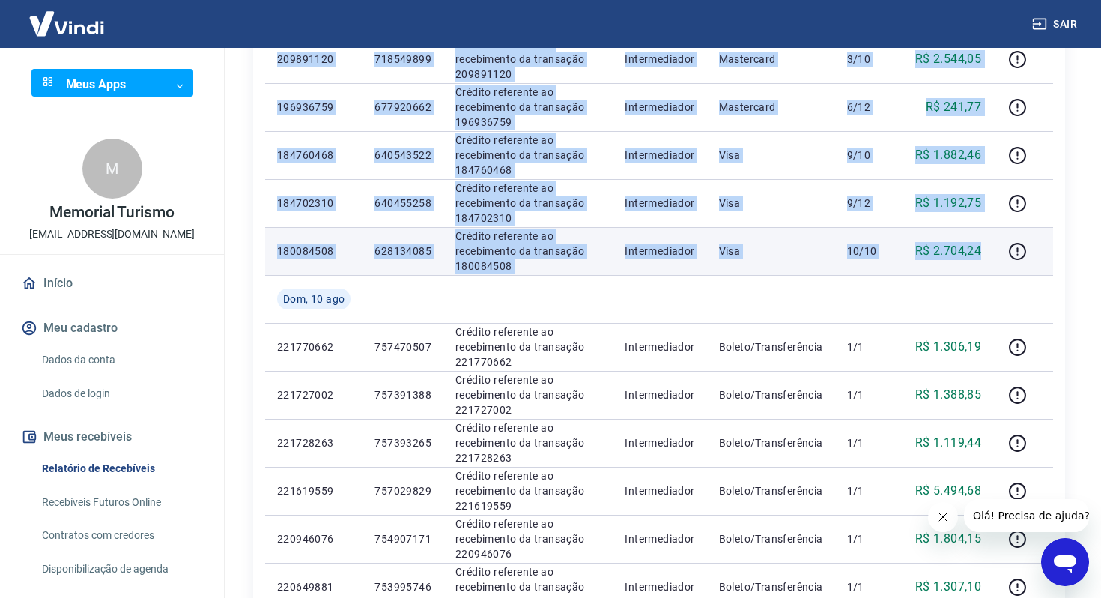
drag, startPoint x: 279, startPoint y: 309, endPoint x: 974, endPoint y: 261, distance: 696.1
click at [974, 261] on tbody "[DATE] 214153466 732051512 Crédito referente ao recebimento da transação 214153…" at bounding box center [659, 323] width 788 height 1055
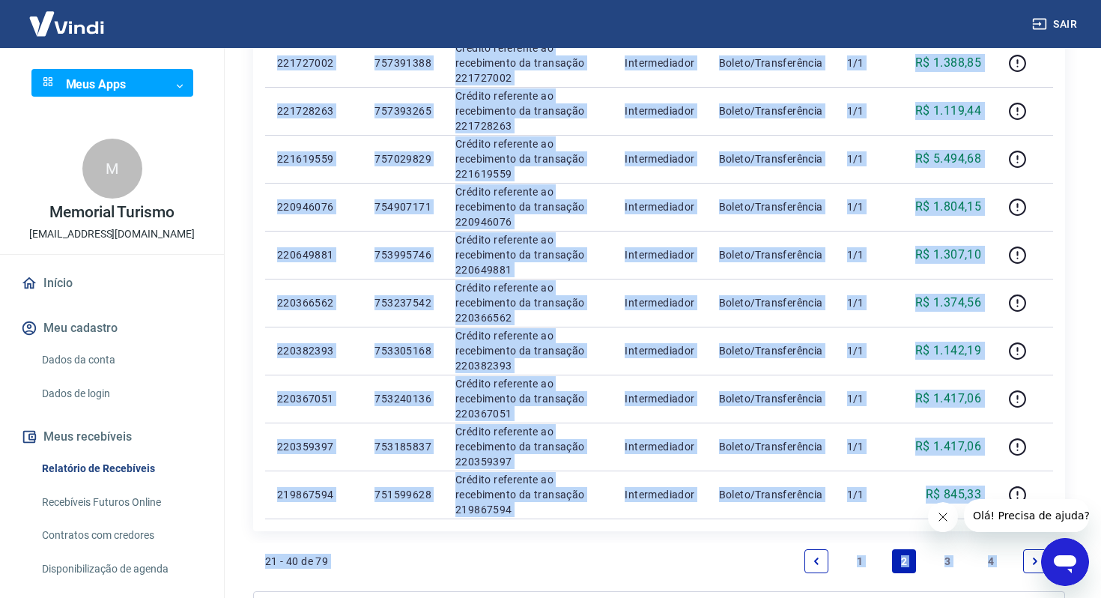
scroll to position [939, 0]
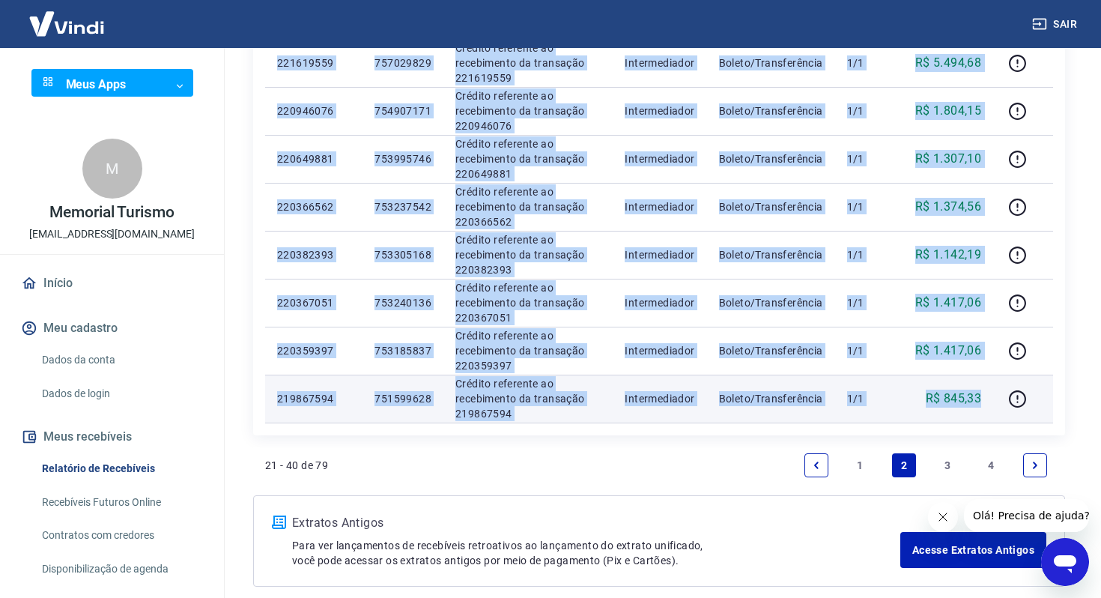
drag, startPoint x: 276, startPoint y: 153, endPoint x: 987, endPoint y: 401, distance: 752.8
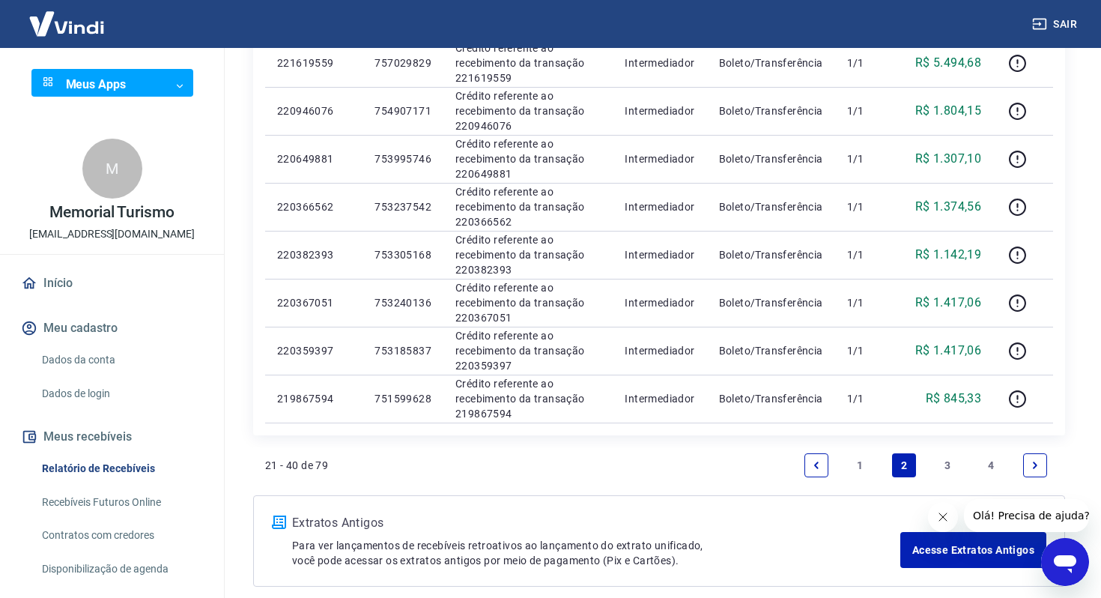
click at [942, 462] on link "3" at bounding box center [948, 465] width 24 height 24
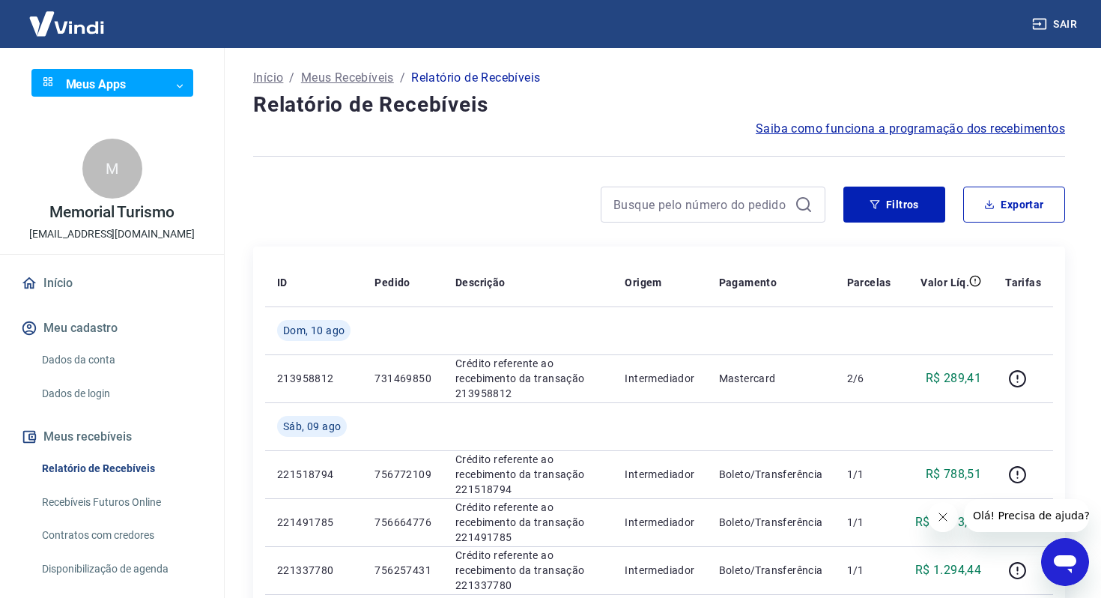
scroll to position [212, 0]
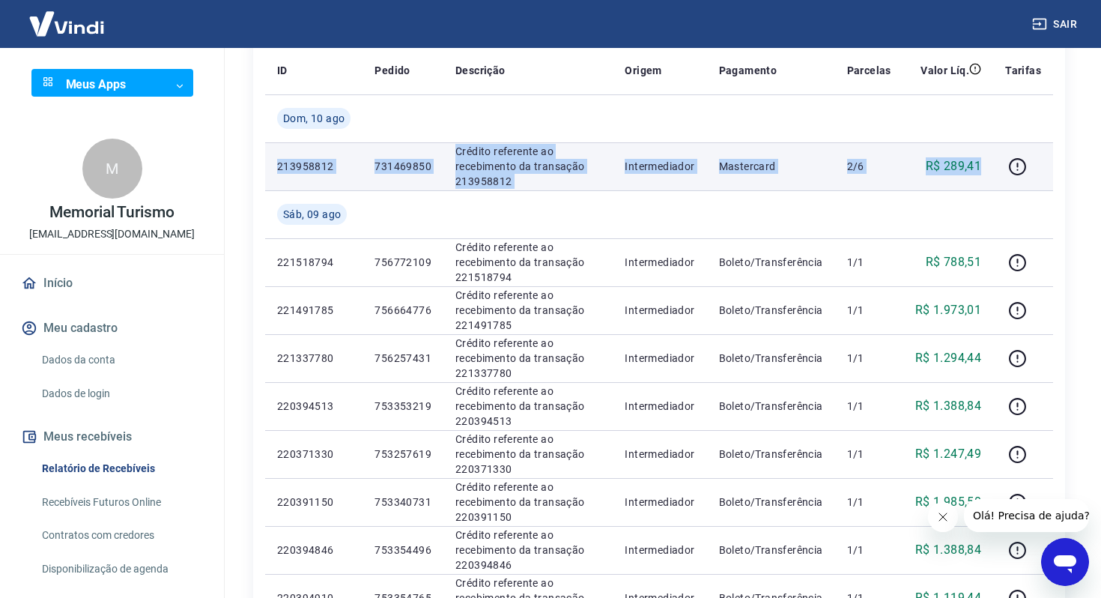
drag, startPoint x: 273, startPoint y: 166, endPoint x: 987, endPoint y: 172, distance: 713.9
click at [987, 172] on tr "213958812 731469850 Crédito referente ao recebimento da transação 213958812 Int…" at bounding box center [659, 166] width 788 height 48
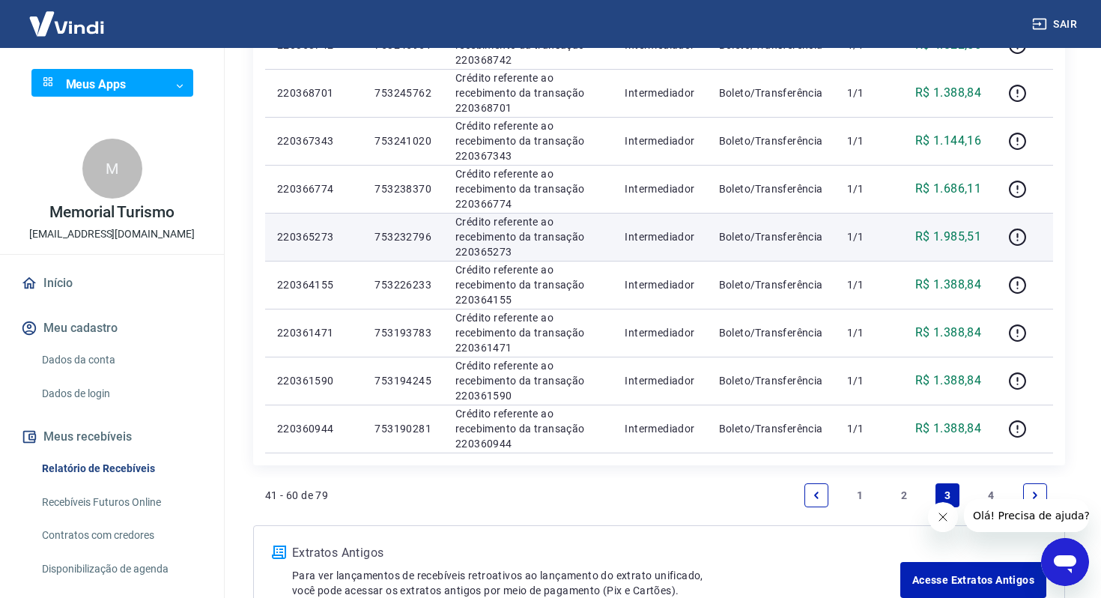
scroll to position [999, 0]
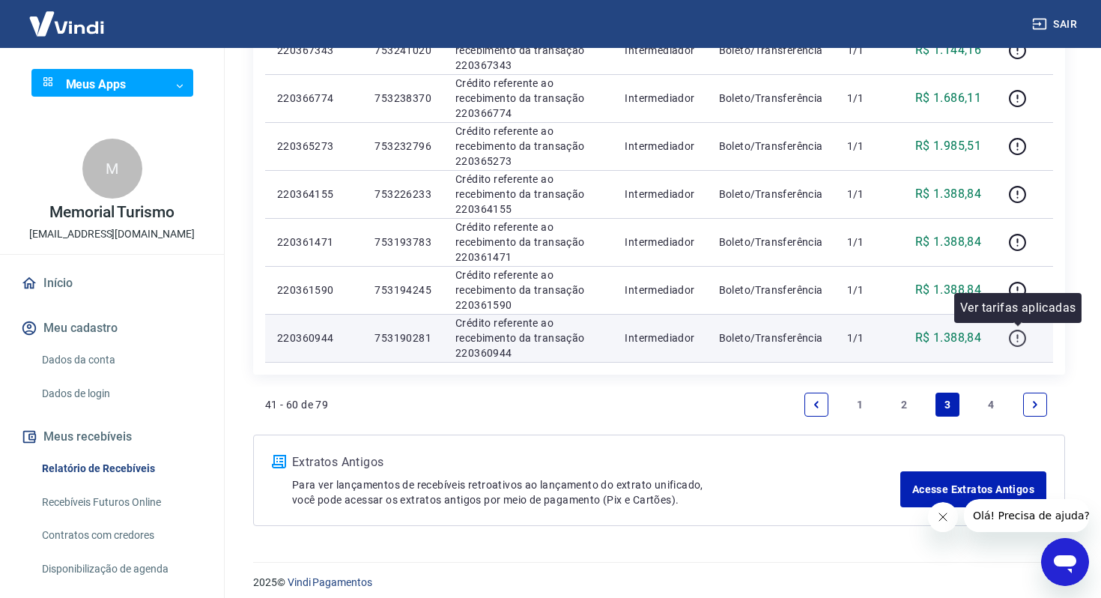
drag, startPoint x: 267, startPoint y: 187, endPoint x: 1010, endPoint y: 345, distance: 759.7
copy table "ID Pedido Descrição Origem Pagamento Parcelas Valor Líq. Tarifas [DATE] 2139588…"
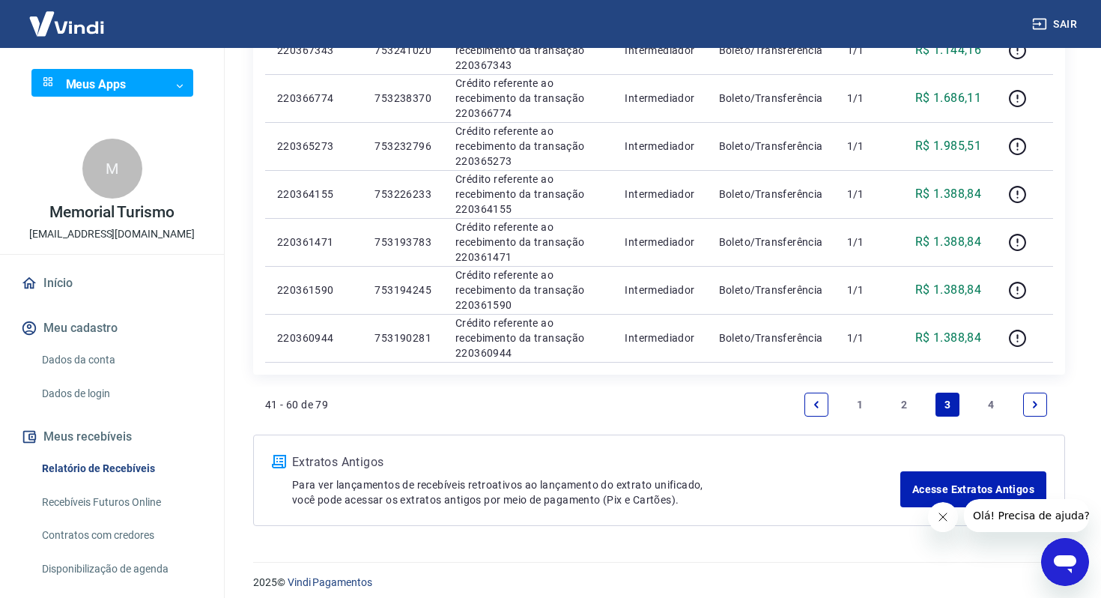
click at [989, 404] on link "4" at bounding box center [992, 405] width 24 height 24
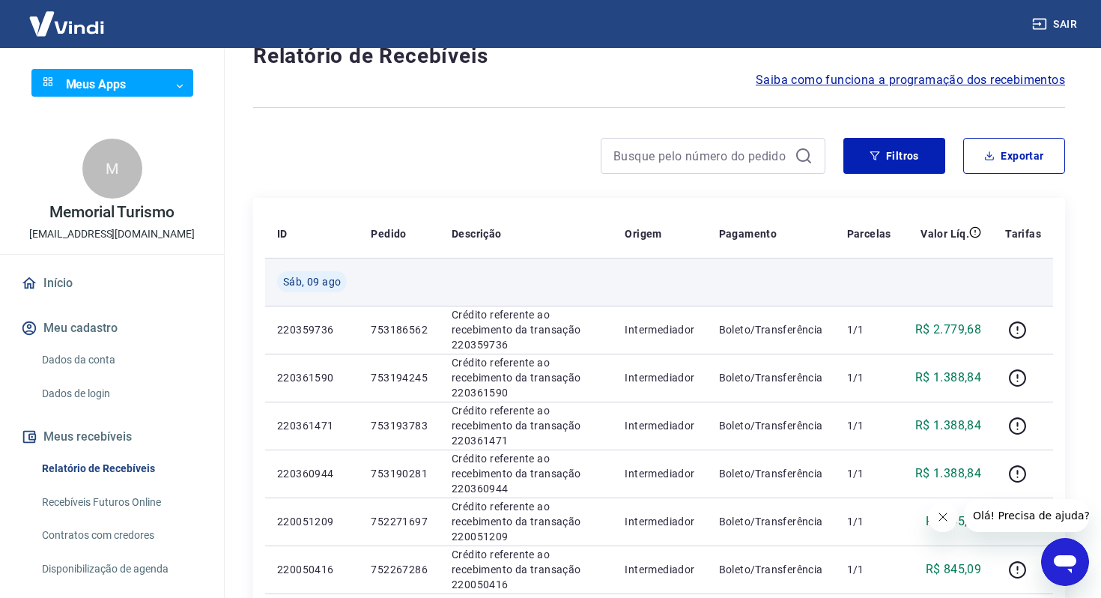
scroll to position [113, 0]
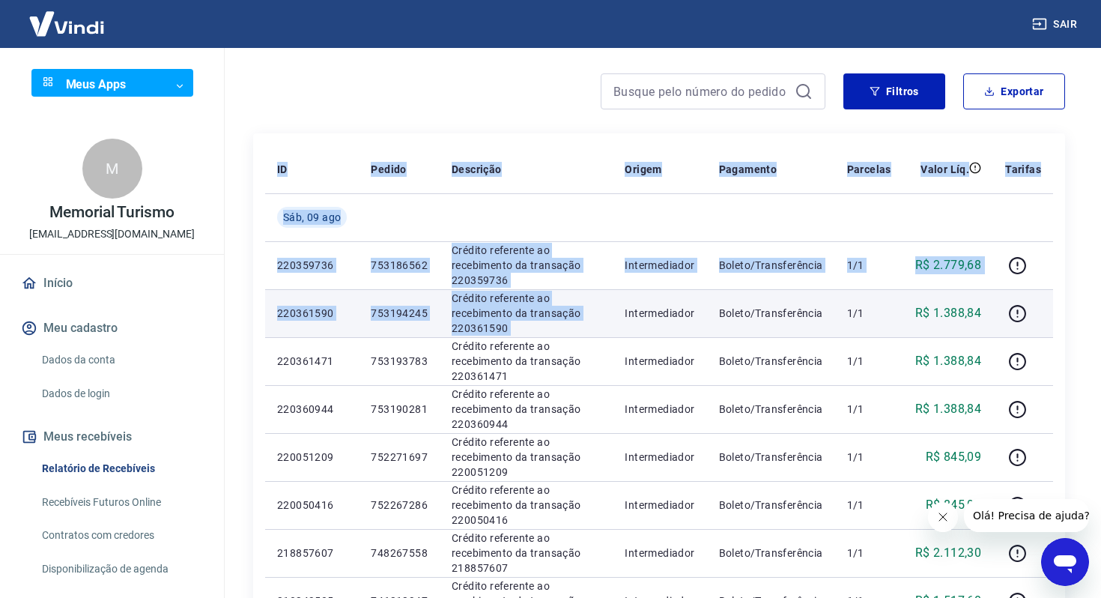
drag, startPoint x: 254, startPoint y: 261, endPoint x: 699, endPoint y: 297, distance: 446.3
click at [699, 297] on td "Intermediador" at bounding box center [660, 313] width 94 height 48
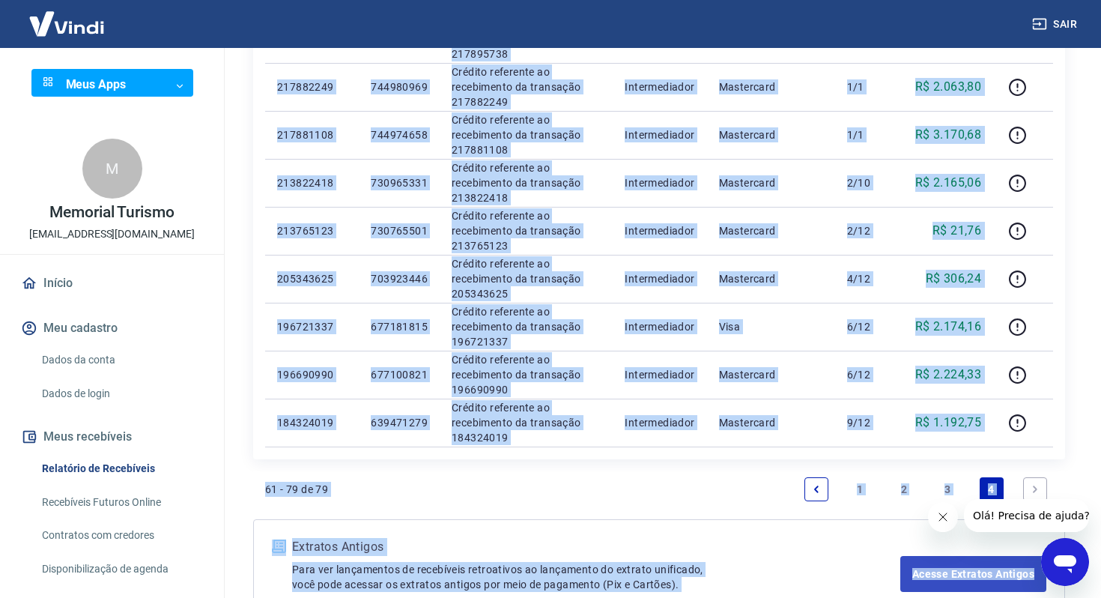
scroll to position [840, 0]
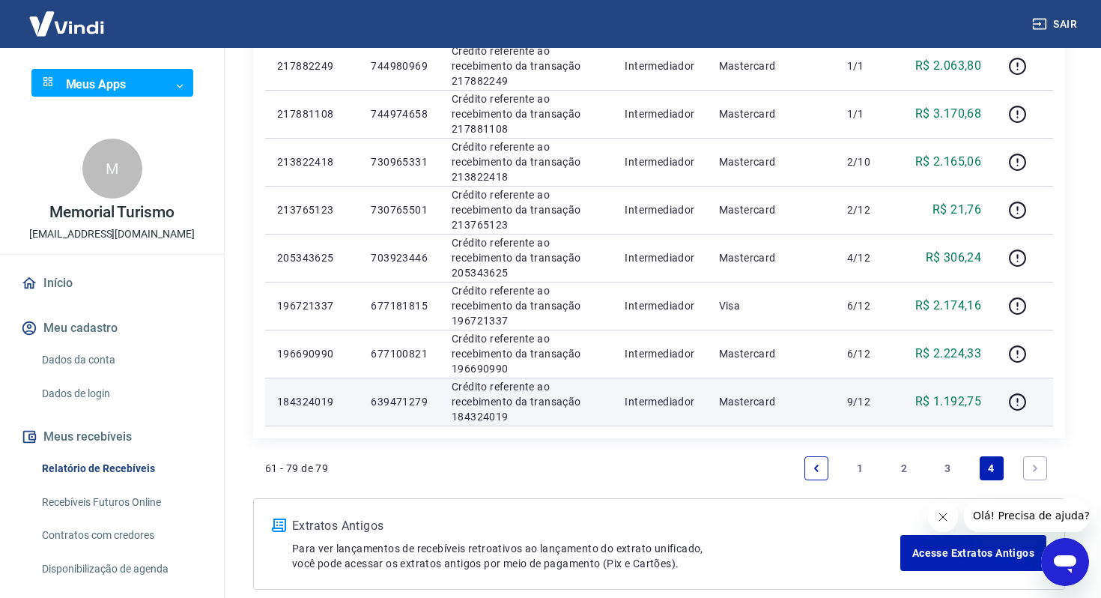
drag, startPoint x: 276, startPoint y: 263, endPoint x: 996, endPoint y: 410, distance: 734.8
copy table "ID Pedido Descrição Origem Pagamento Parcelas Valor Líq. Tarifas Sáb, 09 ago"
